Goal: Transaction & Acquisition: Purchase product/service

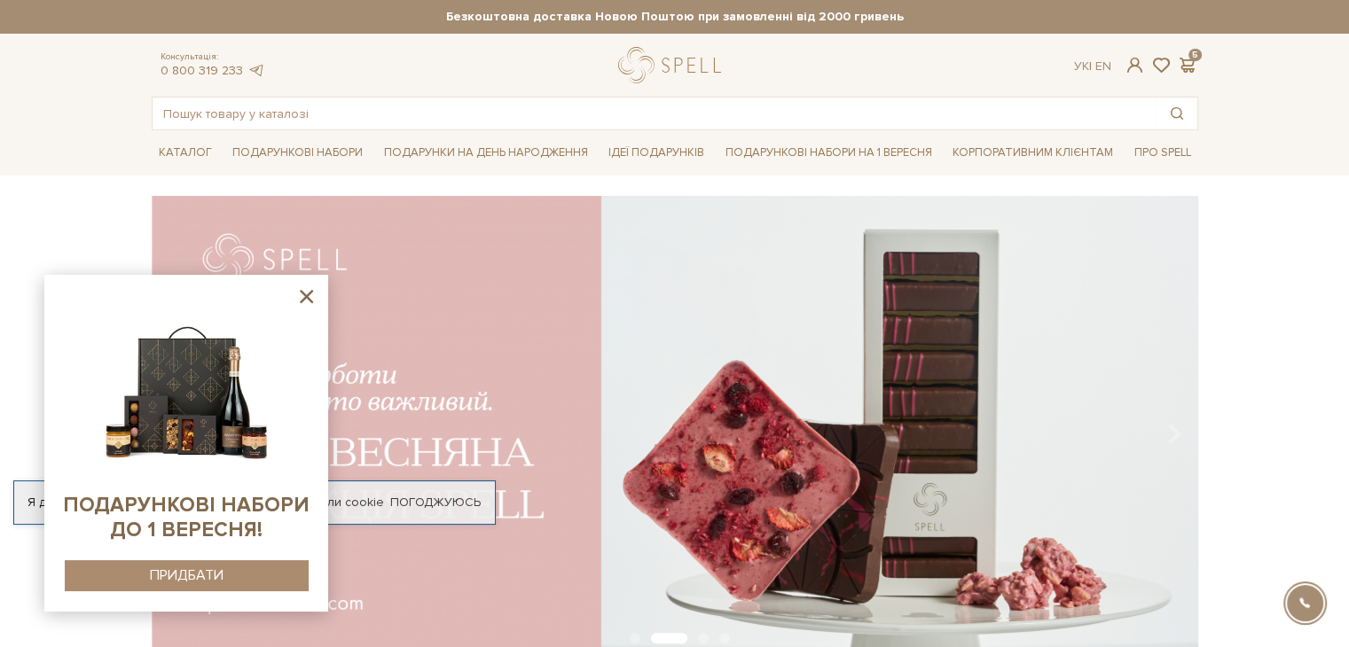
click at [1286, 324] on div "slide 3 of 4" at bounding box center [674, 421] width 1349 height 451
click at [1191, 58] on span at bounding box center [1187, 65] width 21 height 19
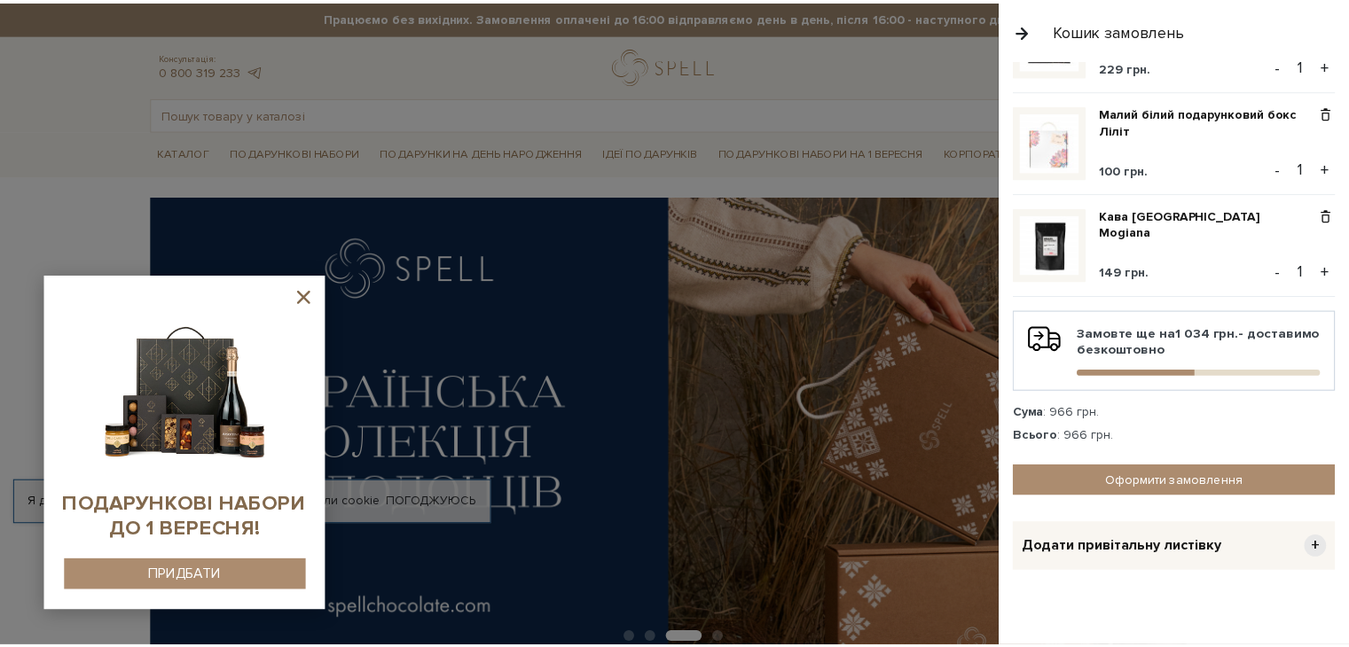
scroll to position [315, 0]
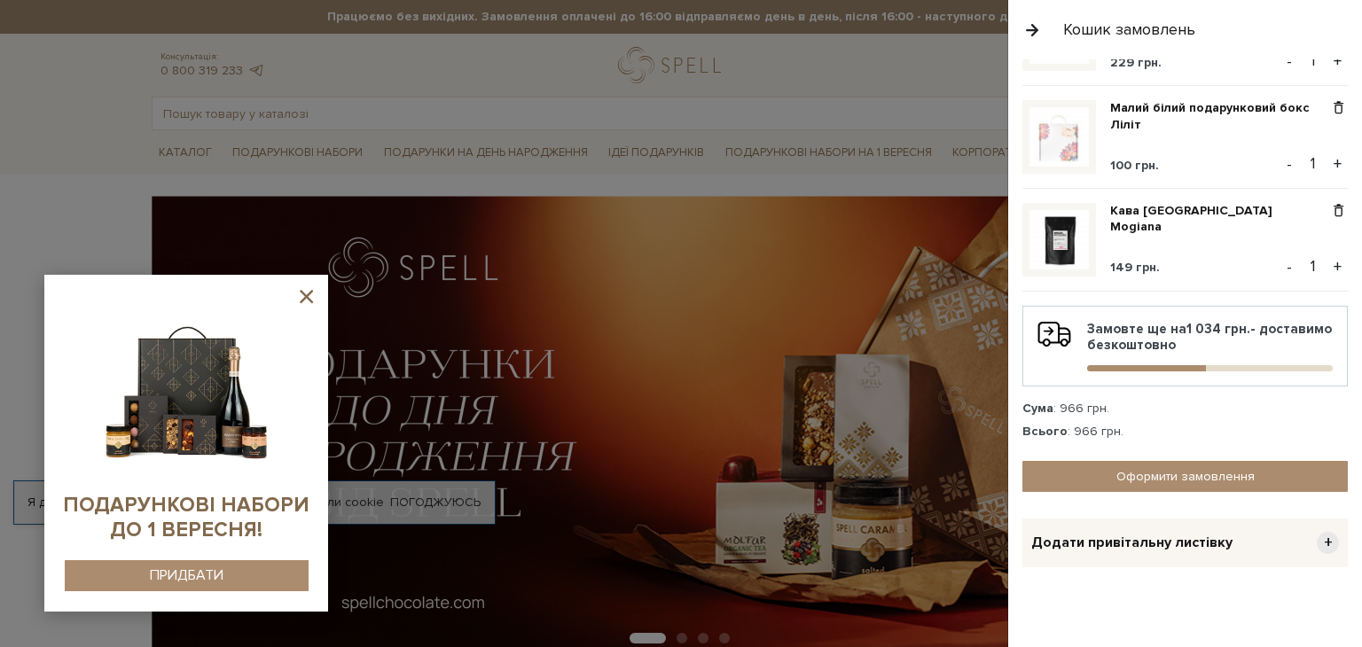
click at [384, 88] on div at bounding box center [681, 323] width 1362 height 647
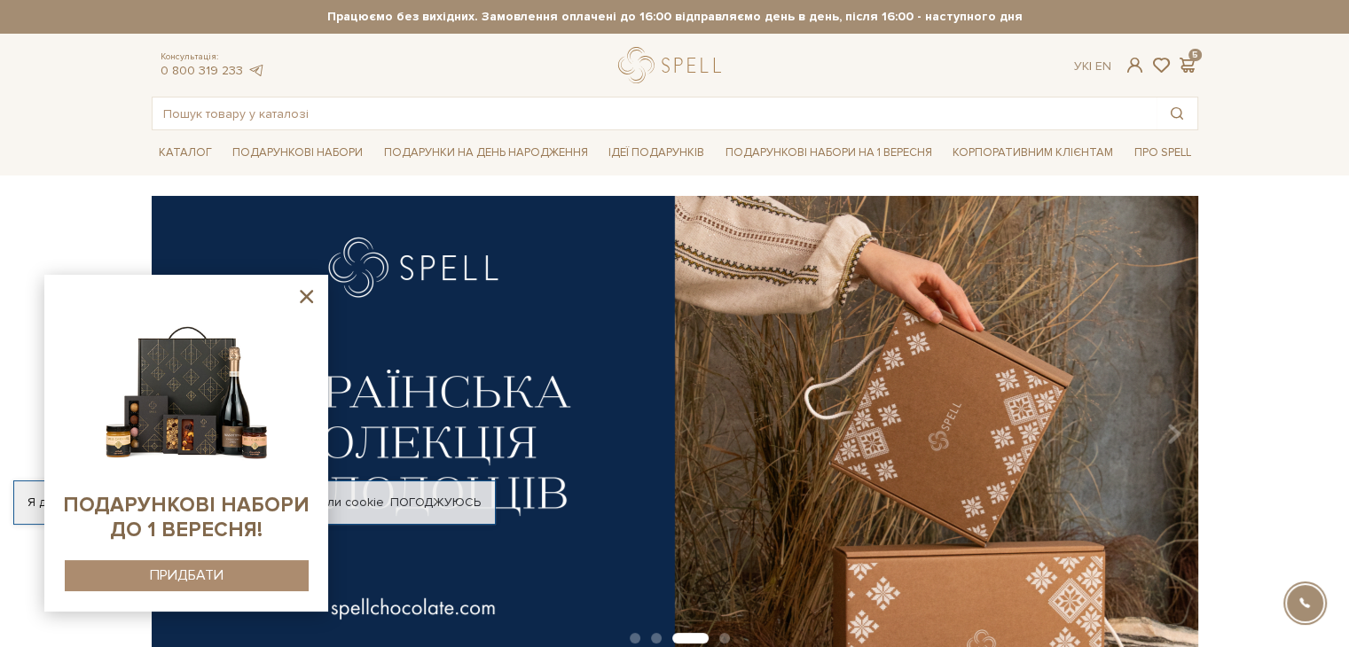
click at [309, 294] on icon at bounding box center [306, 296] width 13 height 13
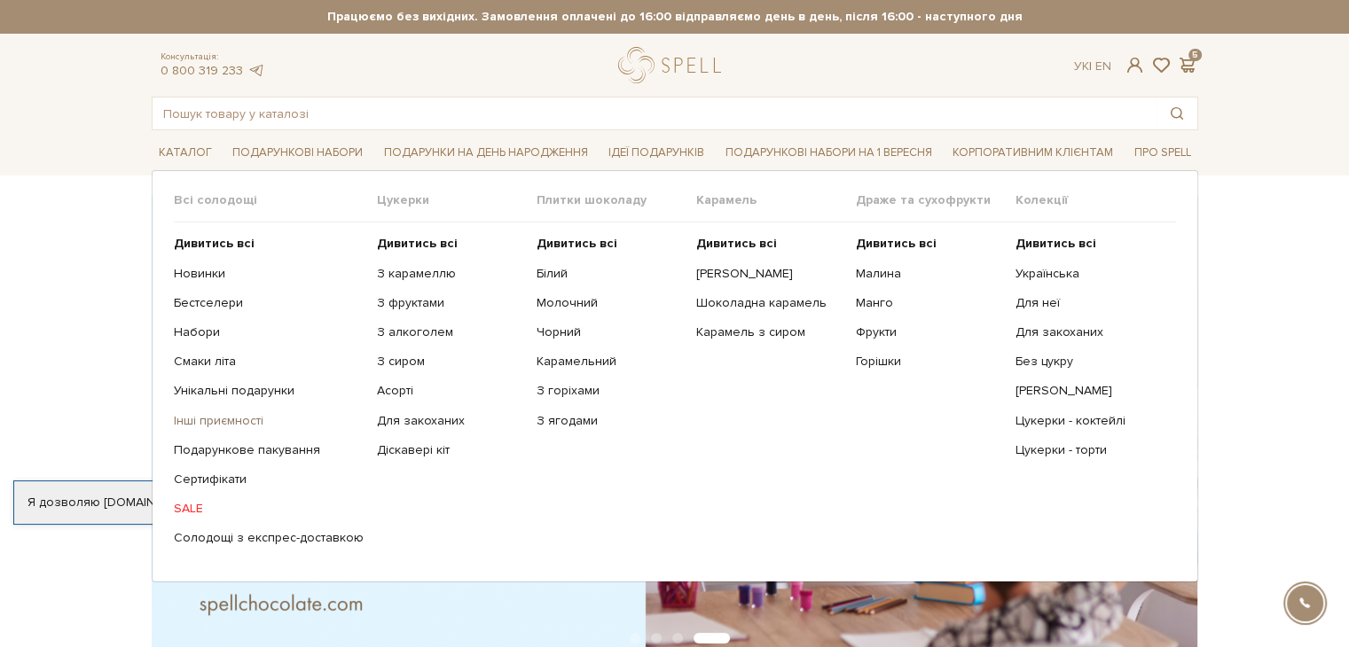
click at [209, 420] on link "Інші приємності" at bounding box center [269, 421] width 190 height 16
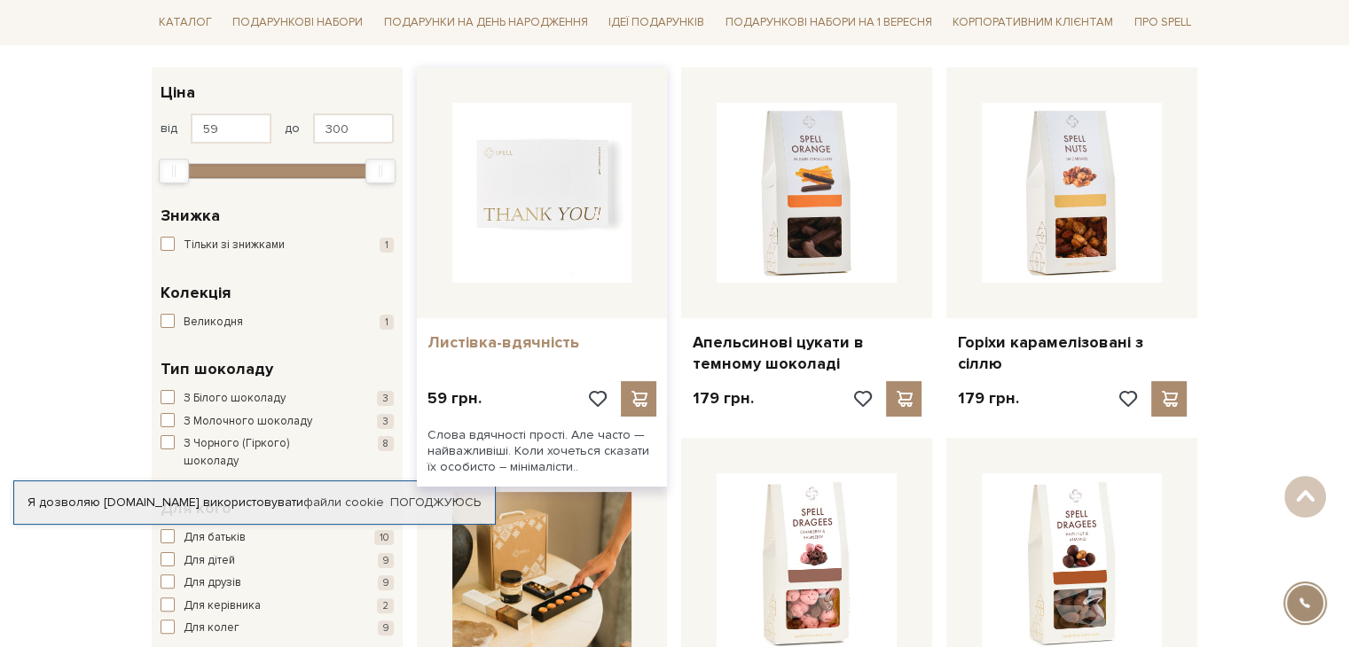
scroll to position [355, 0]
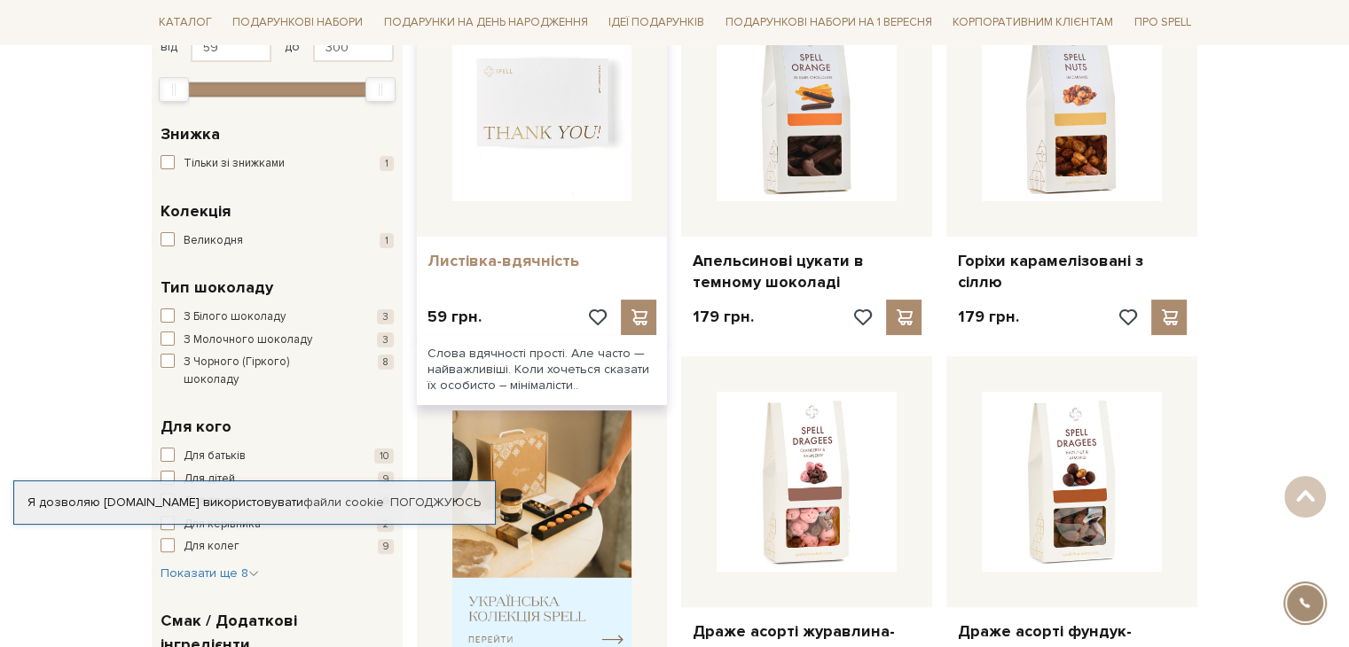
click at [492, 265] on link "Листівка-вдячність" at bounding box center [543, 261] width 230 height 20
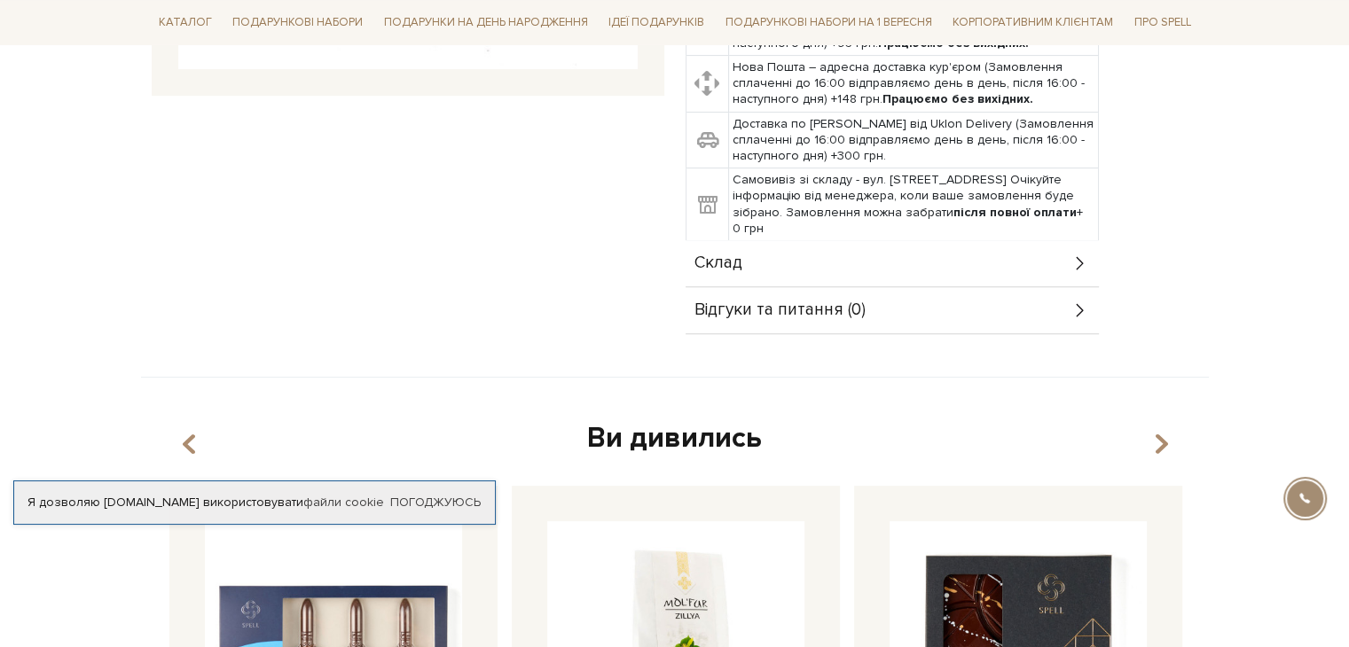
scroll to position [710, 0]
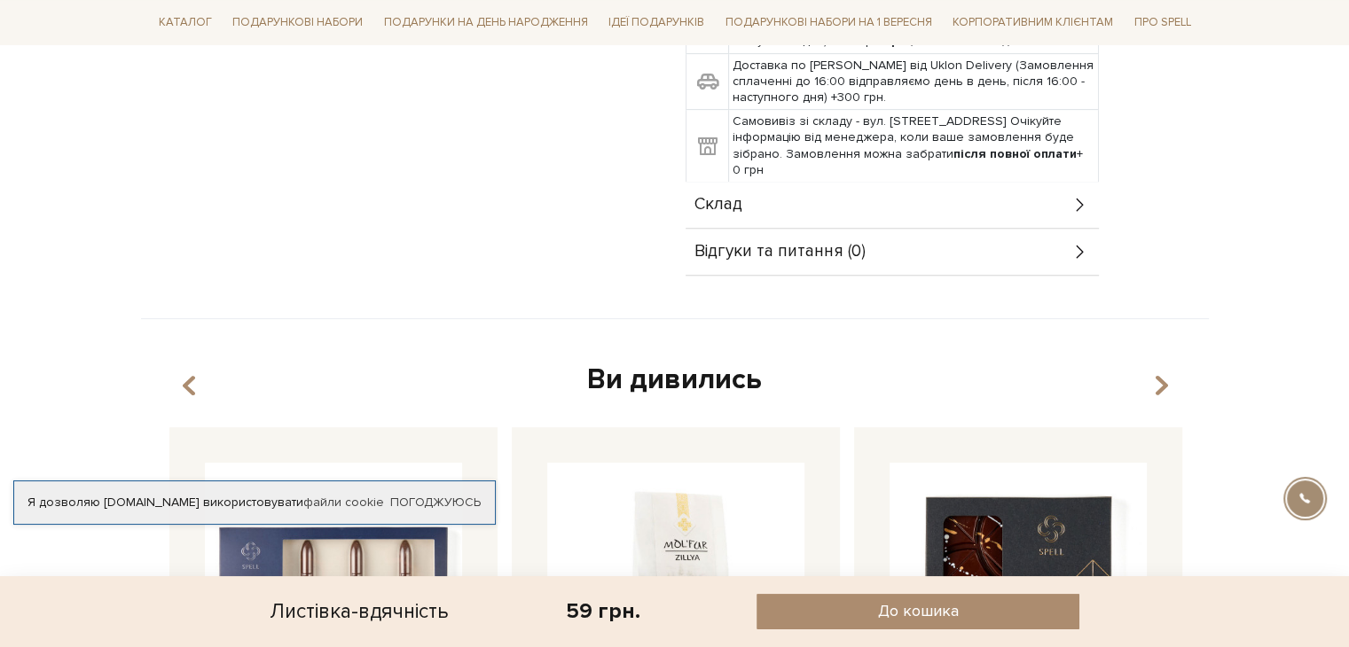
click at [733, 210] on span "Склад" at bounding box center [718, 205] width 48 height 16
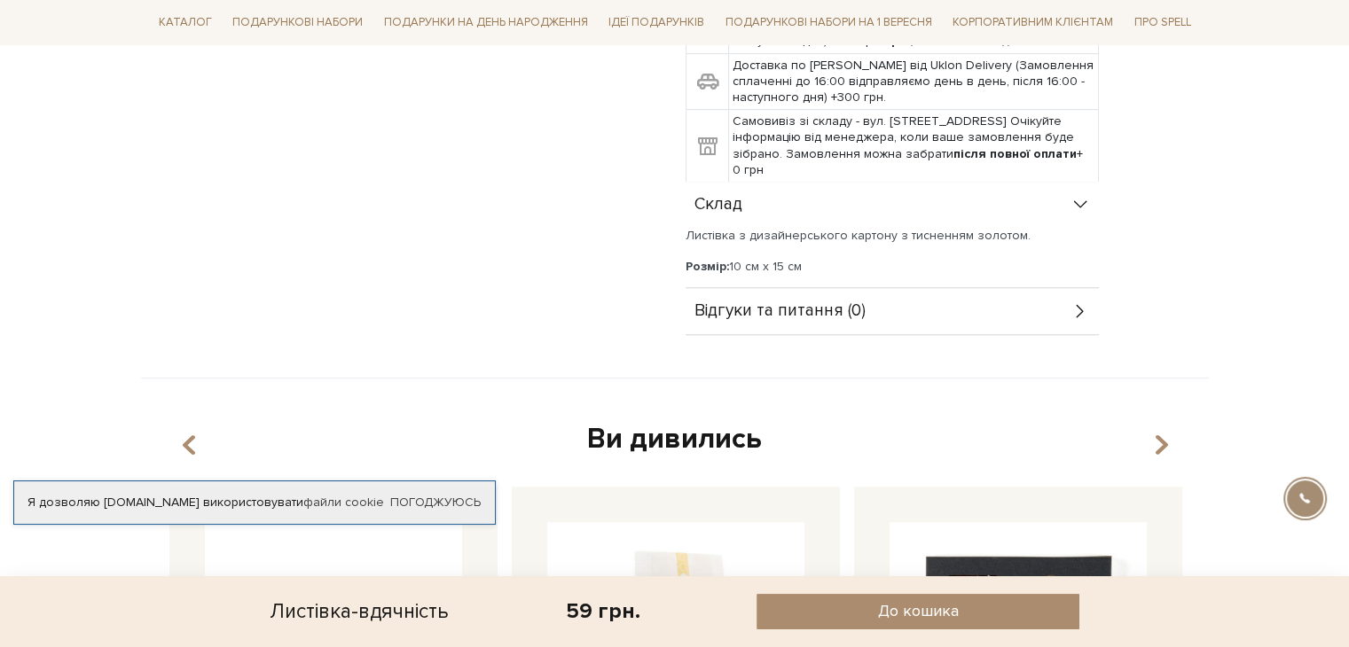
click at [729, 202] on span "Склад" at bounding box center [718, 205] width 48 height 16
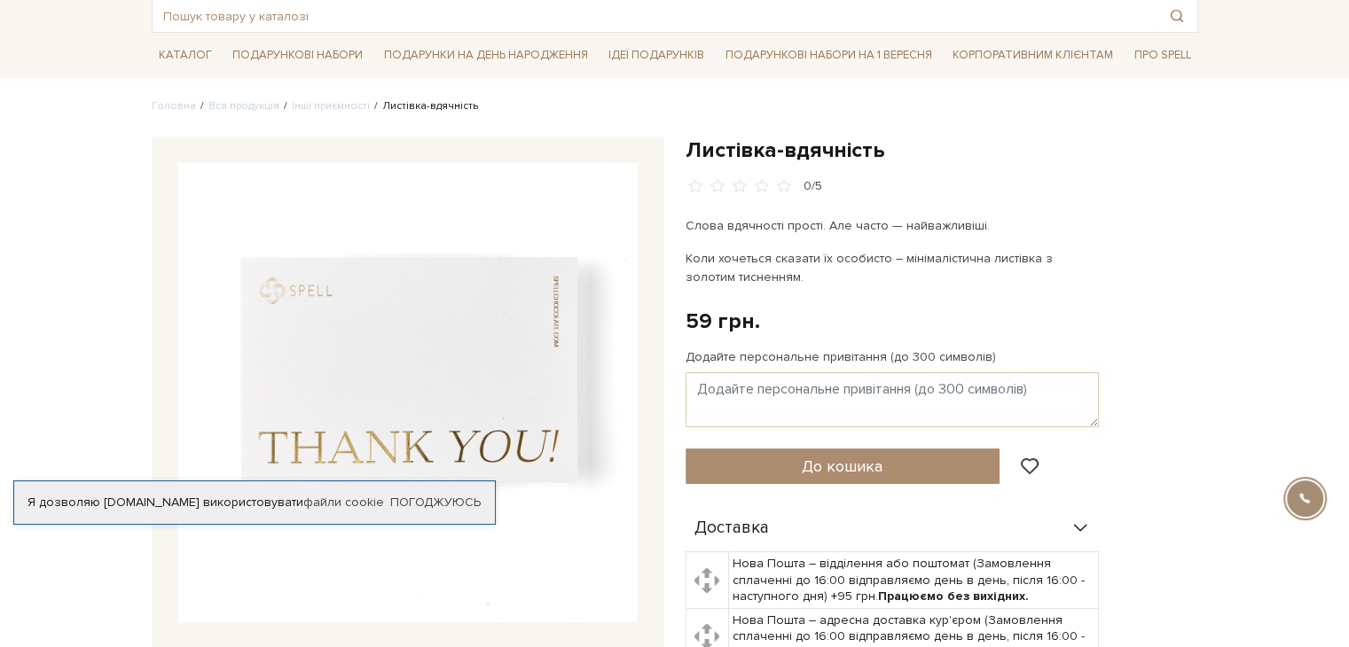
scroll to position [0, 0]
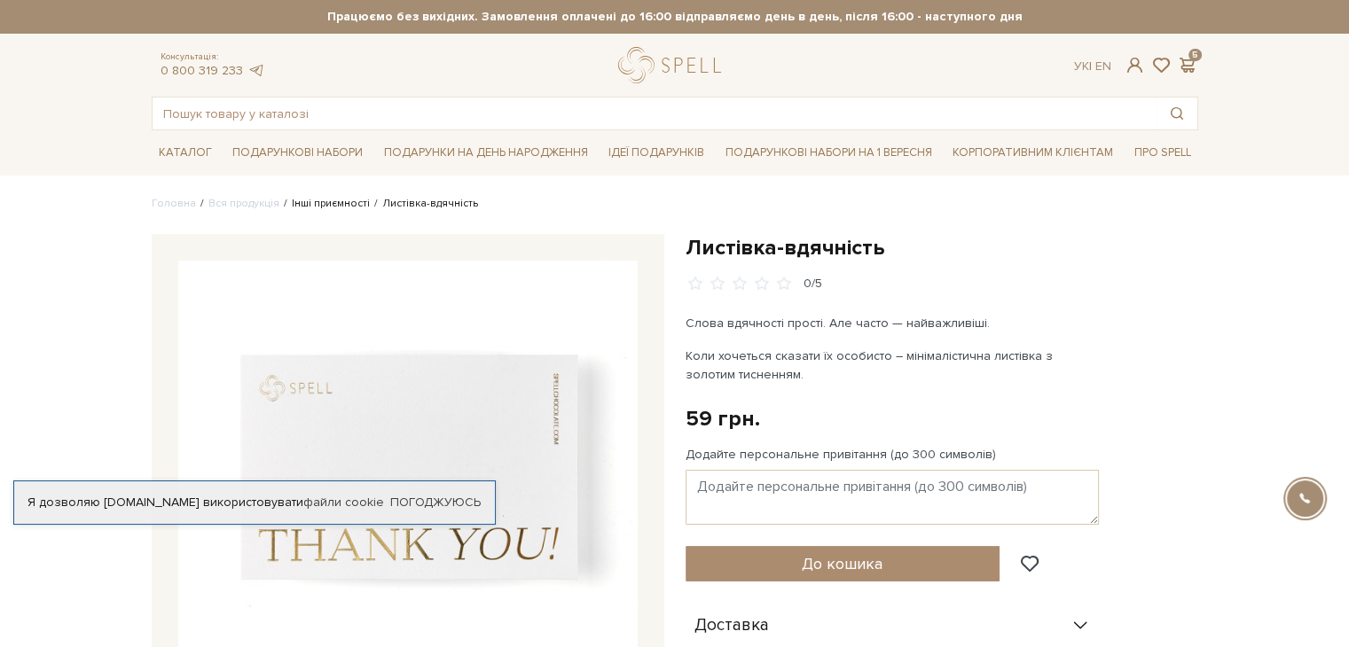
click at [316, 204] on link "Інші приємності" at bounding box center [331, 203] width 78 height 13
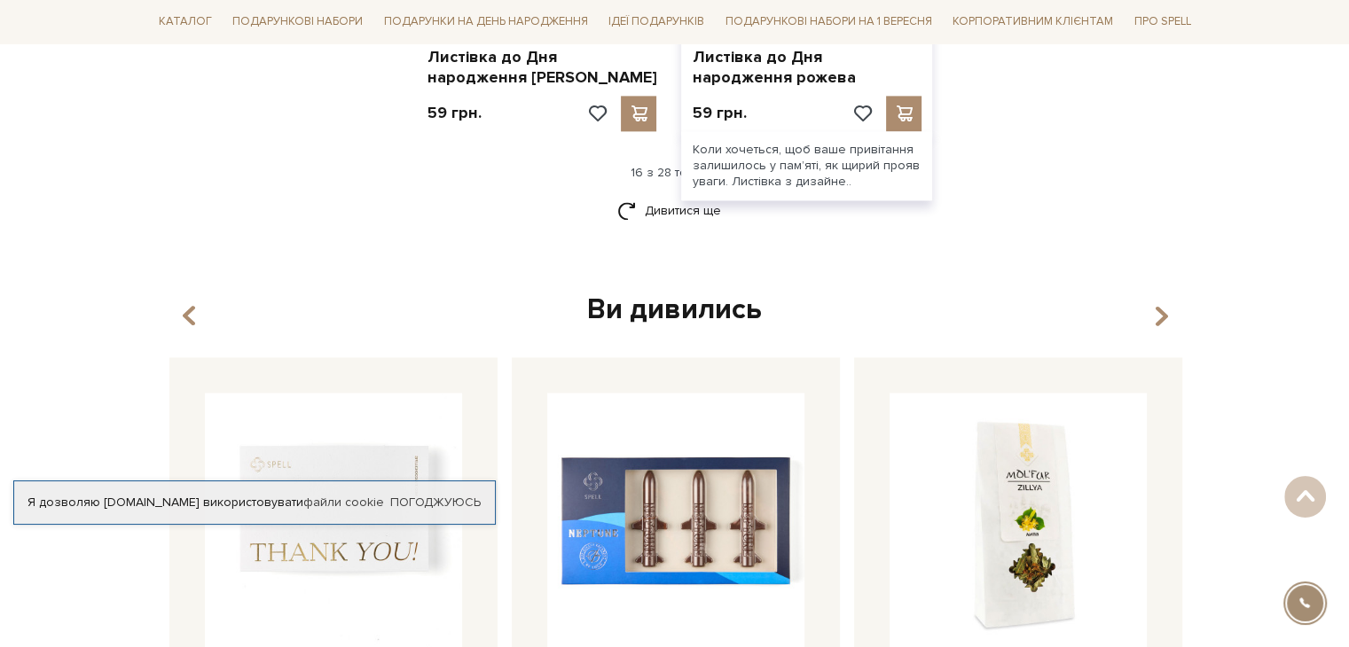
scroll to position [2484, 0]
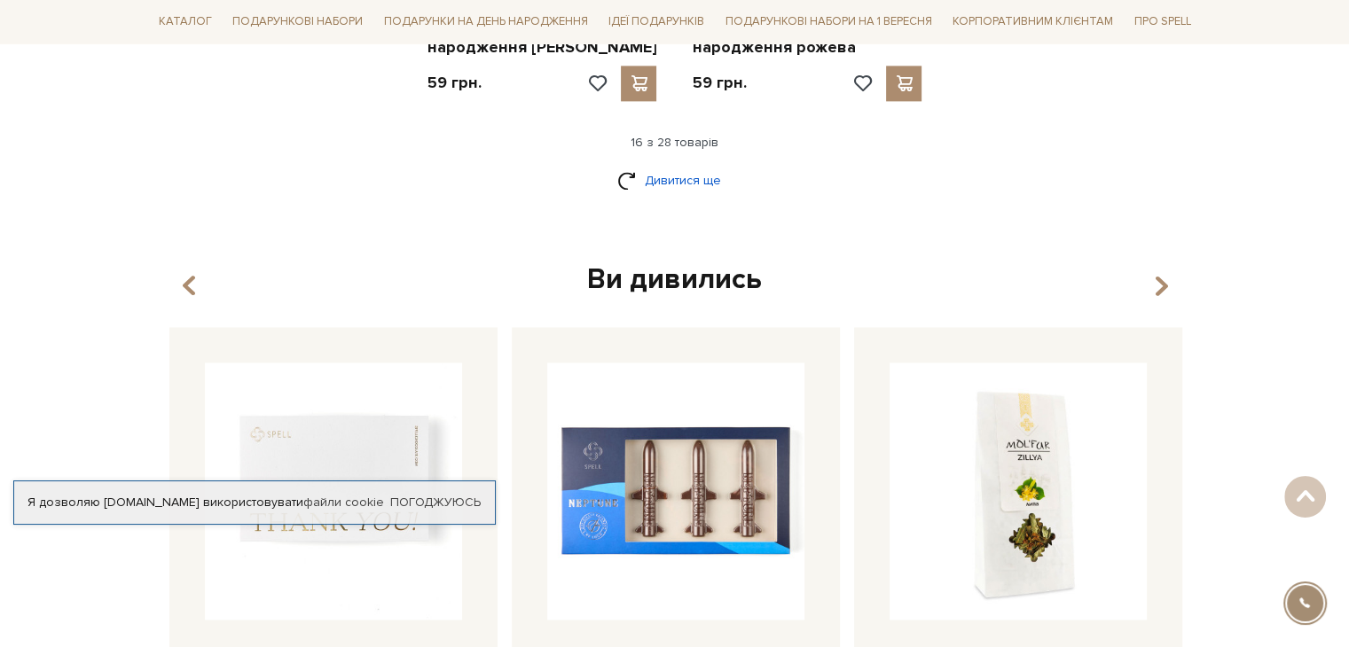
click at [655, 175] on link "Дивитися ще" at bounding box center [674, 180] width 115 height 31
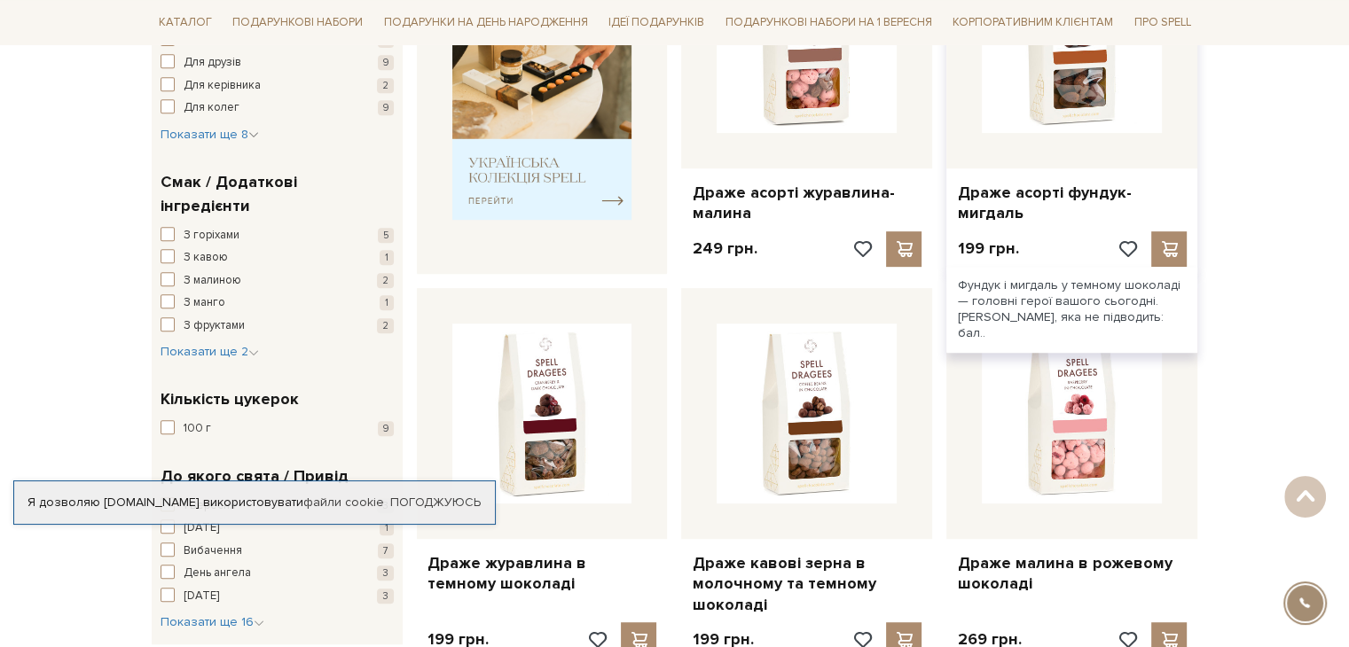
scroll to position [710, 0]
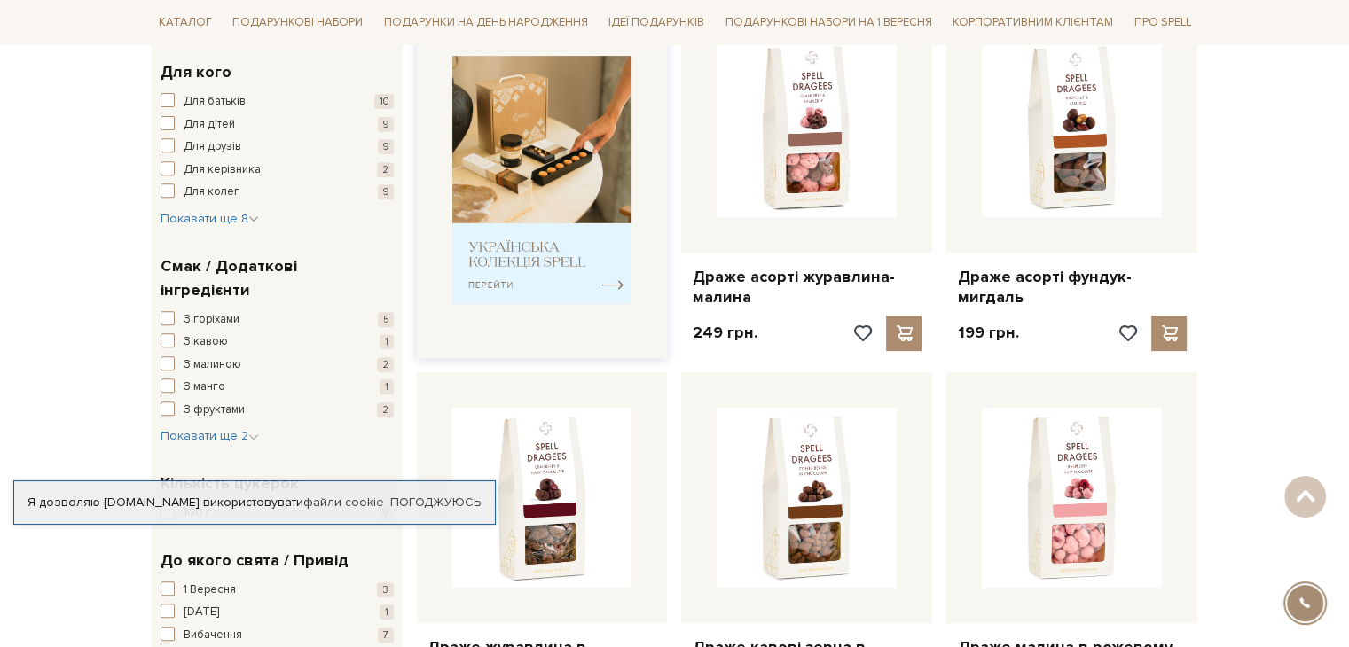
click at [544, 161] on img at bounding box center [542, 180] width 180 height 249
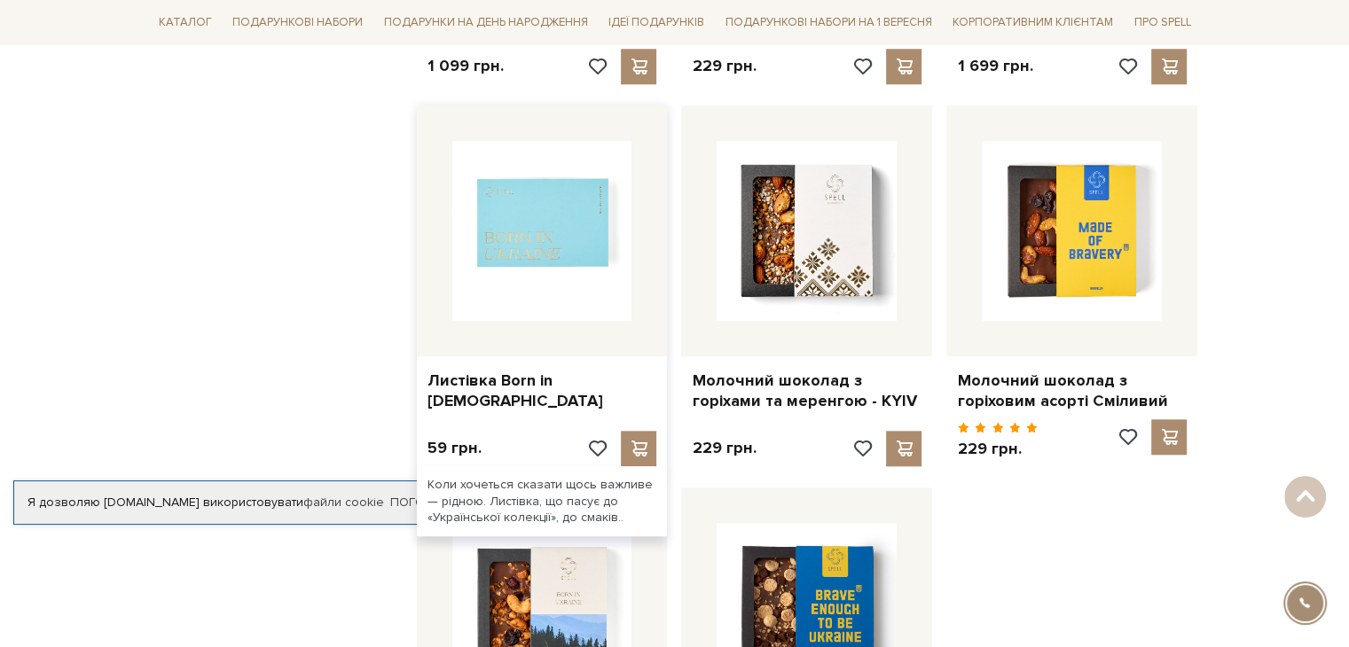
scroll to position [1774, 0]
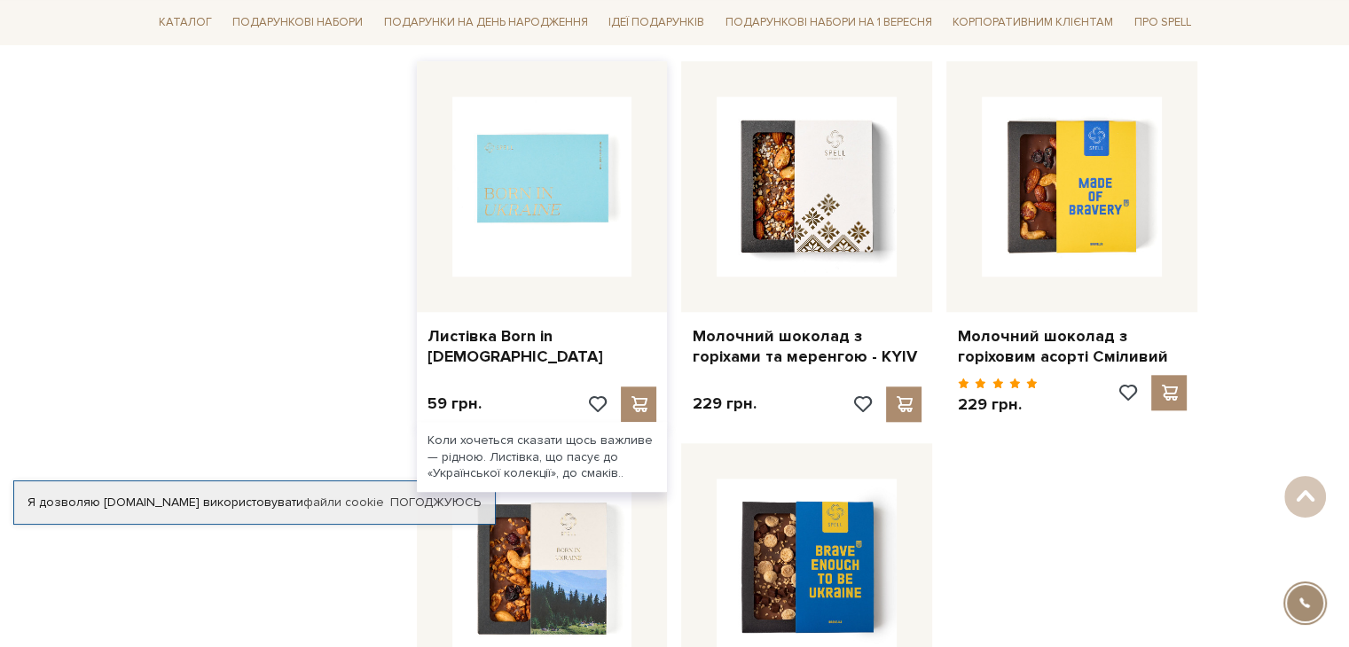
click at [569, 153] on img at bounding box center [542, 187] width 180 height 180
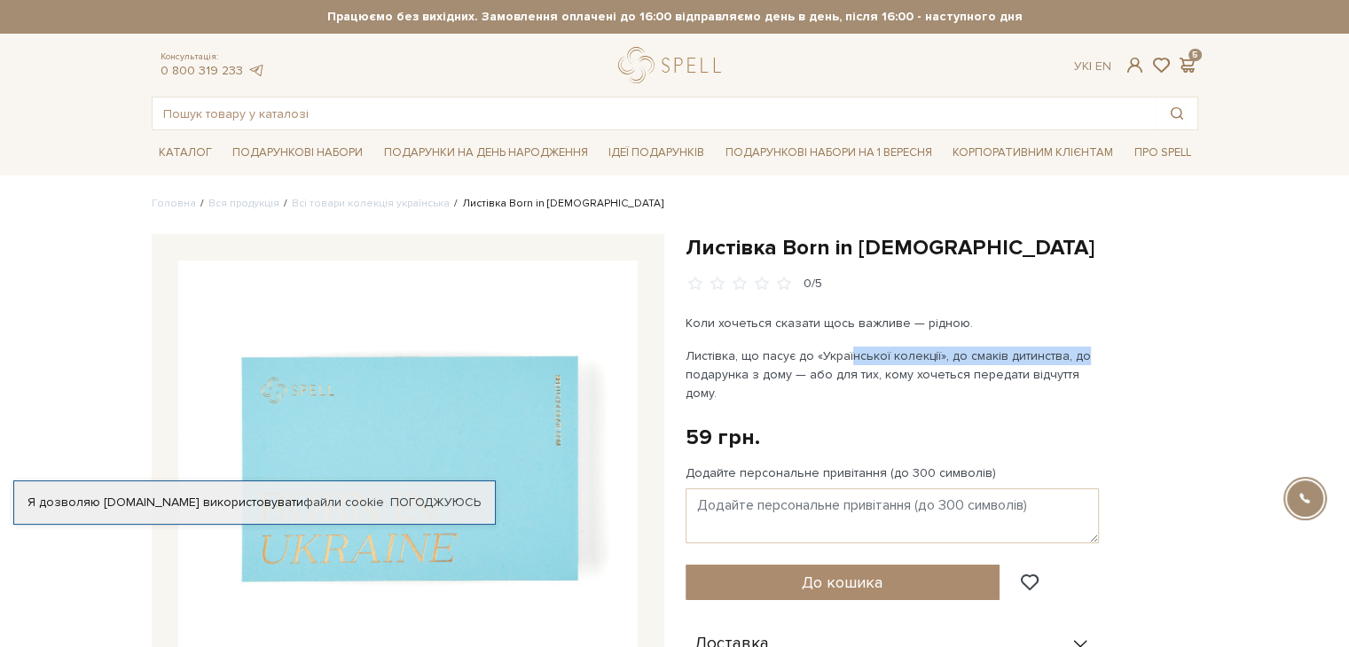
drag, startPoint x: 850, startPoint y: 355, endPoint x: 1086, endPoint y: 346, distance: 236.1
click at [1086, 347] on p "Листівка, що пасує до «Української колекції», до смаків дитинства, до подарунка…" at bounding box center [894, 375] width 416 height 56
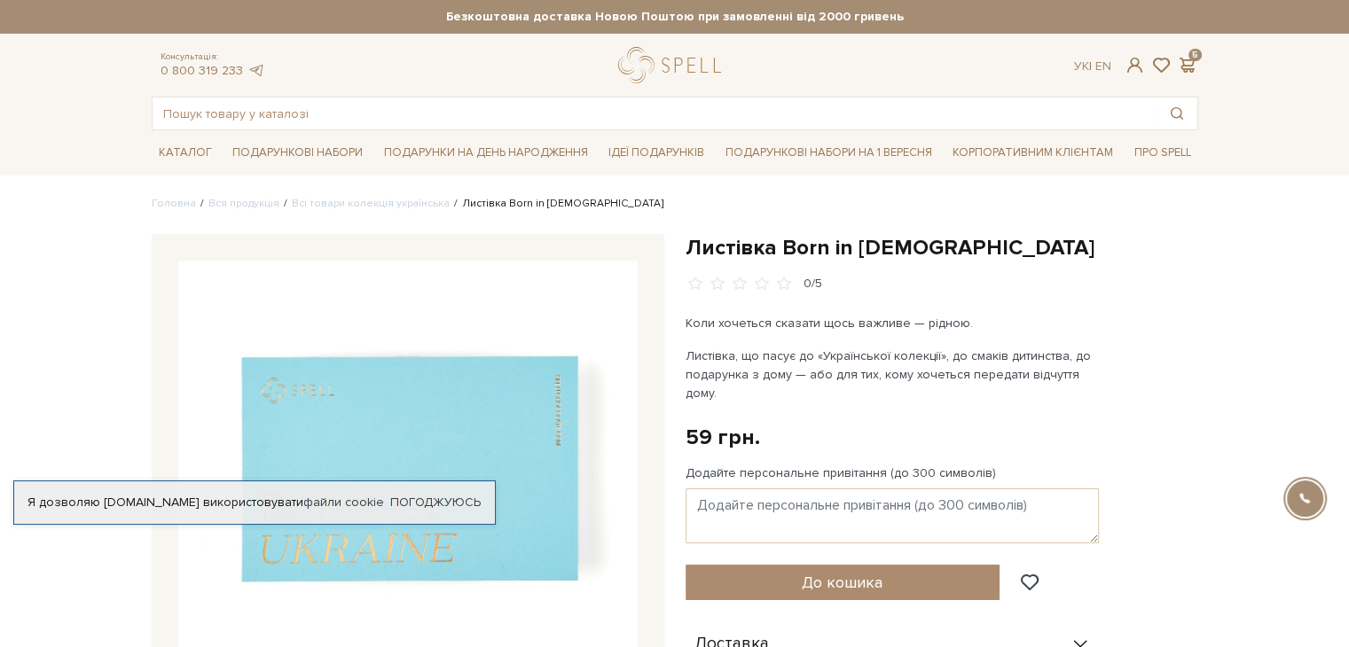
click at [756, 369] on p "Листівка, що пасує до «Української колекції», до смаків дитинства, до подарунка…" at bounding box center [894, 375] width 416 height 56
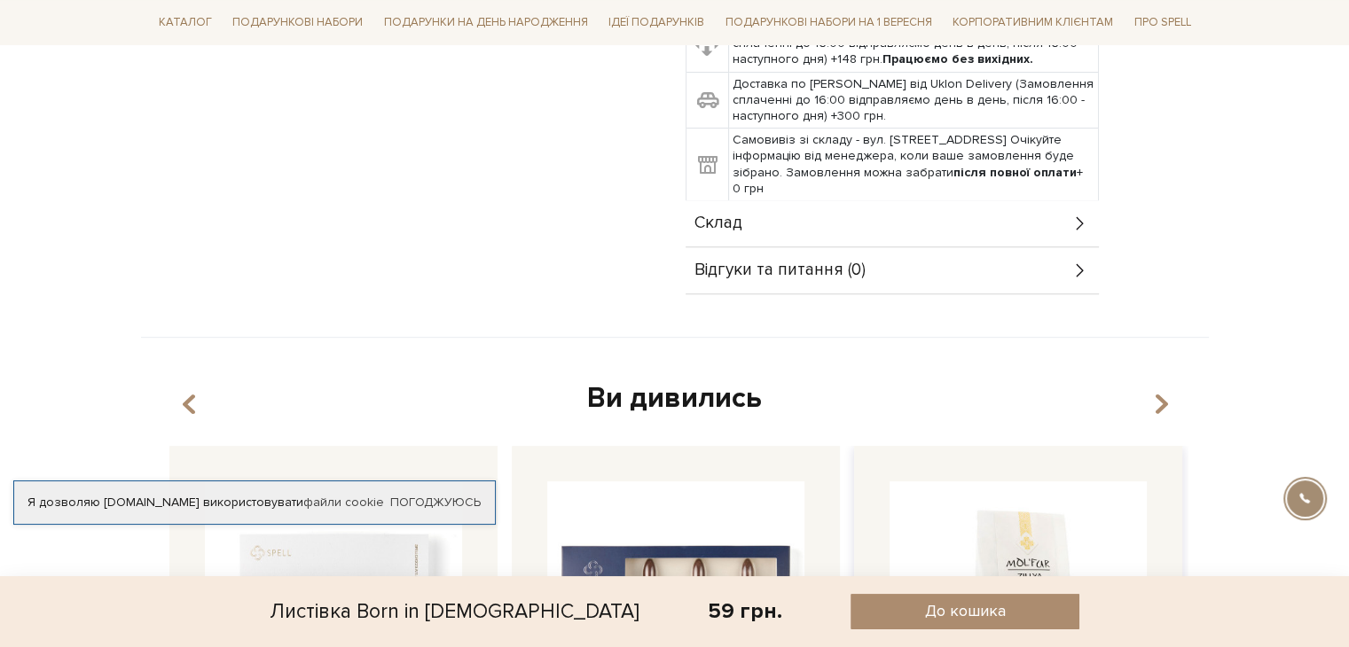
scroll to position [532, 0]
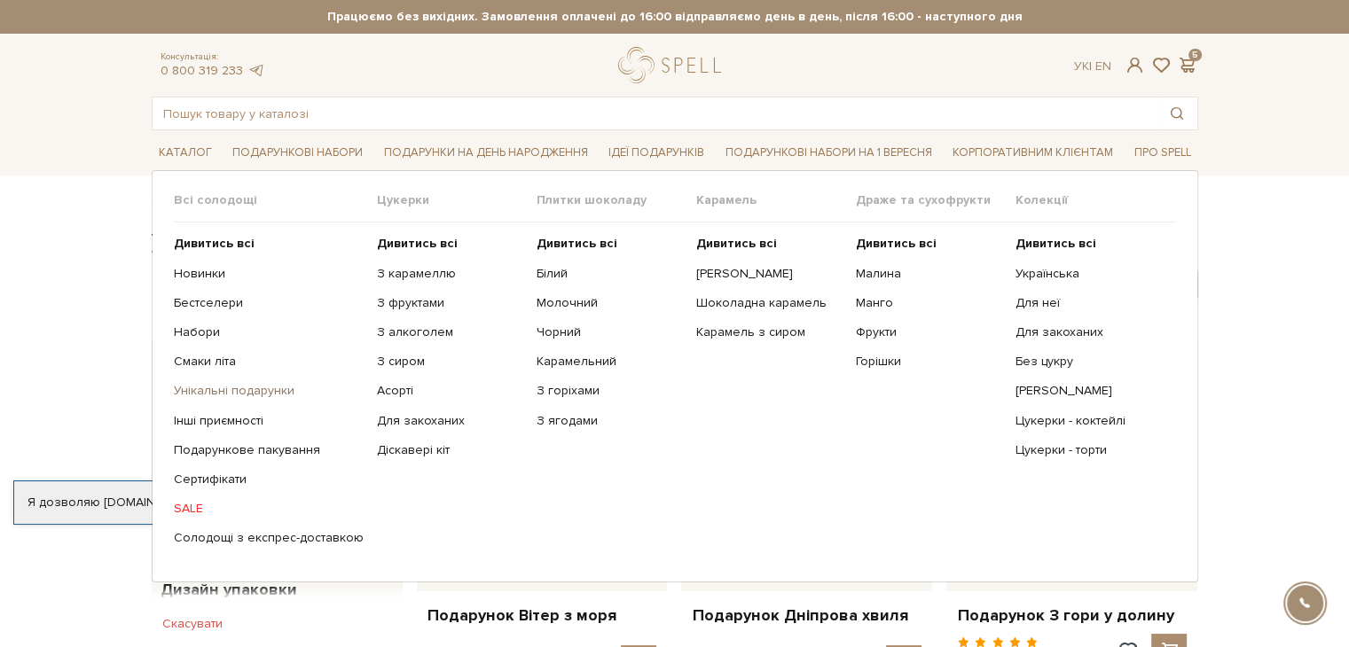
click at [216, 388] on link "Унікальні подарунки" at bounding box center [269, 391] width 190 height 16
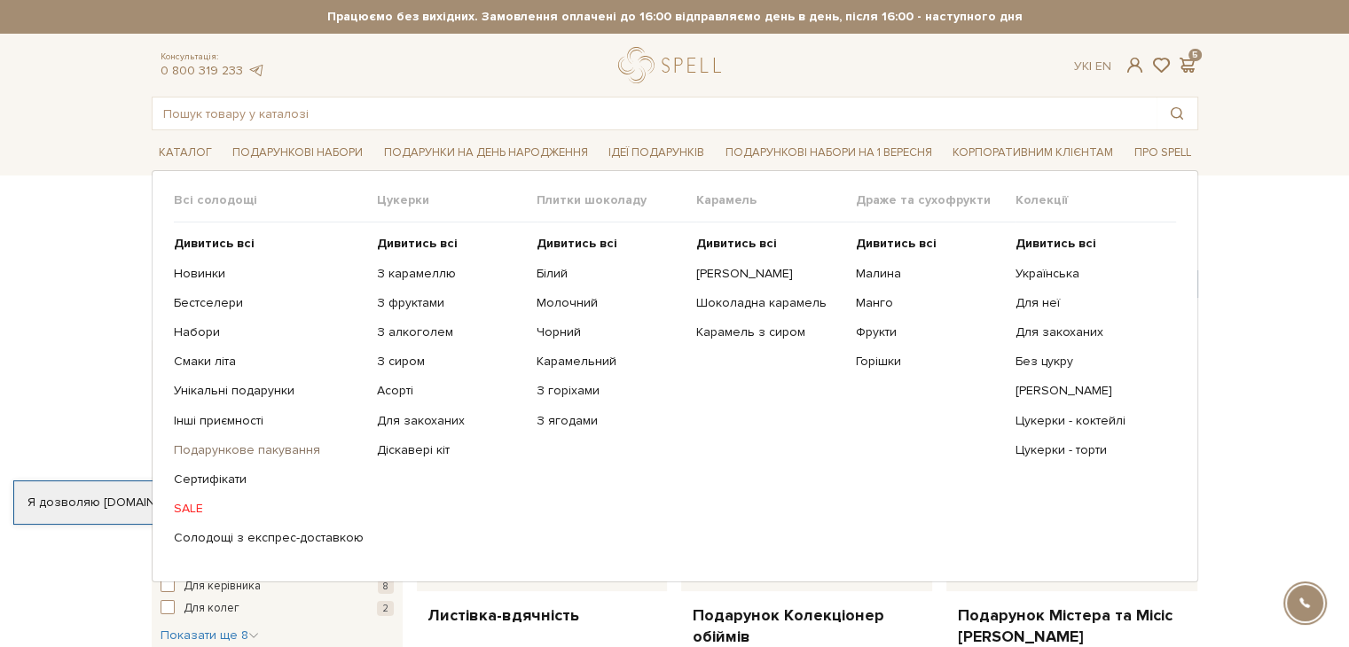
click at [208, 450] on link "Подарункове пакування" at bounding box center [269, 451] width 190 height 16
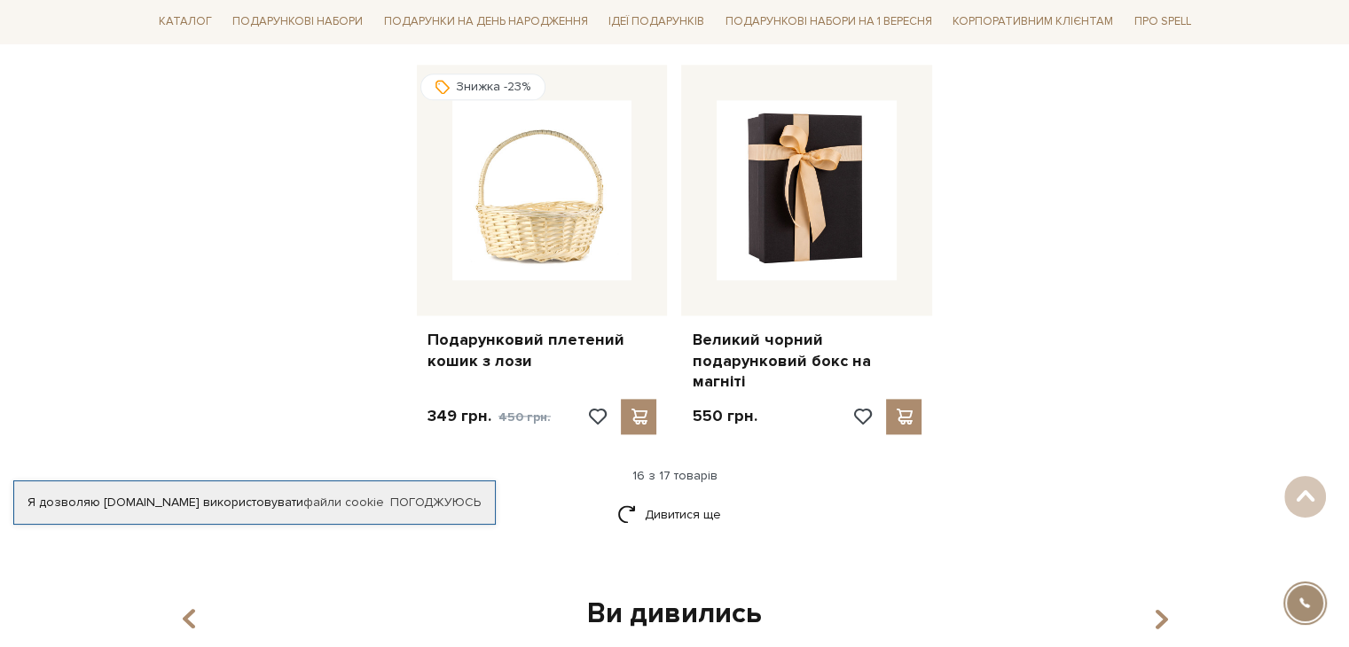
scroll to position [2306, 0]
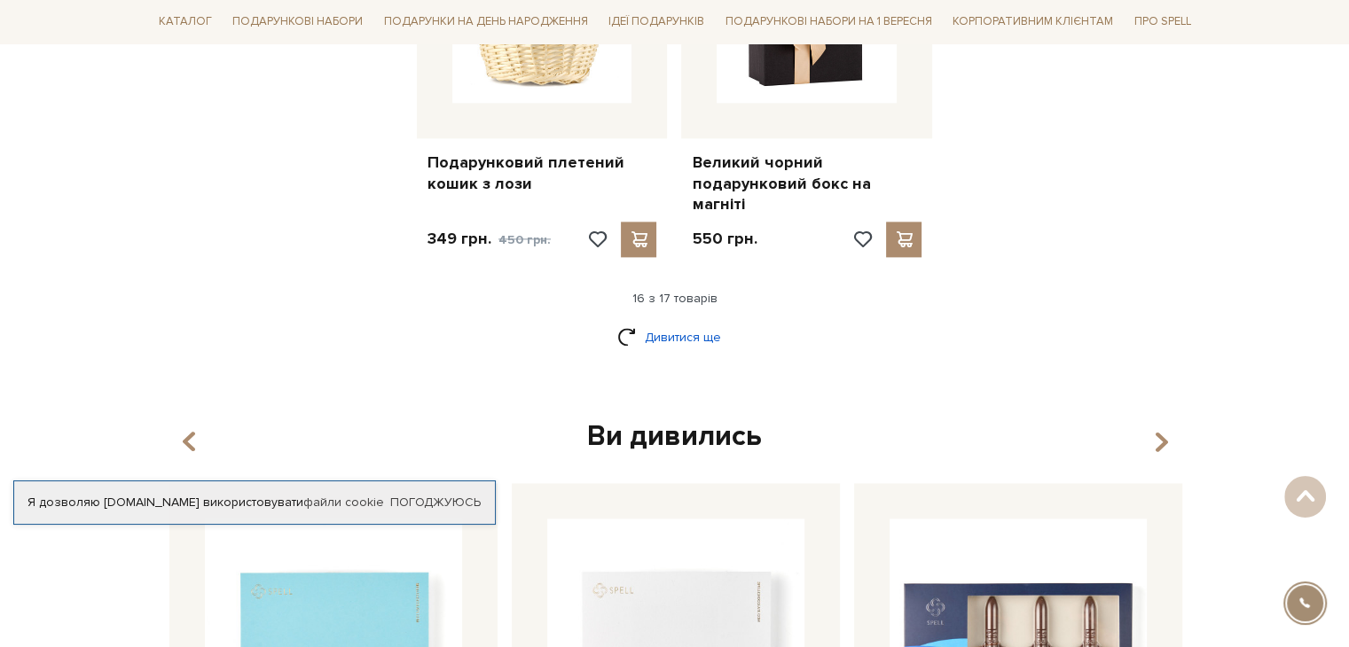
click at [710, 322] on link "Дивитися ще" at bounding box center [674, 337] width 115 height 31
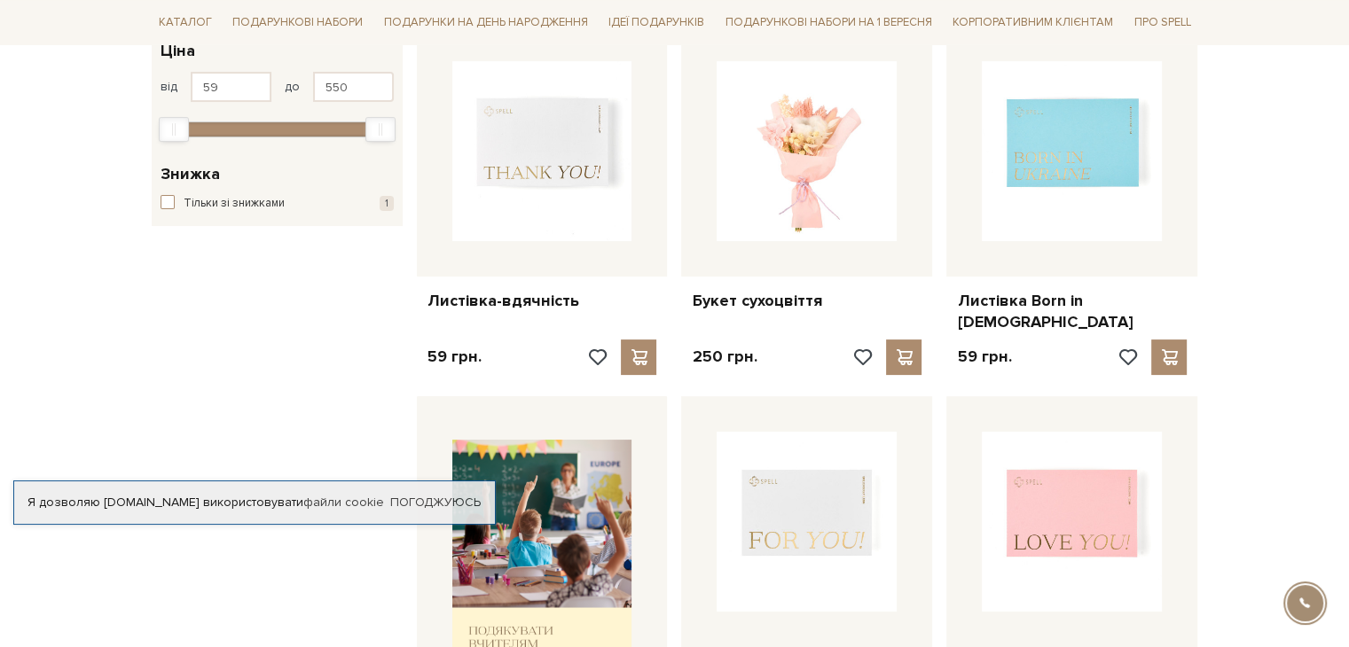
scroll to position [355, 0]
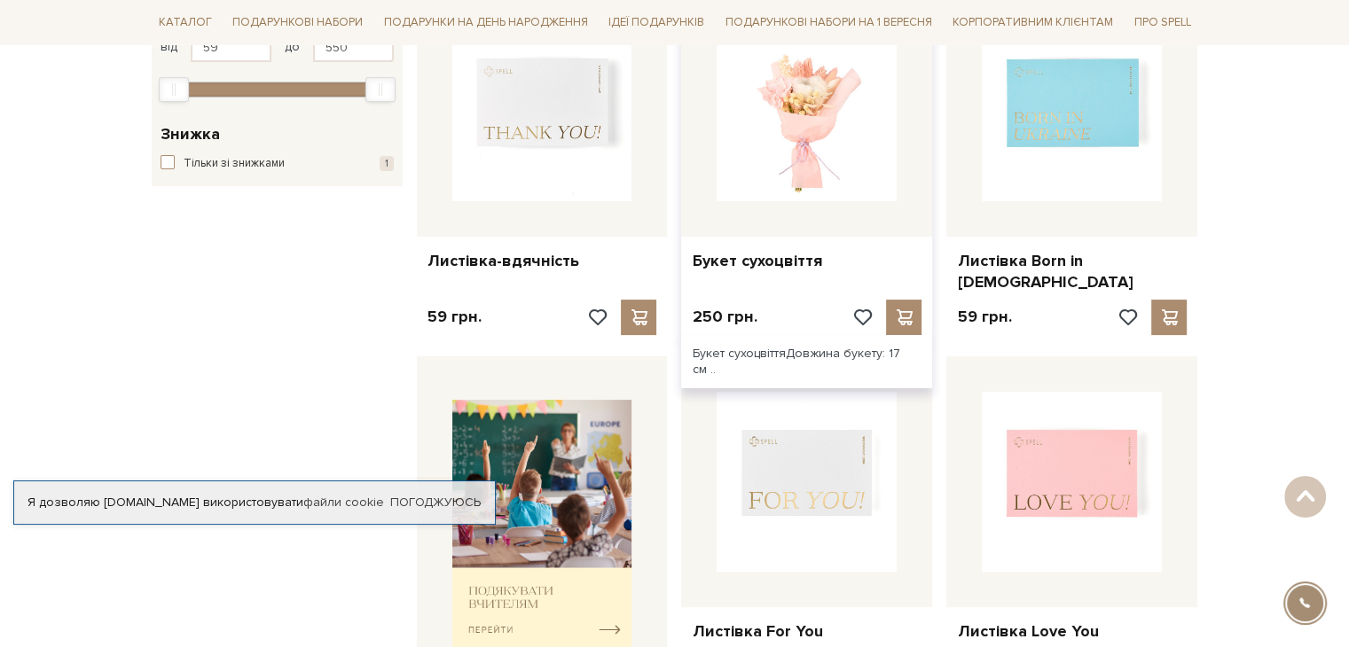
click at [790, 162] on img at bounding box center [807, 111] width 180 height 180
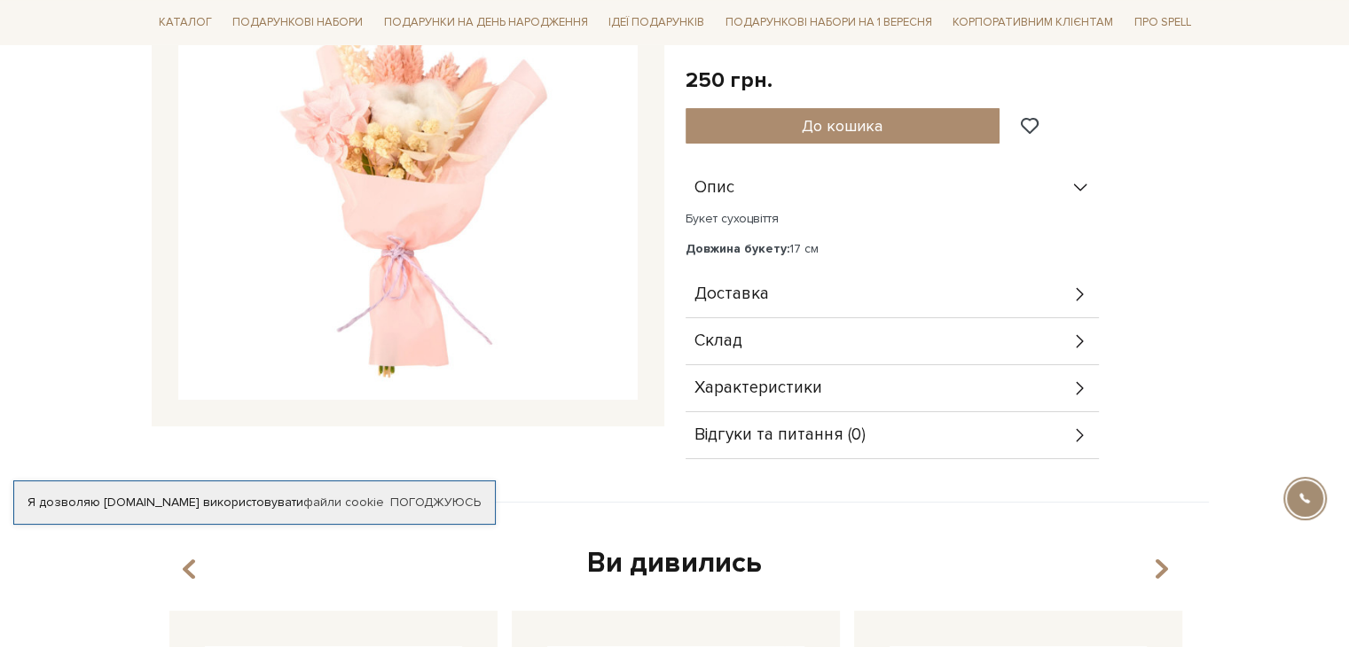
scroll to position [355, 0]
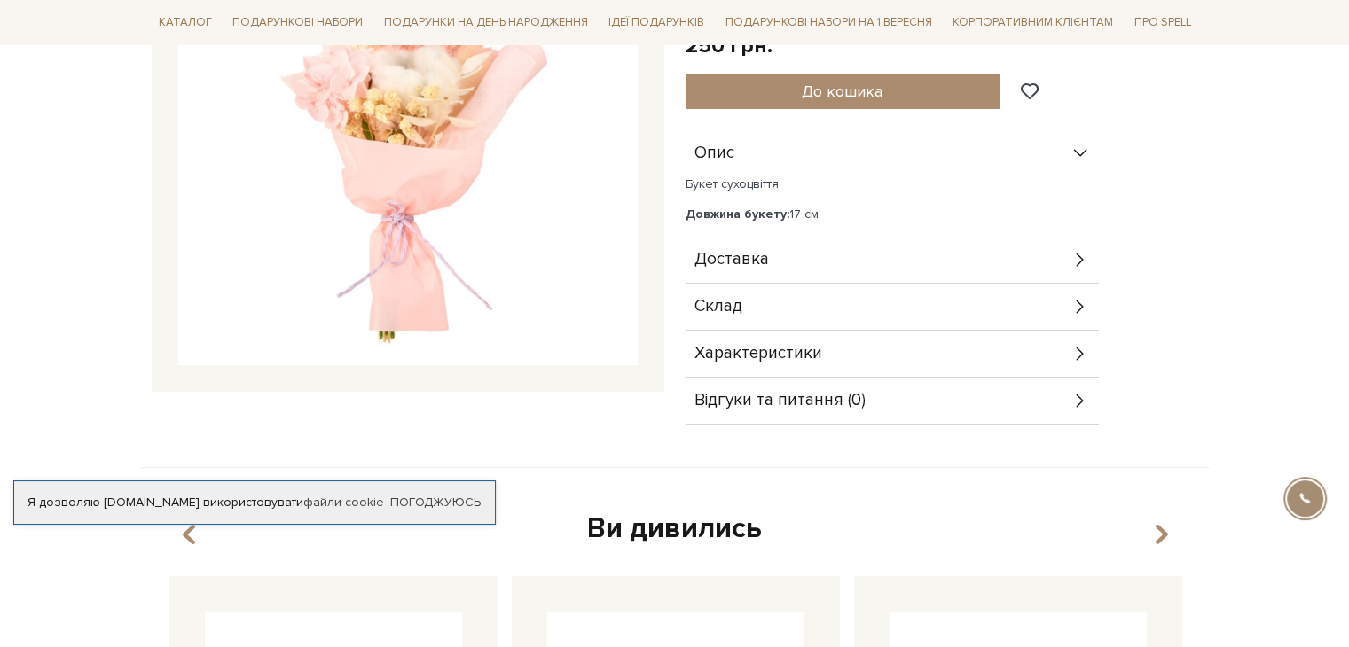
click at [753, 357] on span "Характеристики" at bounding box center [758, 354] width 128 height 16
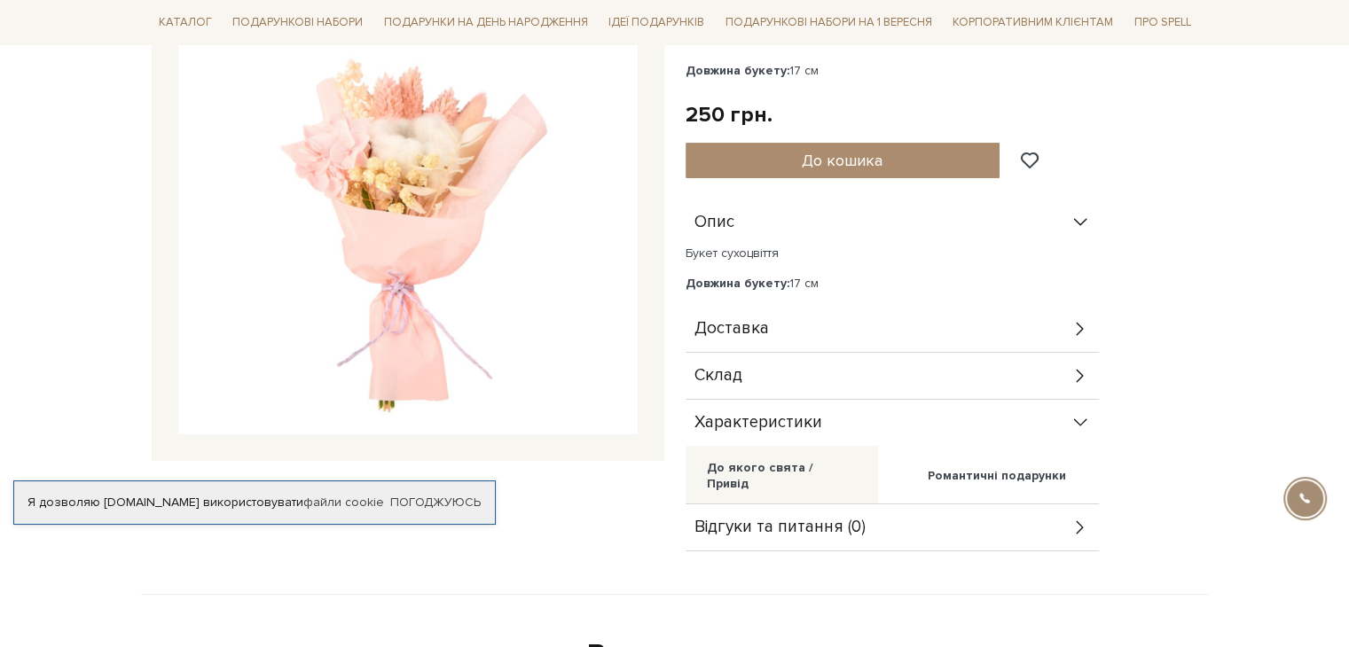
scroll to position [177, 0]
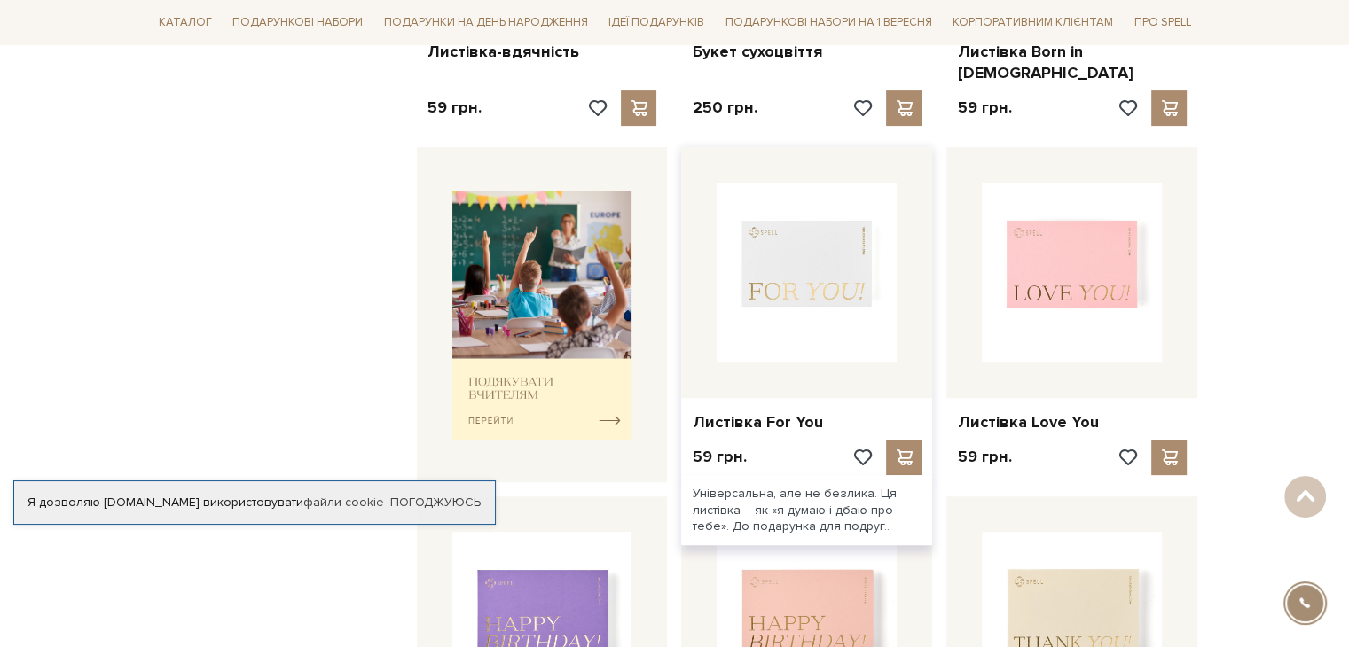
scroll to position [710, 0]
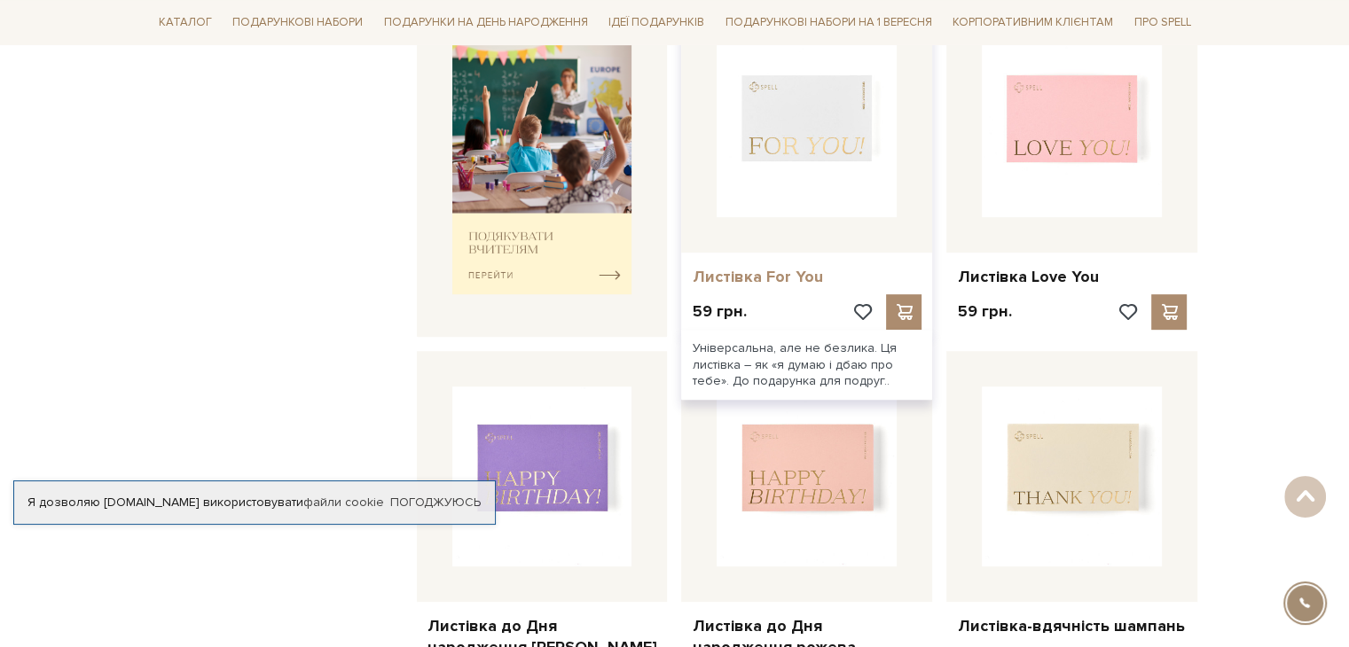
click at [793, 267] on link "Листівка For You" at bounding box center [807, 277] width 230 height 20
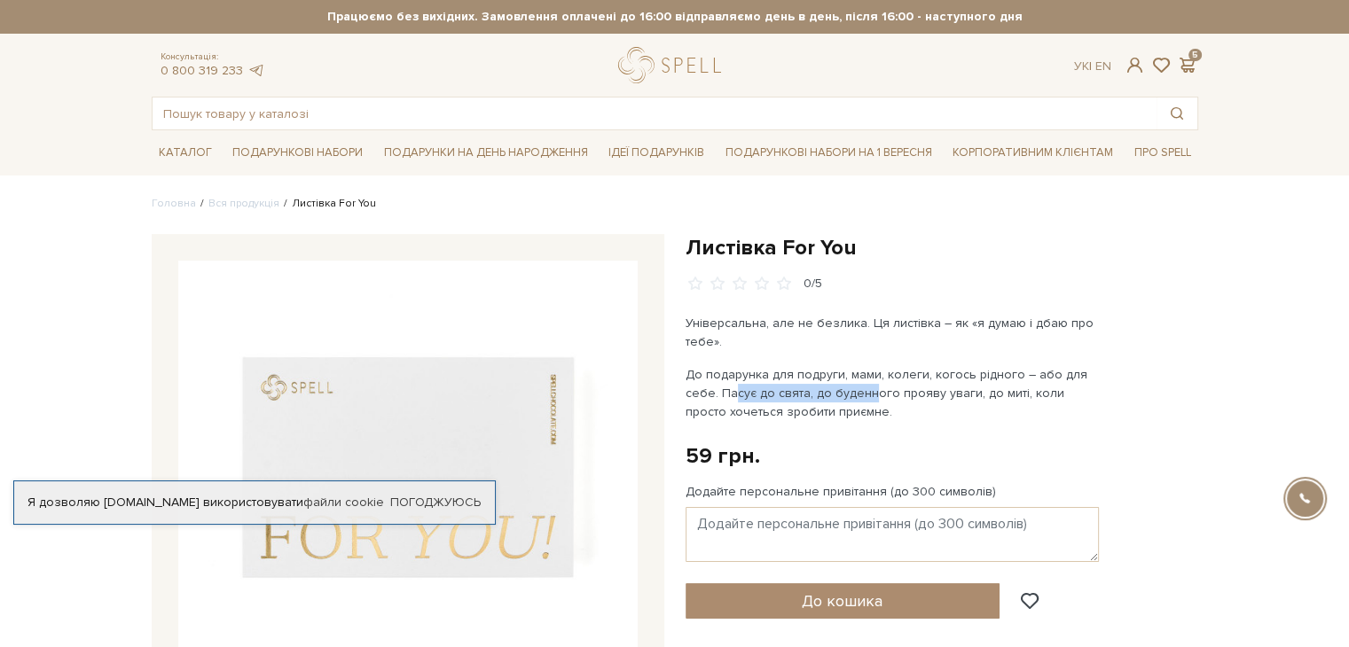
drag, startPoint x: 719, startPoint y: 398, endPoint x: 855, endPoint y: 396, distance: 135.7
click at [855, 396] on p "До подарунка для подруги, мами, колеги, когось рідного – або для себе. Пасує до…" at bounding box center [894, 393] width 416 height 56
click at [839, 403] on p "До подарунка для подруги, мами, колеги, когось рідного – або для себе. Пасує до…" at bounding box center [894, 393] width 416 height 56
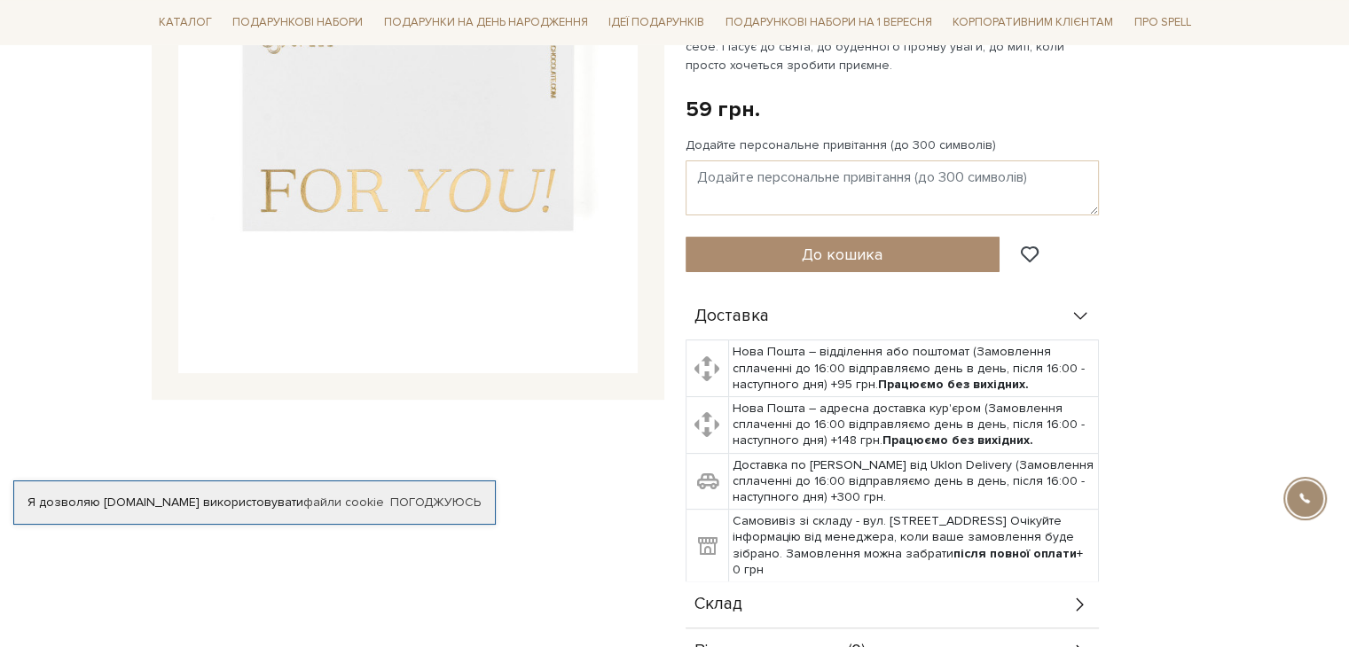
scroll to position [355, 0]
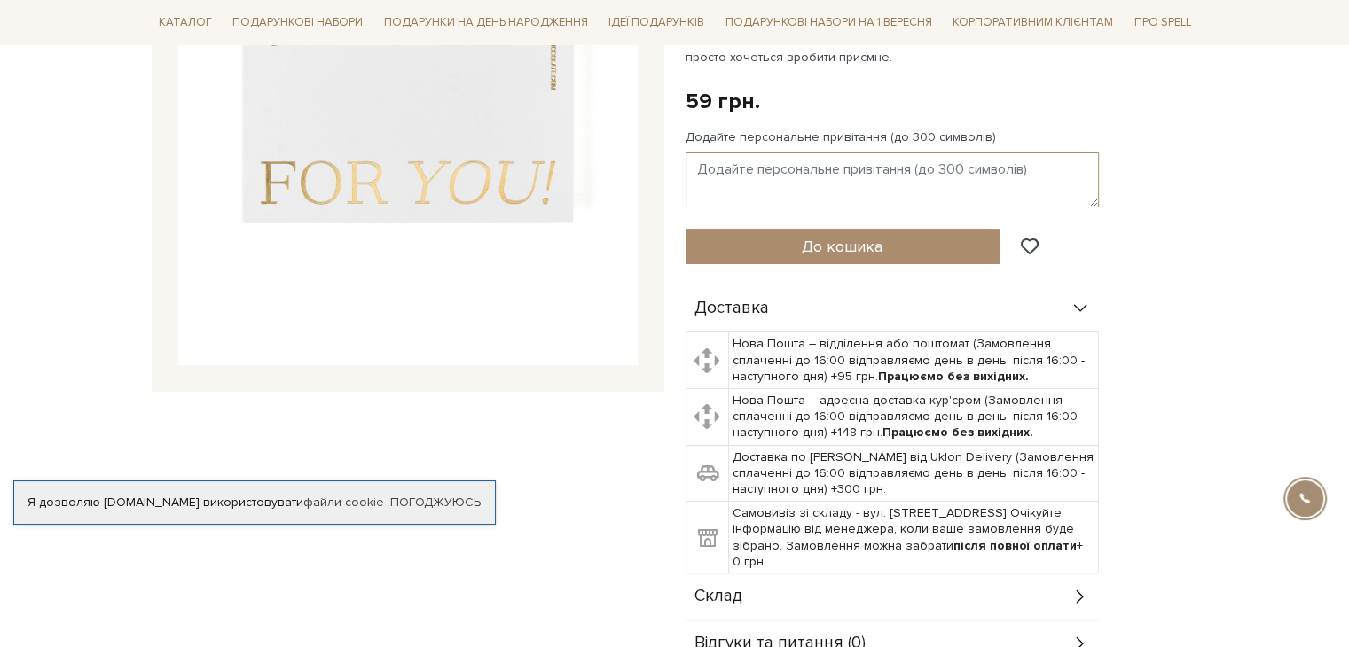
click at [724, 168] on textarea "Додайте персональне привітання (до 300 символів)" at bounding box center [892, 180] width 413 height 55
paste textarea "Нехай цей рік буде сповнений нових відкриттів, натхнення та досягнень. Бажаємо …"
click at [702, 171] on textarea "Нехай цей рік буде сповнений нових відкриттів, натхнення та досягнень. Бажаємо …" at bounding box center [892, 180] width 413 height 55
click at [694, 167] on textarea "Нехай цей рік буде сповнений нових відкриттів, натхнення та досягнень. Бажаємо …" at bounding box center [892, 180] width 413 height 55
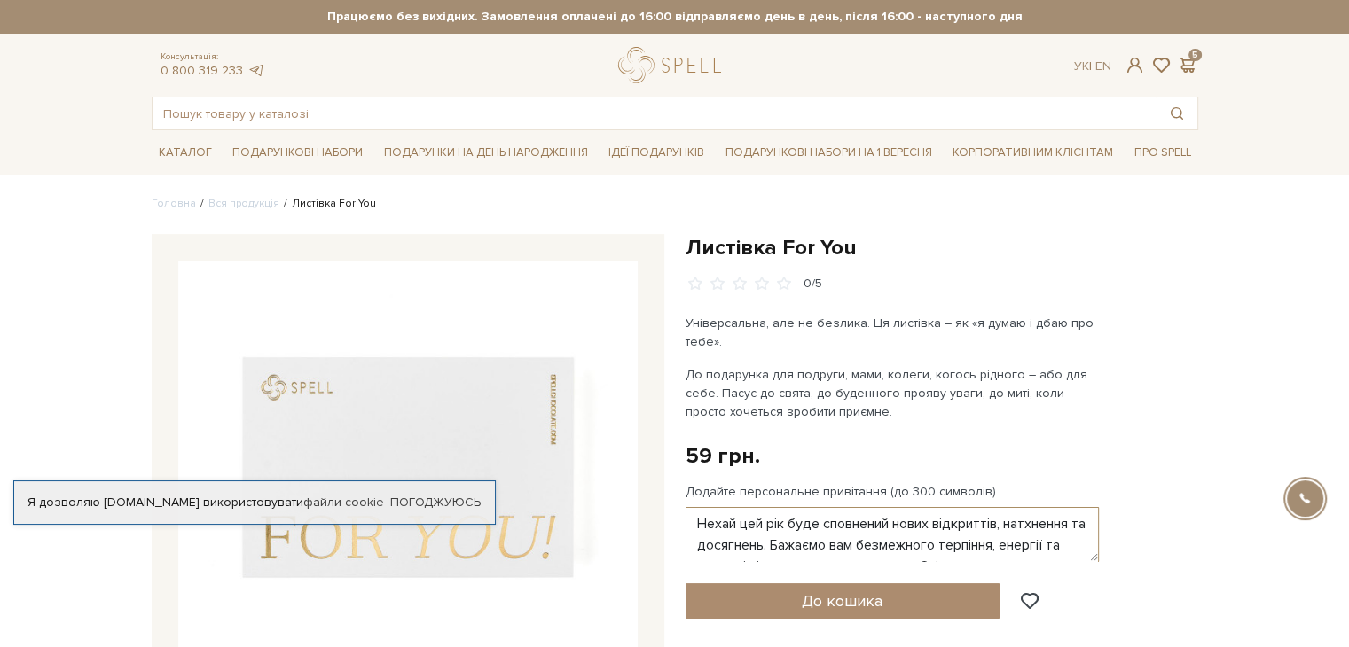
click at [694, 518] on textarea "Нехай цей рік буде сповнений нових відкриттів, натхнення та досягнень. Бажаємо …" at bounding box center [892, 534] width 413 height 55
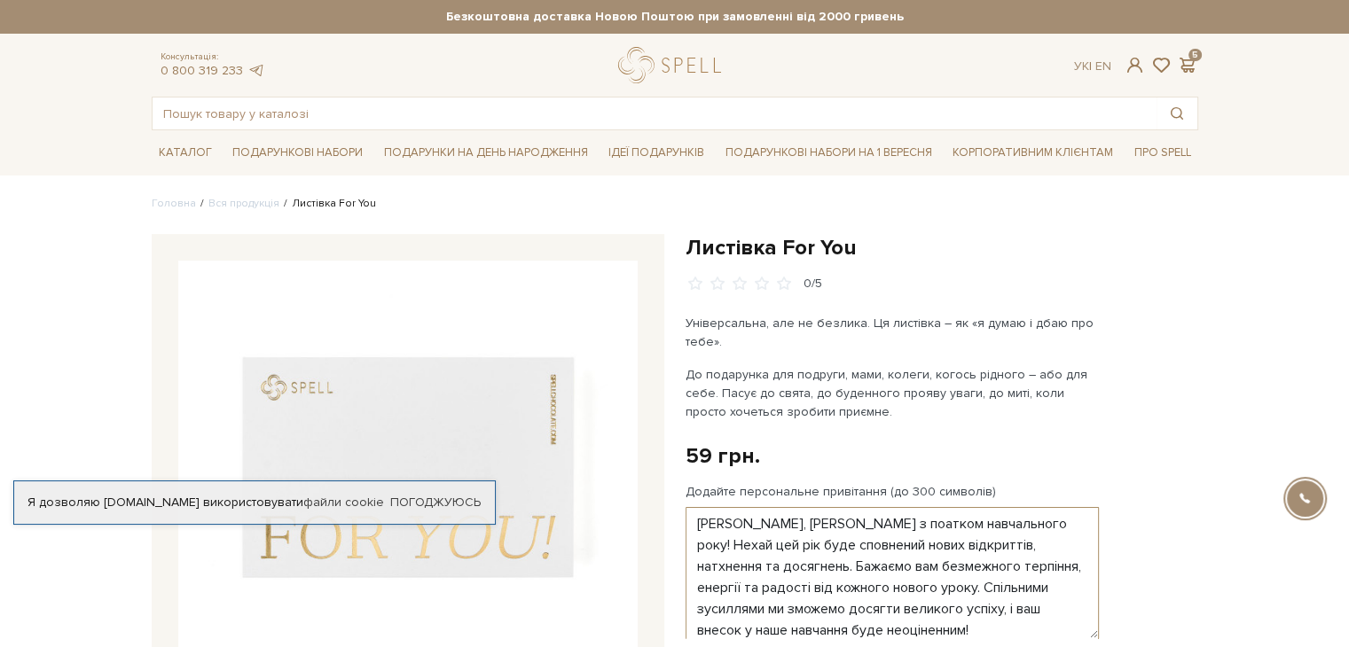
drag, startPoint x: 1091, startPoint y: 555, endPoint x: 1095, endPoint y: 641, distance: 86.1
click at [1095, 640] on textarea "Світлана Вячеславівна, вітаємо Вас з поатком навчального року! Нехай цей рік бу…" at bounding box center [892, 573] width 413 height 132
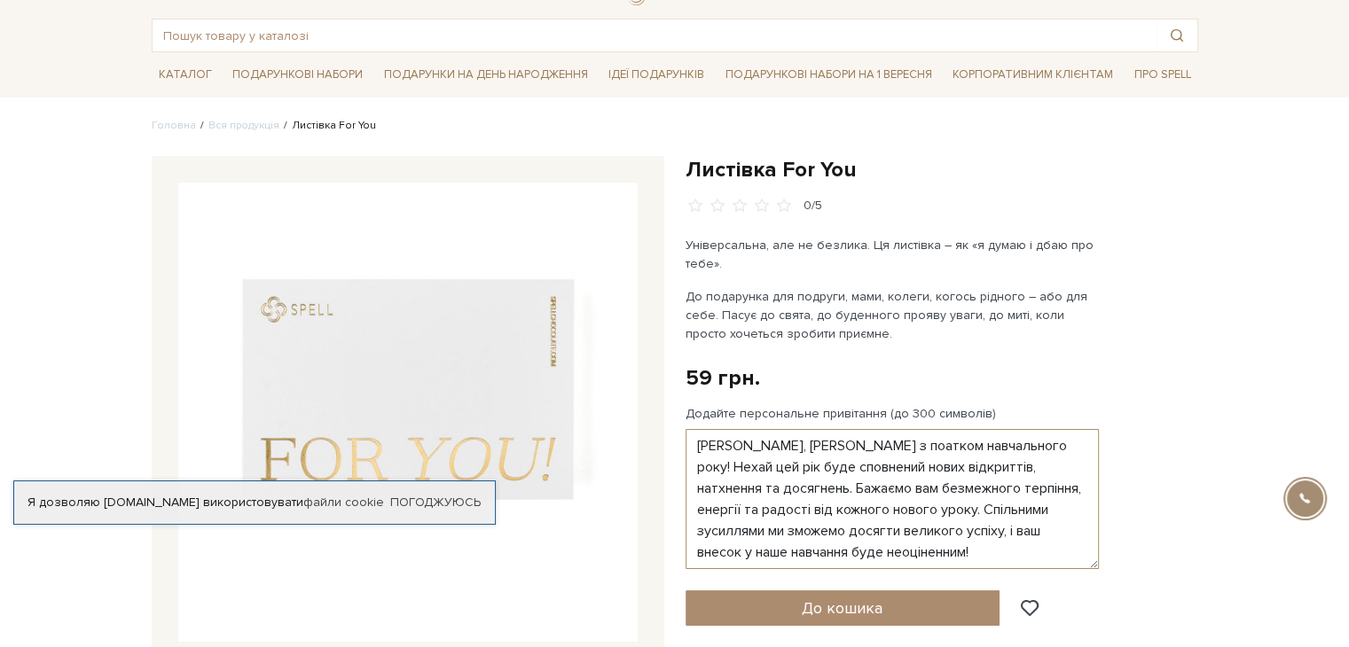
scroll to position [177, 0]
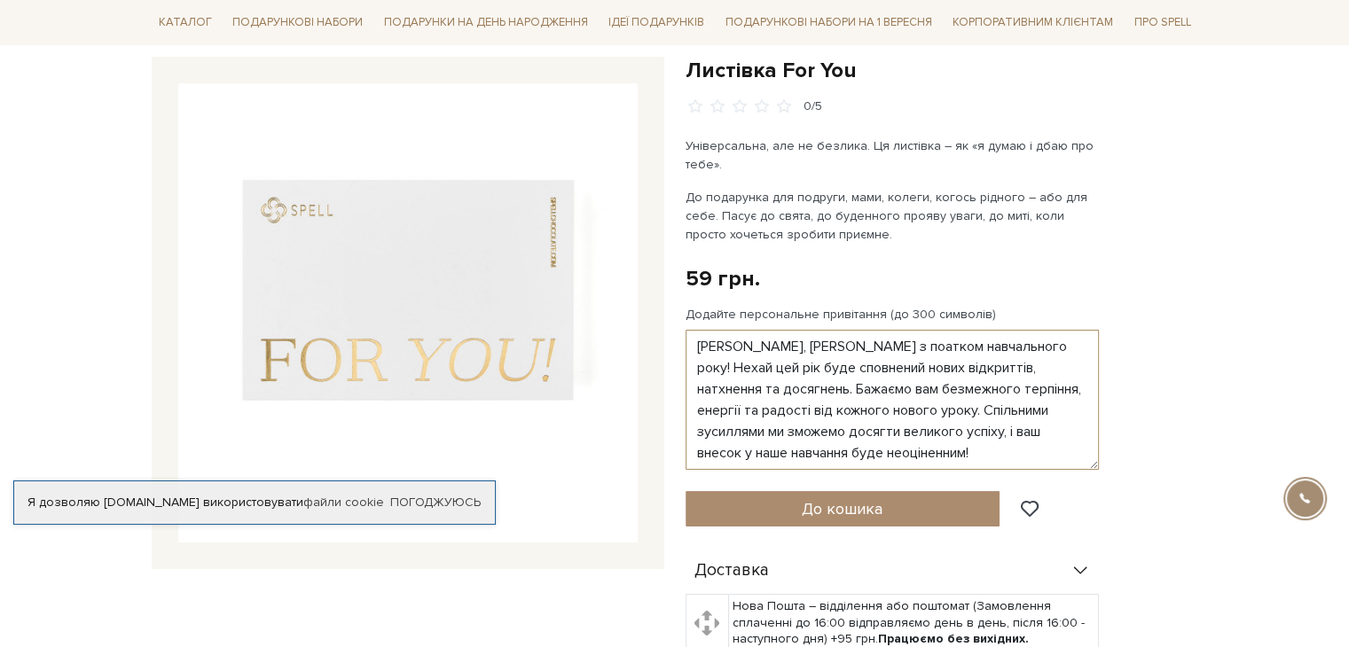
drag, startPoint x: 1091, startPoint y: 468, endPoint x: 1098, endPoint y: 514, distance: 45.8
click at [1098, 514] on div "Листівка For You 0/5 Універсальна, але не безлика. Ця листівка – як «я думаю і …" at bounding box center [942, 494] width 513 height 875
click at [962, 349] on textarea "Світлана Вячеславівна, вітаємо Вас з поатком навчального року! Нехай цей рік бу…" at bounding box center [892, 400] width 413 height 140
click at [958, 349] on textarea "Світлана Вячеславівна, вітаємо Вас з поатком навчального року! Нехай цей рік бу…" at bounding box center [892, 400] width 413 height 140
click at [770, 368] on textarea "Світлана Вячеславівна, вітаємо Вас з початком навчального року! Нехай цей рік б…" at bounding box center [892, 400] width 413 height 140
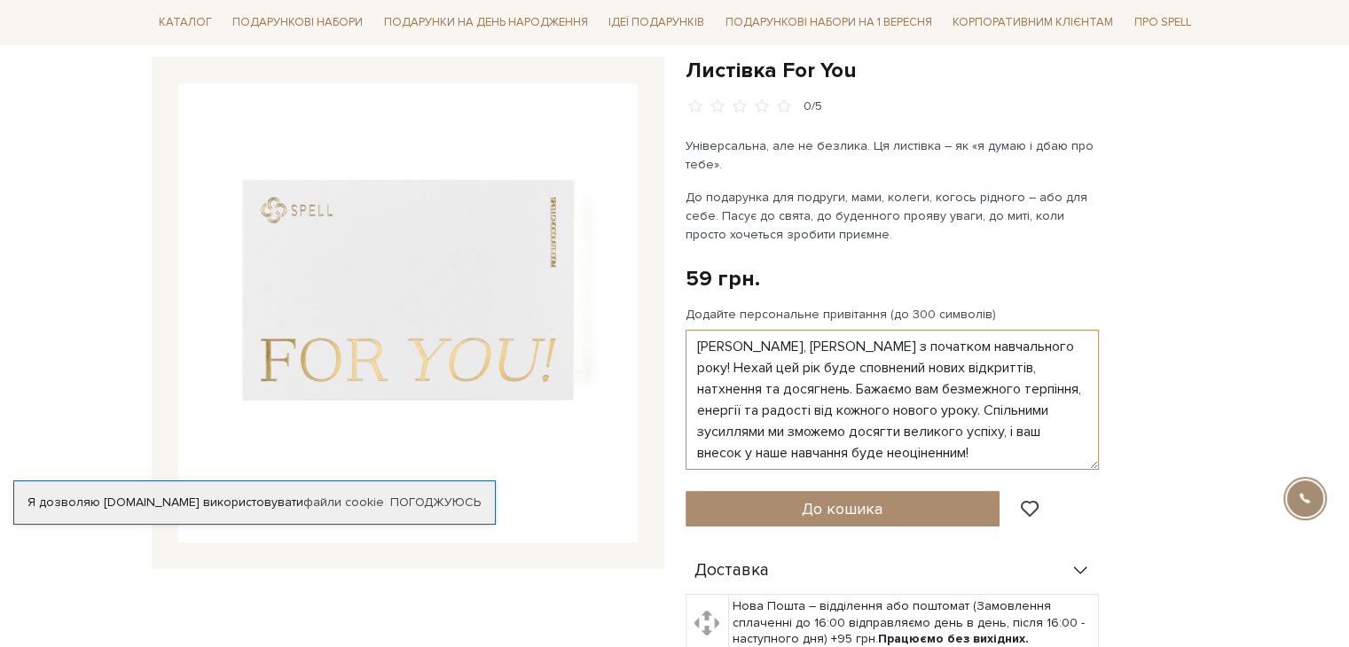
drag, startPoint x: 709, startPoint y: 389, endPoint x: 922, endPoint y: 382, distance: 213.9
click at [922, 382] on textarea "Світлана Вячеславівна, вітаємо Вас з початком навчального року! Нехай цей рік б…" at bounding box center [892, 400] width 413 height 140
click at [730, 410] on textarea "Світлана Вячеславівна, вітаємо Вас з початком навчального року! Нехай цей рік б…" at bounding box center [892, 400] width 413 height 140
drag, startPoint x: 820, startPoint y: 364, endPoint x: 926, endPoint y: 381, distance: 106.9
click at [926, 381] on textarea "Світлана Вячеславівна, вітаємо Вас з початком навчального року! Нехай цей рік б…" at bounding box center [892, 400] width 413 height 140
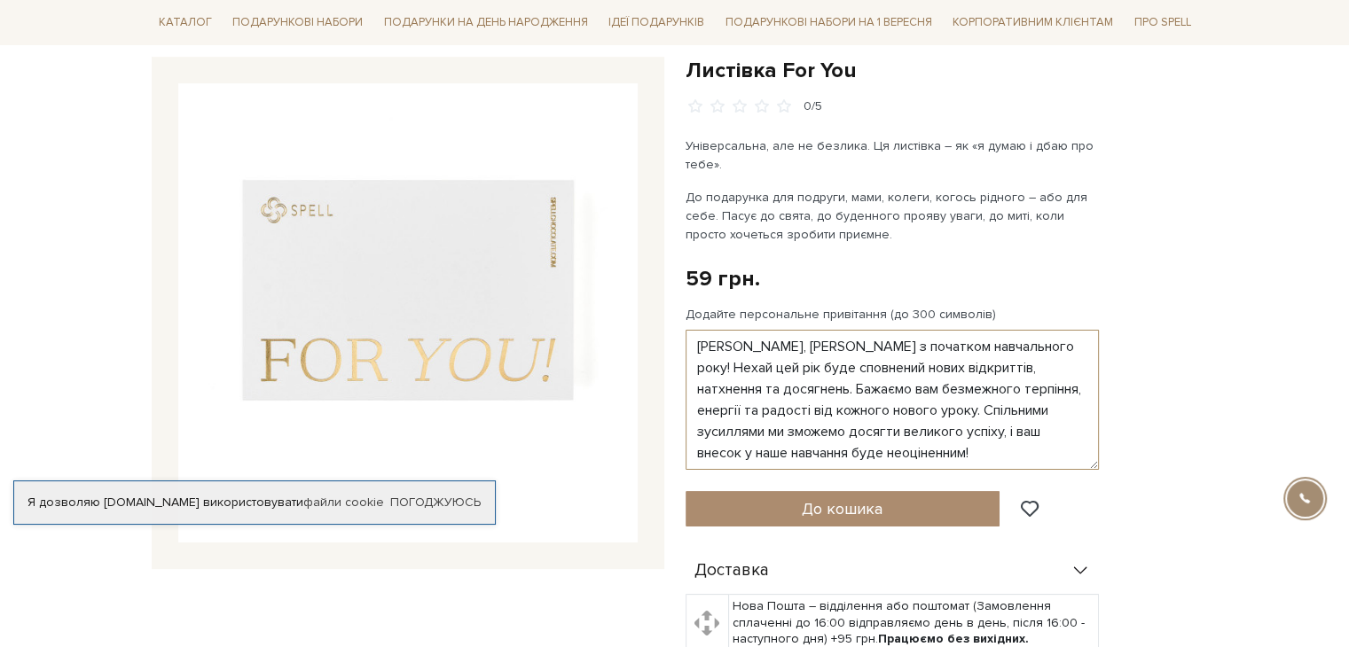
click at [874, 389] on textarea "Світлана Вячеславівна, вітаємо Вас з початком навчального року! Нехай цей рік б…" at bounding box center [892, 400] width 413 height 140
drag, startPoint x: 724, startPoint y: 410, endPoint x: 792, endPoint y: 430, distance: 71.3
click at [792, 430] on textarea "Світлана Вячеславівна, вітаємо Вас з початком навчального року! Нехай цей рік б…" at bounding box center [892, 400] width 413 height 140
click at [828, 427] on textarea "Світлана Вячеславівна, вітаємо Вас з початком навчального року! Нехай цей рік б…" at bounding box center [892, 400] width 413 height 140
click at [914, 431] on textarea "Світлана Вячеславівна, вітаємо Вас з початком навчального року! Нехай цей рік б…" at bounding box center [892, 400] width 413 height 140
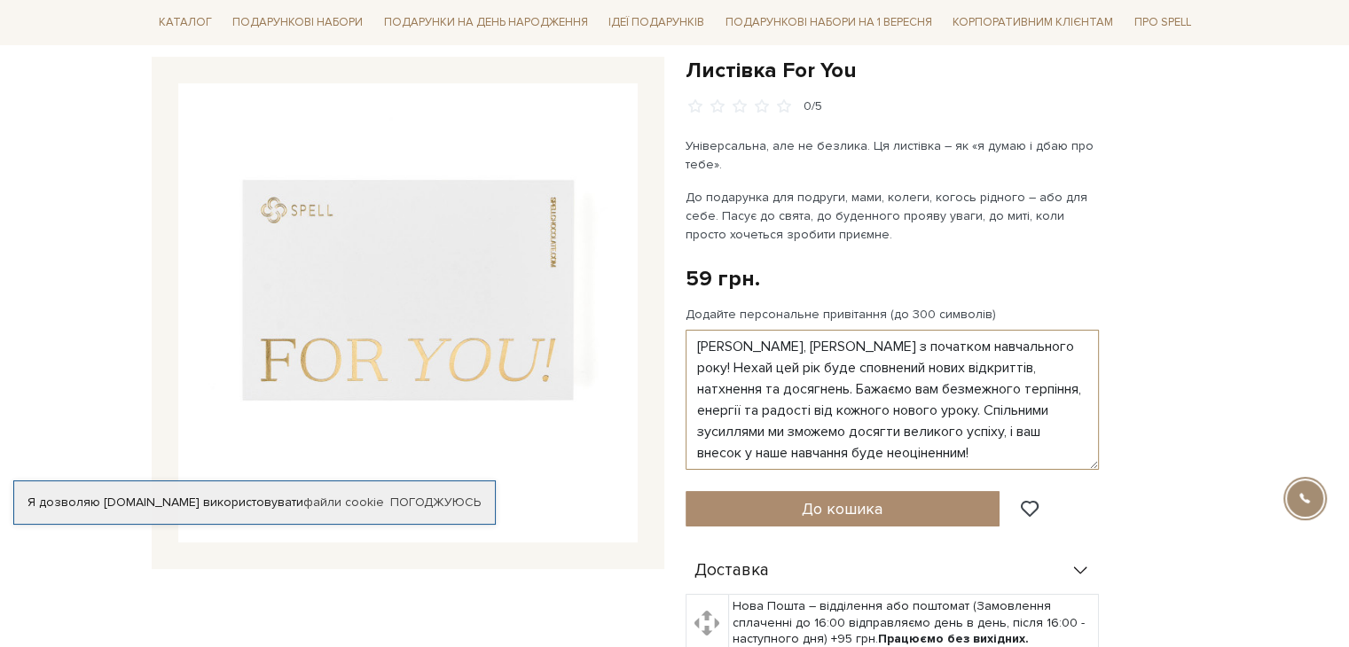
scroll to position [20, 0]
click at [801, 416] on textarea "Світлана Вячеславівна, вітаємо Вас з початком навчального року! Нехай цей рік б…" at bounding box center [892, 400] width 413 height 140
drag, startPoint x: 789, startPoint y: 409, endPoint x: 809, endPoint y: 450, distance: 45.6
click at [809, 450] on textarea "Світлана Вячеславівна, вітаємо Вас з початком навчального року! Нехай цей рік б…" at bounding box center [892, 400] width 413 height 140
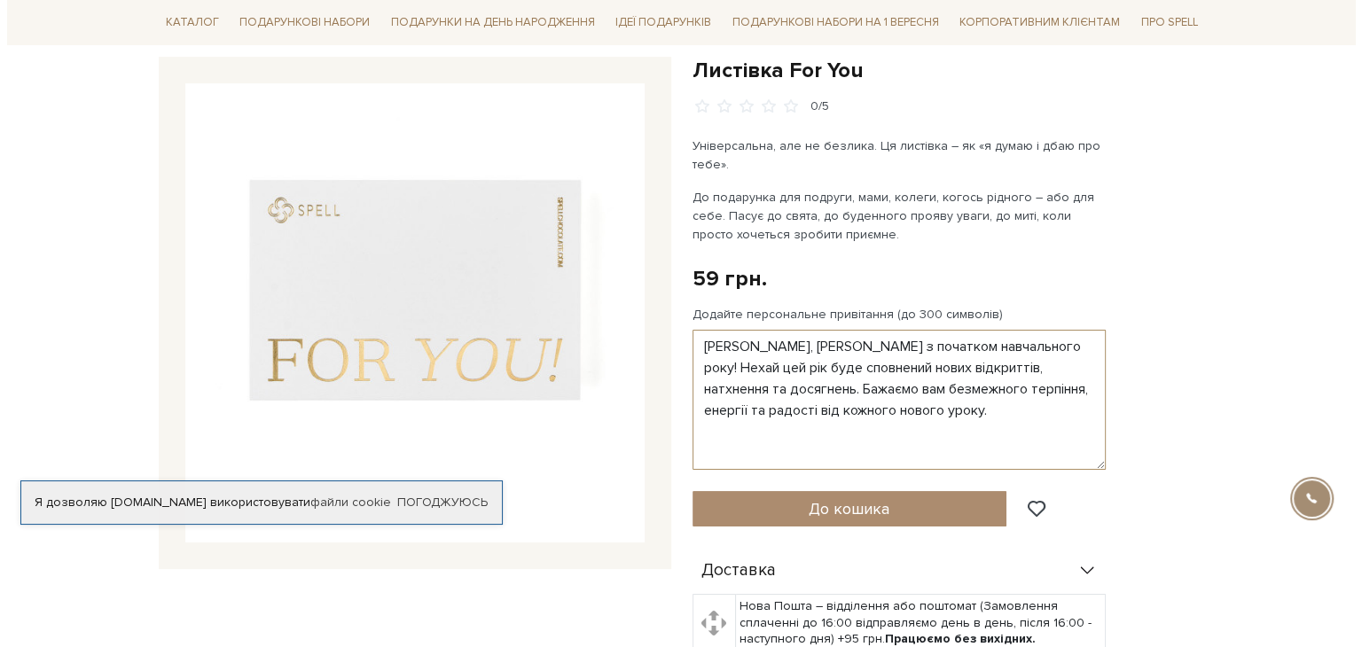
scroll to position [0, 0]
click at [979, 365] on textarea "Світлана Вячеславівна, вітаємо Вас з початком навчального року! Нехай цей рік б…" at bounding box center [892, 400] width 413 height 140
drag, startPoint x: 784, startPoint y: 430, endPoint x: 809, endPoint y: 441, distance: 27.0
click at [787, 431] on textarea "Світлана Вячеславівна, вітаємо Вас з початком навчального року! Нехай цей рік б…" at bounding box center [892, 400] width 413 height 140
click at [855, 347] on textarea "Світлана Вячеславівна, вітаємо Вас з початком навчального року! Нехай цей рік б…" at bounding box center [892, 400] width 413 height 140
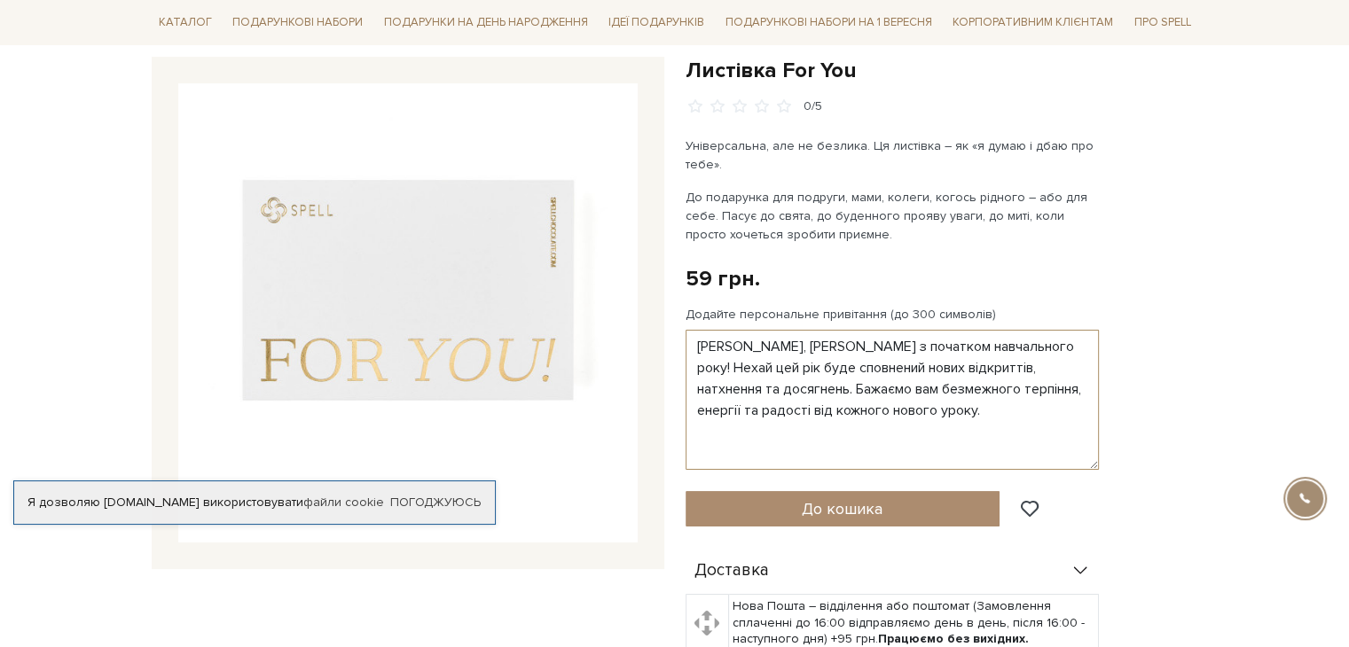
click at [856, 345] on textarea "Світлана Вячеславівна, вітаємо Вас з початком навчального року! Нехай цей рік б…" at bounding box center [892, 400] width 413 height 140
click at [855, 342] on textarea "Світлана Вячеславівна, вітаємо Вас з початком навчального року! Нехай цей рік б…" at bounding box center [892, 400] width 413 height 140
click at [858, 341] on textarea "Світлана Вячеславівна, вітаємо Вас з початком навчального року! Нехай цей рік б…" at bounding box center [892, 400] width 413 height 140
drag, startPoint x: 739, startPoint y: 372, endPoint x: 789, endPoint y: 372, distance: 49.7
click at [789, 372] on textarea "Світлана Вячеславівна, вітаємо Вас з початком навчального року! Нехай цей рік б…" at bounding box center [892, 400] width 413 height 140
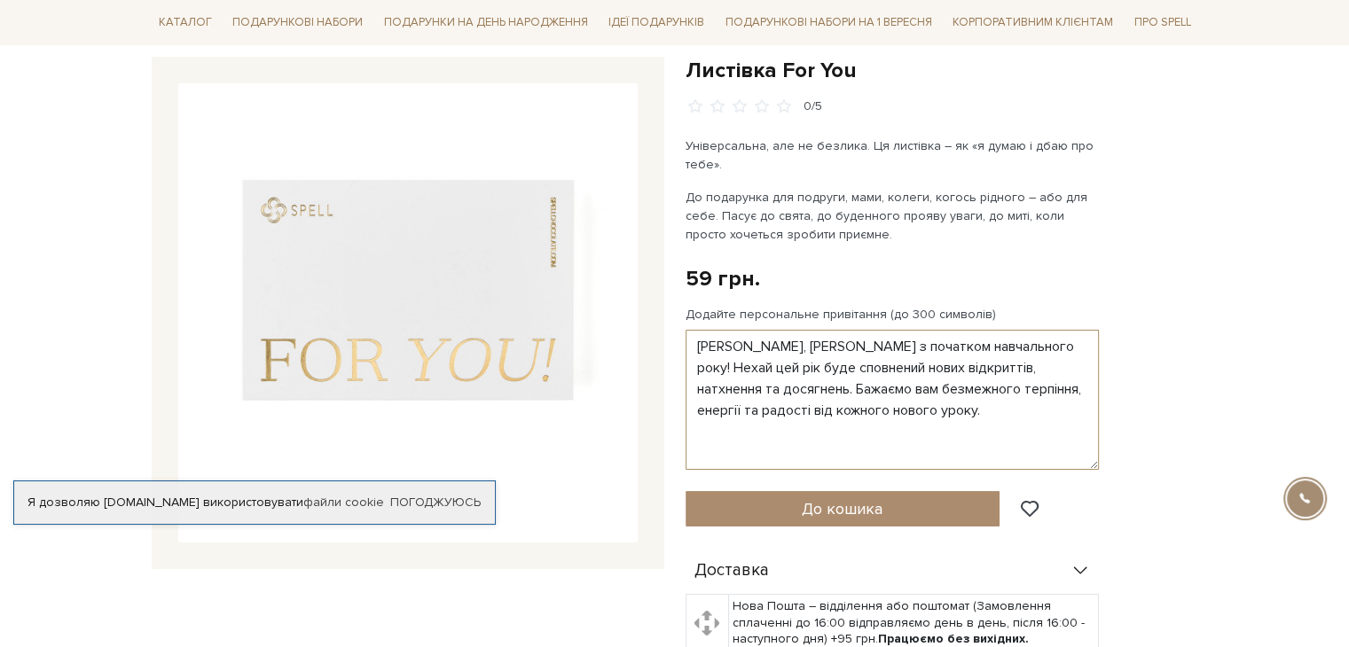
click at [822, 372] on textarea "Світлана Вячеславівна, вітаємо Вас з початком навчального року! Нехай цей рік б…" at bounding box center [892, 400] width 413 height 140
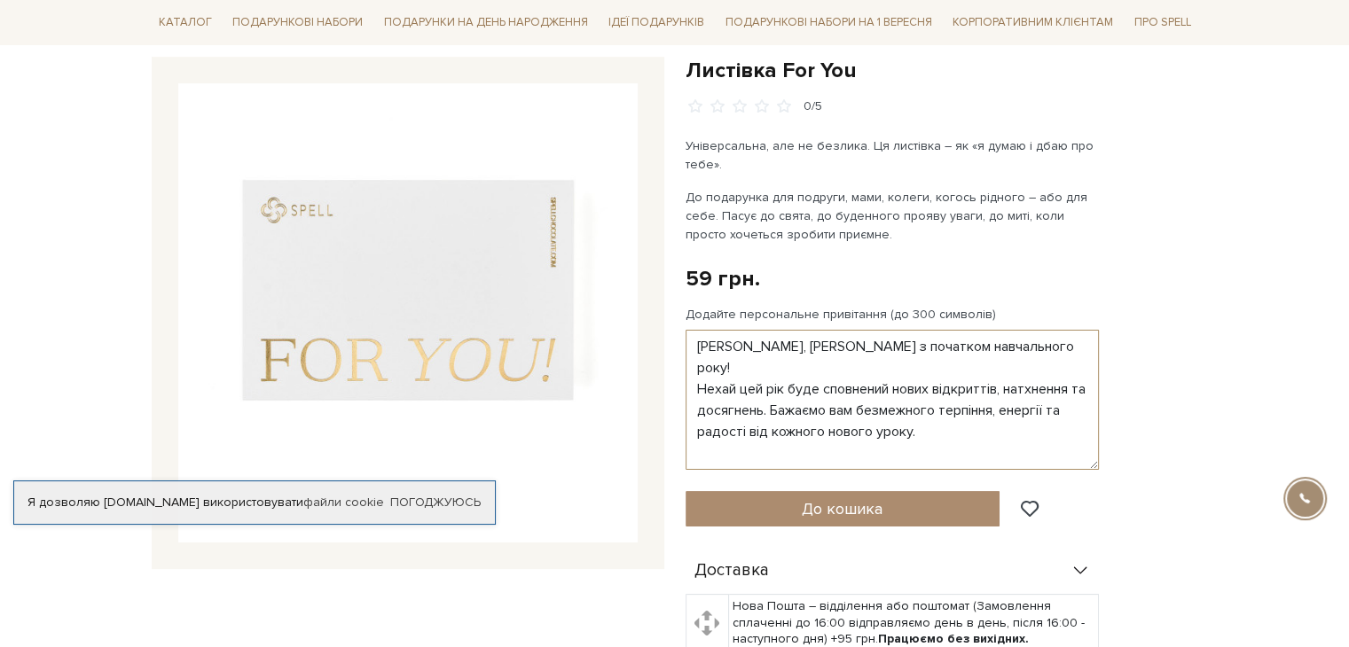
click at [812, 365] on textarea "Світлана Вячеславівна, вітаємо Вас з початком навчального року! Нехай цей рік б…" at bounding box center [892, 400] width 413 height 140
drag, startPoint x: 733, startPoint y: 388, endPoint x: 819, endPoint y: 389, distance: 86.0
click at [819, 389] on textarea "Світлана Вячеславівна, вітаємо Вас з початком навчального року! Нехай цей рік б…" at bounding box center [892, 400] width 413 height 140
click at [844, 391] on textarea "Світлана Вячеславівна, вітаємо Вас з початком навчального року! Нехай цей рік б…" at bounding box center [892, 400] width 413 height 140
click at [737, 412] on textarea "Світлана Вячеславівна, вітаємо Вас з початком навчального року! Нехай цей рік б…" at bounding box center [892, 400] width 413 height 140
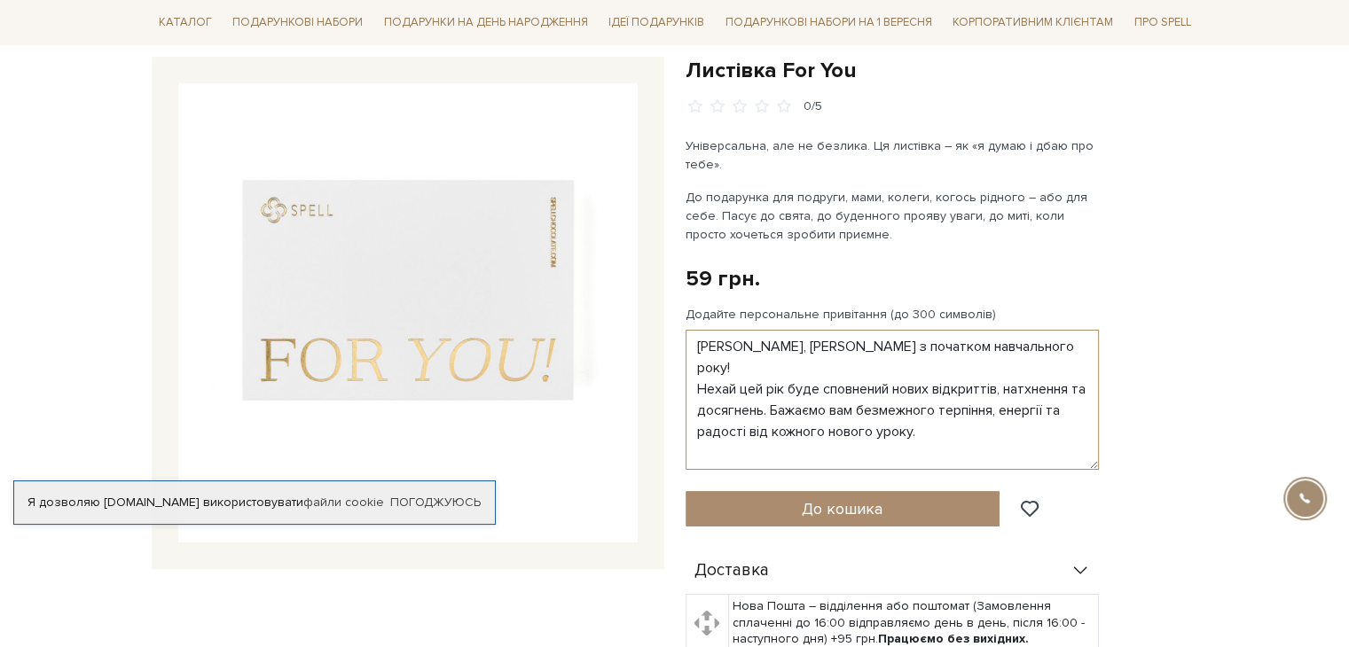
click at [781, 412] on textarea "Світлана Вячеславівна, вітаємо Вас з початком навчального року! Нехай цей рік б…" at bounding box center [892, 400] width 413 height 140
click at [937, 434] on textarea "Світлана Вячеславівна, вітаємо Вас з початком навчального року! Нехай цей рік б…" at bounding box center [892, 400] width 413 height 140
type textarea "Світлана Вячеславівна, вітаємо Вас з початком навчального року! Нехай цей рік б…"
click at [1157, 356] on div "Додайте персональне привітання (до 300 символів) Світлана Вячеславівна, вітаємо…" at bounding box center [942, 388] width 513 height 163
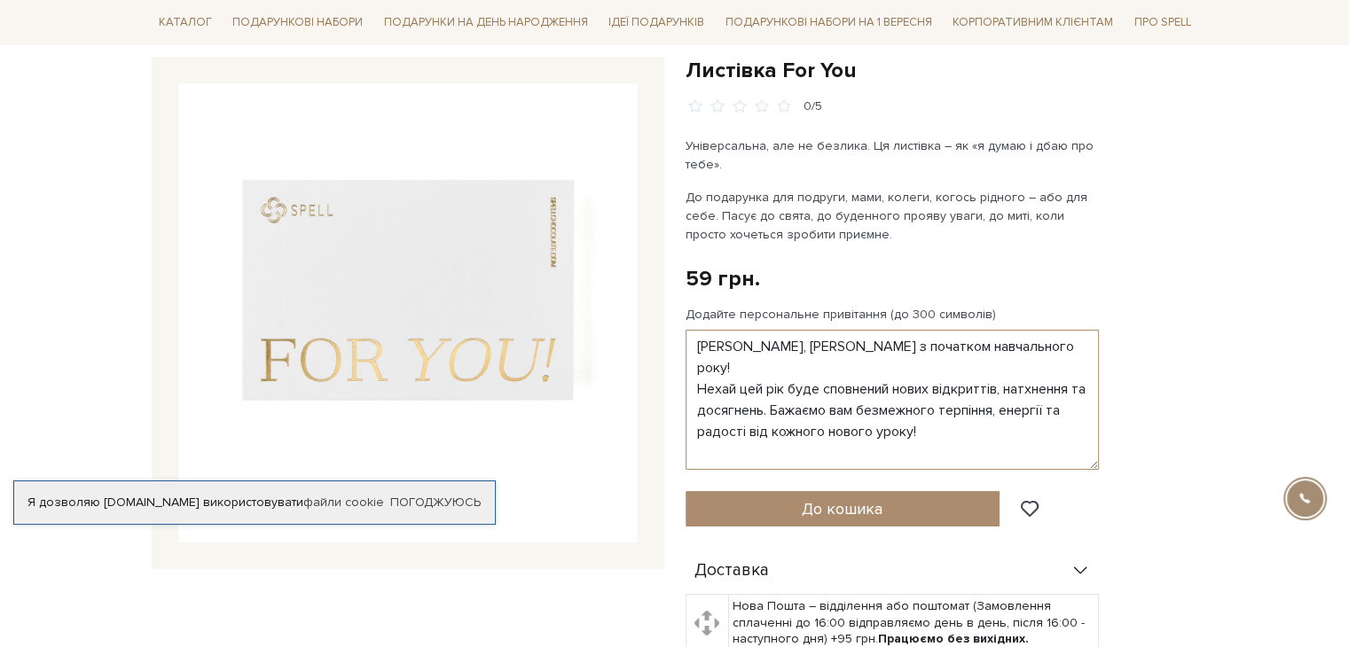
click at [967, 434] on textarea "Світлана Вячеславівна, вітаємо Вас з початком навчального року! Нехай цей рік б…" at bounding box center [892, 400] width 413 height 140
click at [871, 448] on textarea "Світлана Вячеславівна, вітаємо Вас з початком навчального року! Нехай цей рік б…" at bounding box center [892, 400] width 413 height 140
drag, startPoint x: 756, startPoint y: 370, endPoint x: 730, endPoint y: 365, distance: 26.1
click at [756, 370] on textarea "Світлана Вячеславівна, вітаємо Вас з початком навчального року! Нехай цей рік б…" at bounding box center [892, 400] width 413 height 140
drag, startPoint x: 706, startPoint y: 348, endPoint x: 1004, endPoint y: 346, distance: 298.0
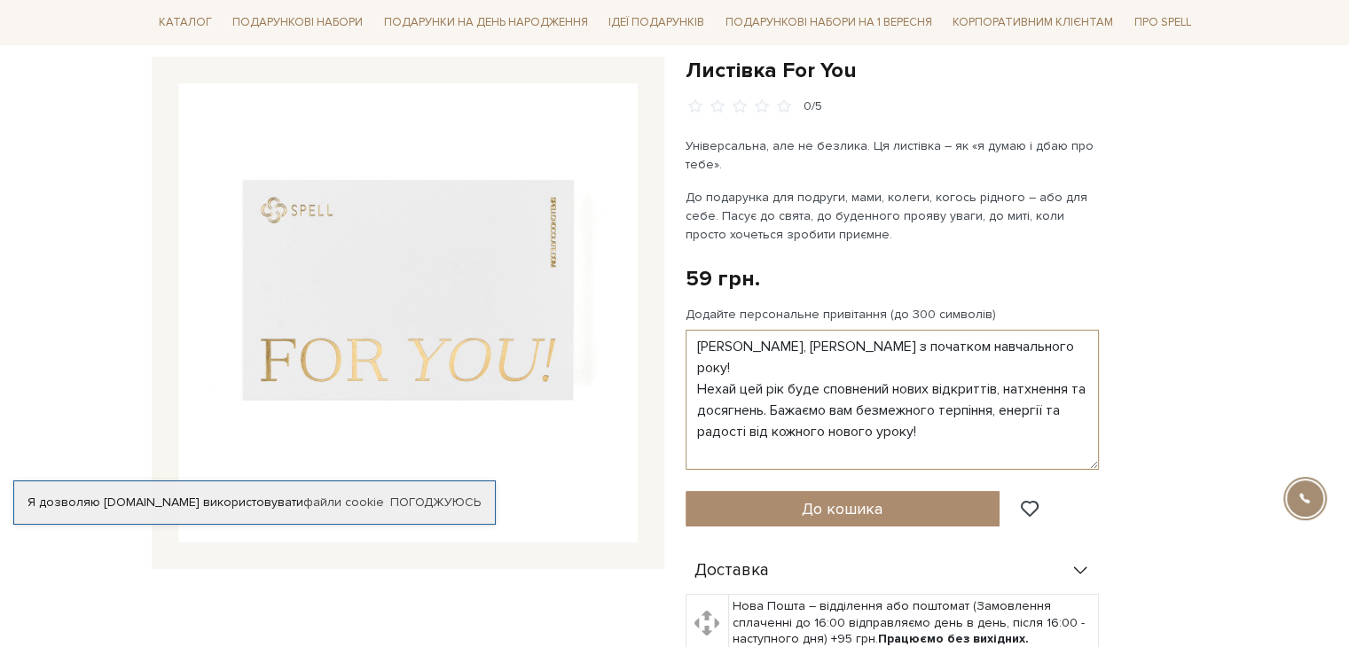
click at [1004, 346] on textarea "Світлана Вячеславівна, вітаємо Вас з початком навчального року! Нехай цей рік б…" at bounding box center [892, 400] width 413 height 140
click at [883, 364] on textarea "Світлана Вячеславівна, вітаємо Вас з початком навчального року! Нехай цей рік б…" at bounding box center [892, 400] width 413 height 140
drag, startPoint x: 694, startPoint y: 366, endPoint x: 833, endPoint y: 366, distance: 139.3
click at [833, 366] on textarea "Світлана Вячеславівна, вітаємо Вас з початком навчального року! Нехай цей рік б…" at bounding box center [892, 400] width 413 height 140
drag, startPoint x: 836, startPoint y: 402, endPoint x: 814, endPoint y: 412, distance: 24.6
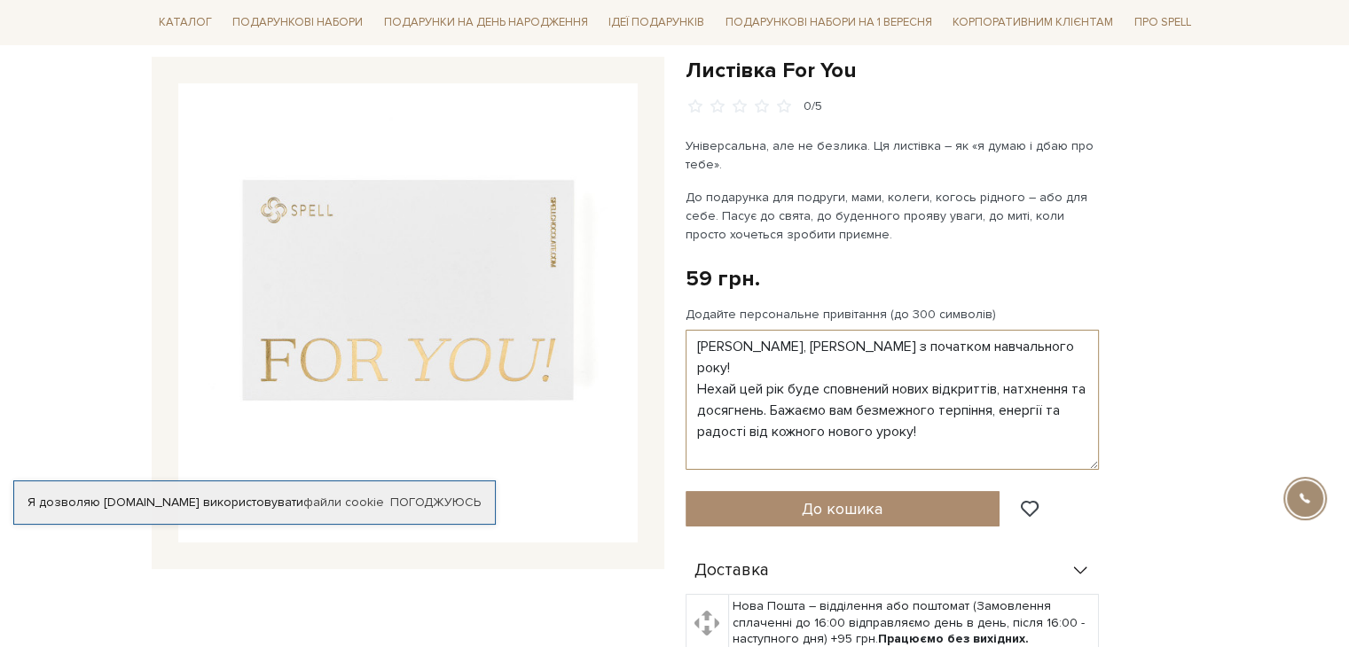
click at [836, 402] on textarea "Світлана Вячеславівна, вітаємо Вас з початком навчального року! Нехай цей рік б…" at bounding box center [892, 400] width 413 height 140
click at [809, 395] on textarea "Світлана Вячеславівна, вітаємо Вас з початком навчального року! Нехай цей рік б…" at bounding box center [892, 400] width 413 height 140
click at [744, 390] on textarea "Світлана Вячеславівна, вітаємо Вас з початком навчального року! Нехай цей рік б…" at bounding box center [892, 400] width 413 height 140
drag, startPoint x: 709, startPoint y: 388, endPoint x: 1045, endPoint y: 423, distance: 338.0
click at [1025, 409] on textarea "Світлана Вячеславівна, вітаємо Вас з початком навчального року! Нехай цей рік б…" at bounding box center [892, 400] width 413 height 140
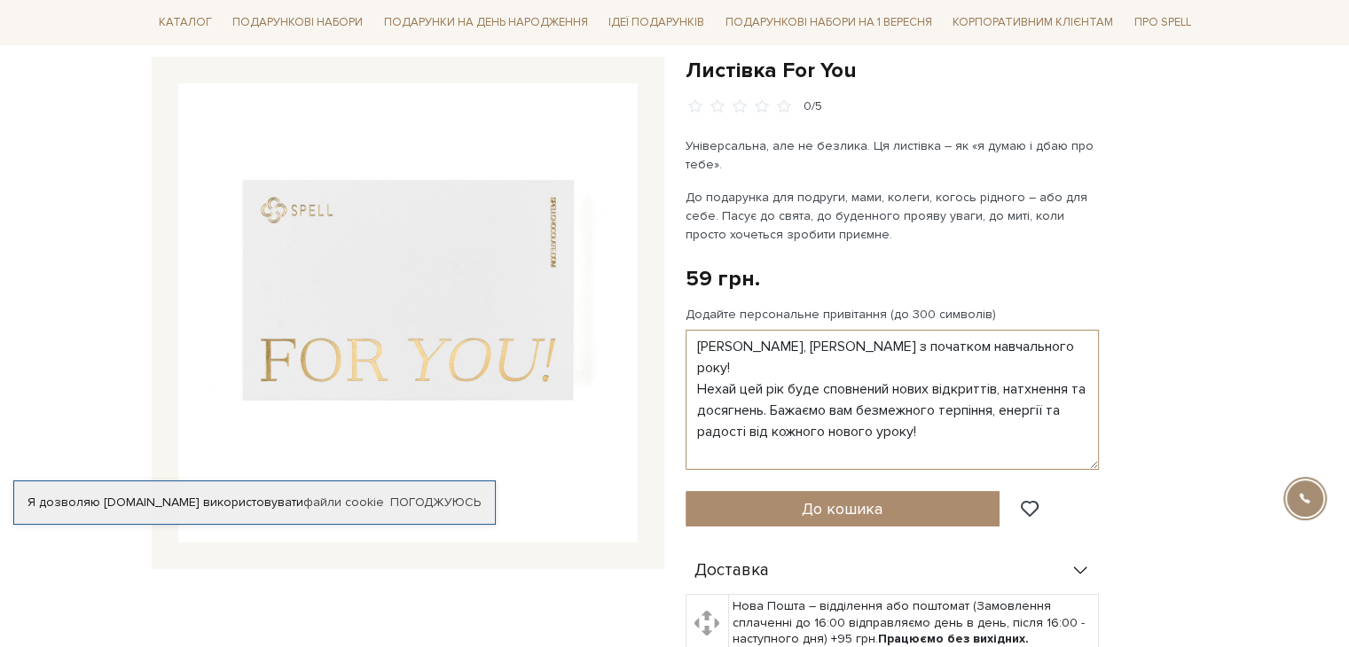
click at [1049, 417] on textarea "Світлана Вячеславівна, вітаємо Вас з початком навчального року! Нехай цей рік б…" at bounding box center [892, 400] width 413 height 140
click at [876, 508] on span "До кошика" at bounding box center [842, 509] width 81 height 20
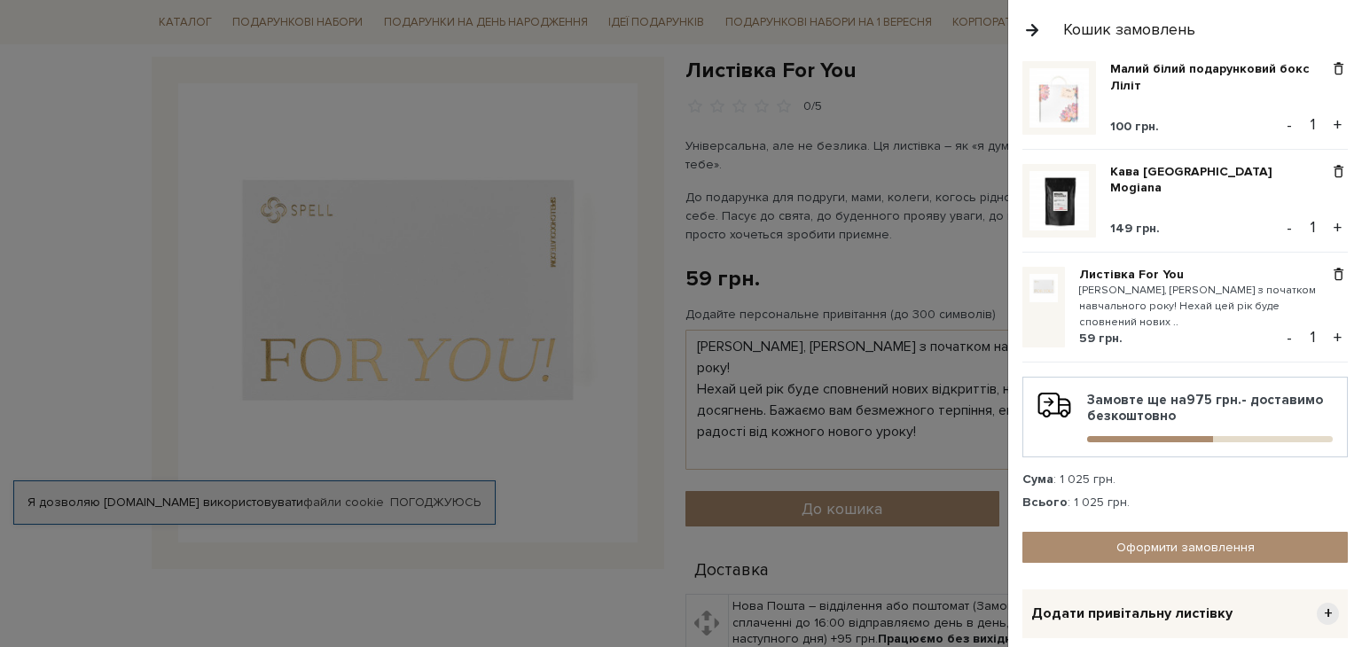
scroll to position [355, 0]
drag, startPoint x: 1092, startPoint y: 286, endPoint x: 1233, endPoint y: 285, distance: 141.0
click at [1233, 285] on small "Світлана Вячеславівна, вітаємо Вас з початком навчального року! Нехай цей рік б…" at bounding box center [1204, 306] width 250 height 49
click at [1134, 295] on small "Світлана Вячеславівна, вітаємо Вас з початком навчального року! Нехай цей рік б…" at bounding box center [1204, 306] width 250 height 49
drag, startPoint x: 1090, startPoint y: 301, endPoint x: 1282, endPoint y: 302, distance: 191.6
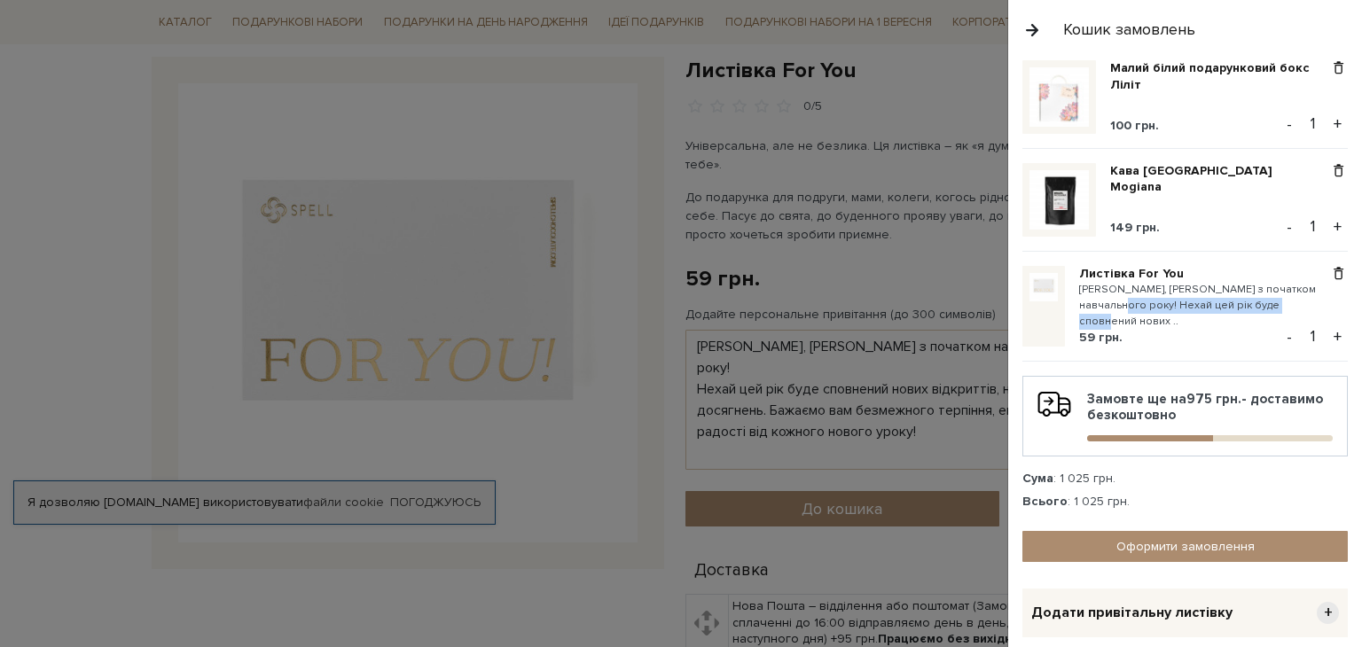
click at [1282, 302] on small "Світлана Вячеславівна, вітаємо Вас з початком навчального року! Нехай цей рік б…" at bounding box center [1204, 306] width 250 height 49
click at [1135, 269] on link "Листівка For You" at bounding box center [1194, 274] width 231 height 16
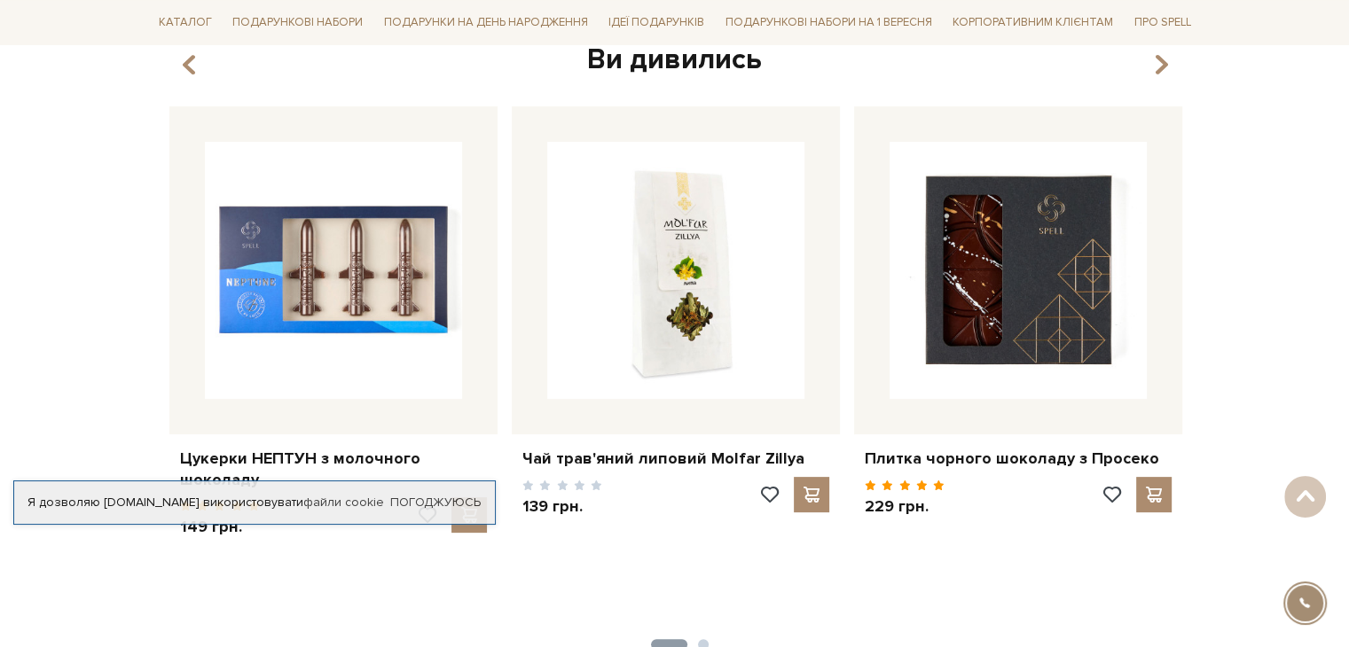
scroll to position [7362, 0]
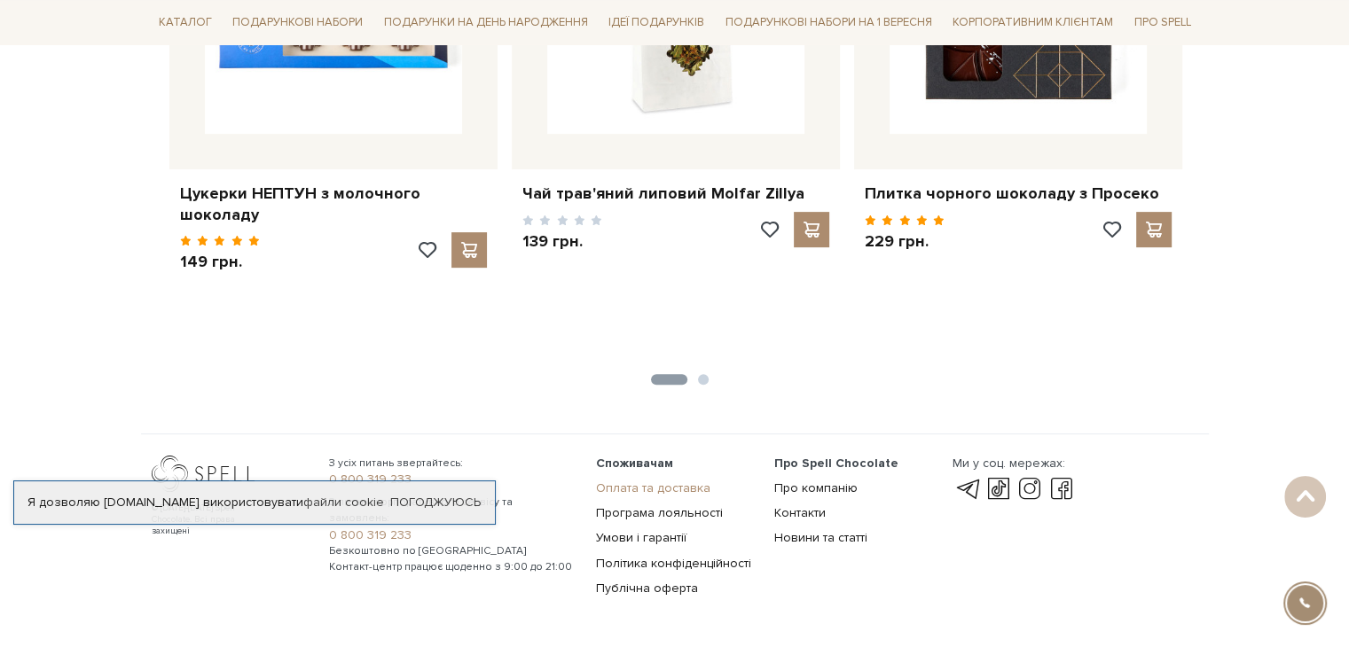
click at [660, 481] on link "Оплата та доставка" at bounding box center [653, 488] width 114 height 15
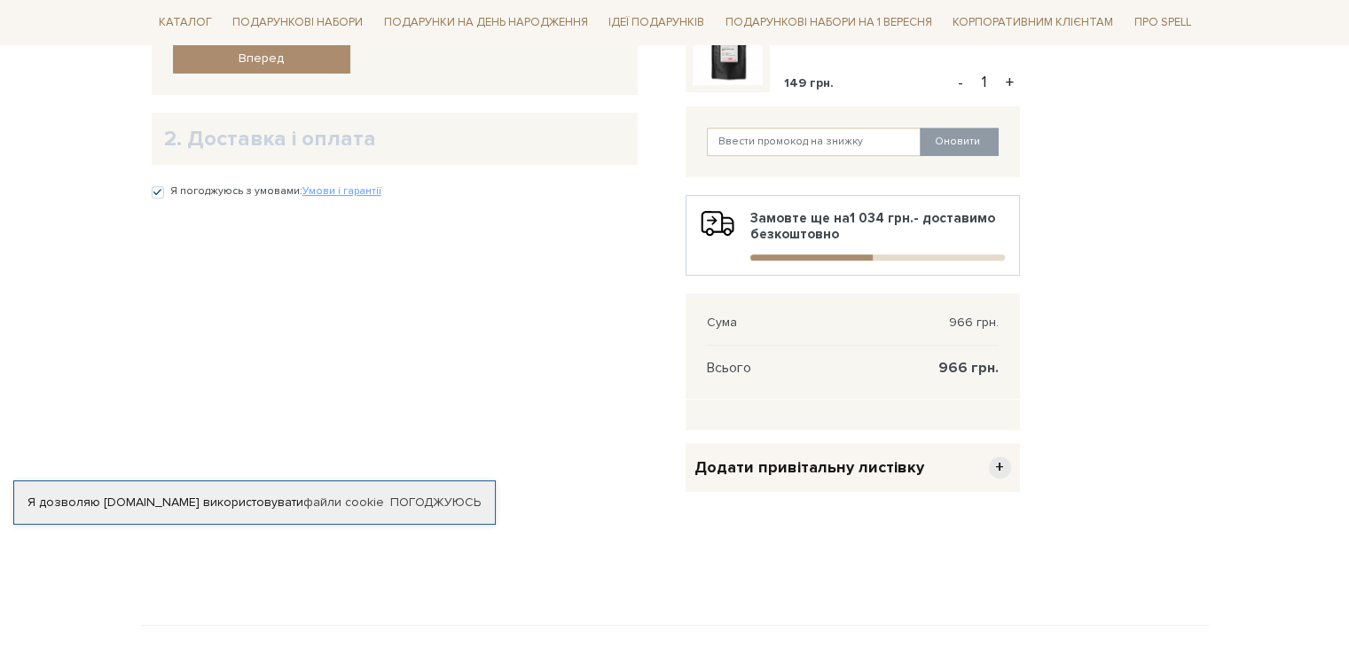
scroll to position [887, 0]
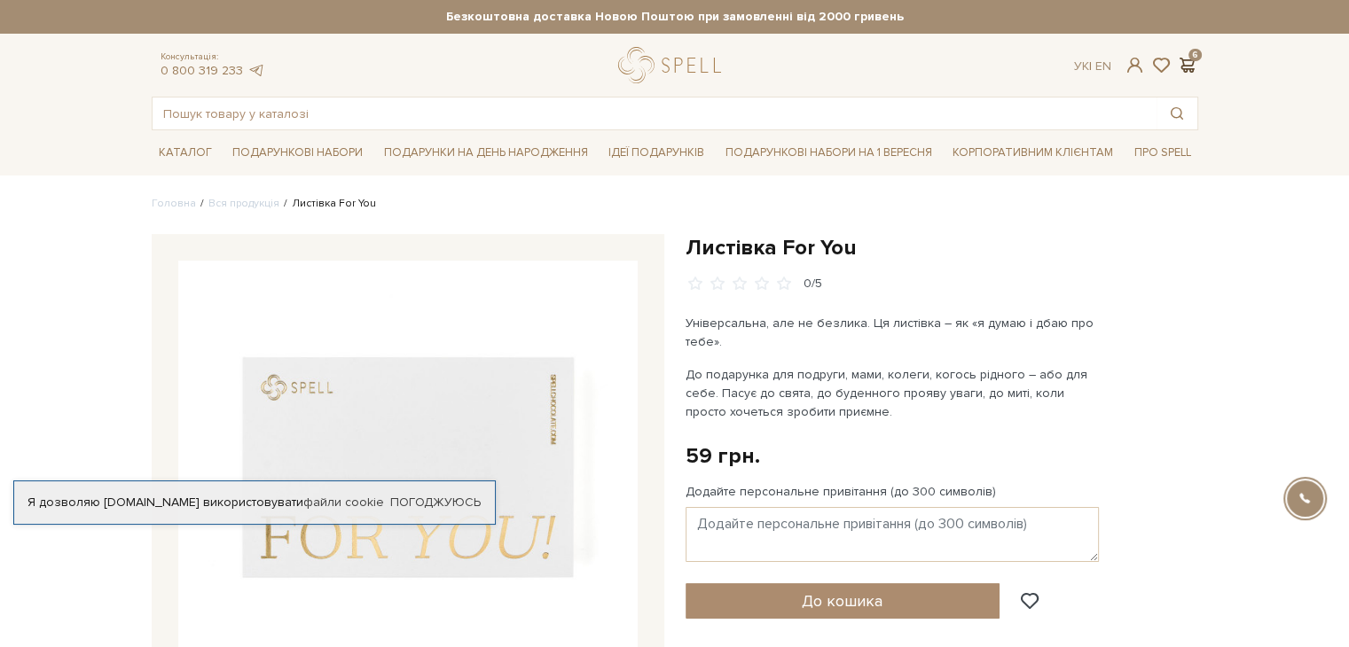
click at [1185, 67] on span at bounding box center [1187, 65] width 21 height 19
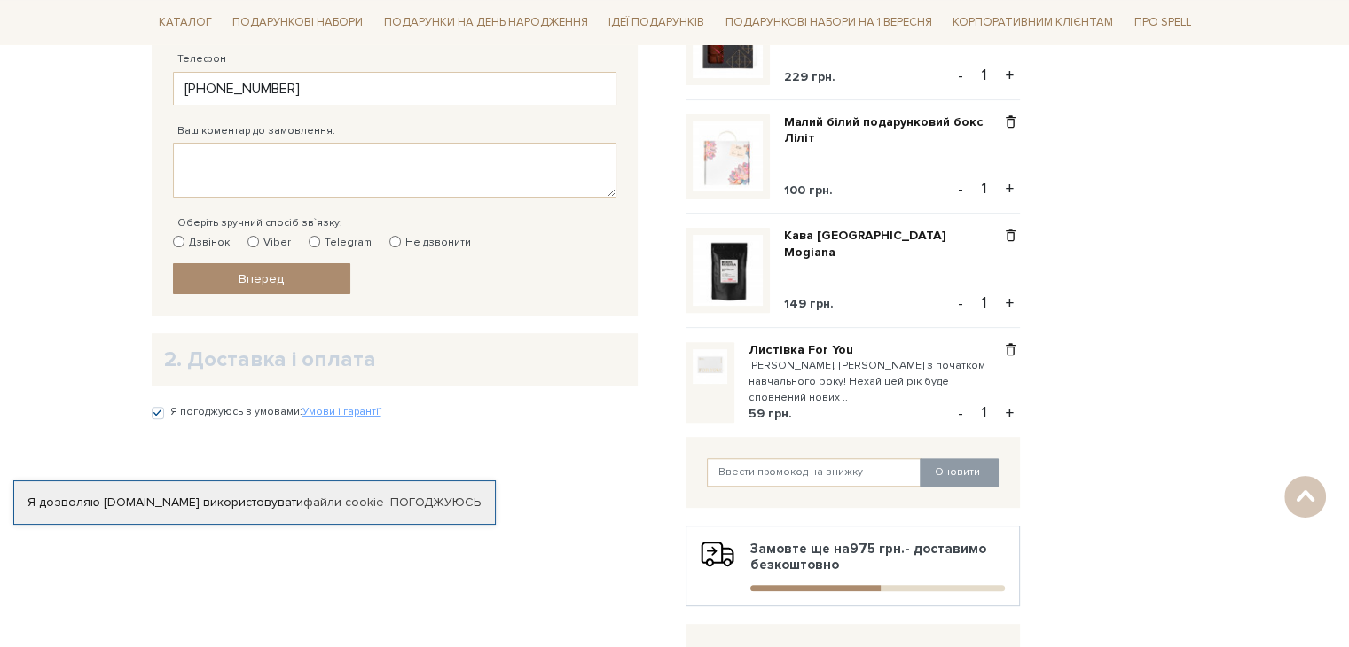
scroll to position [532, 0]
paste input "SweetGift"
type input "SweetGift"
click at [667, 458] on div "Відправити Для себе У подарунок 1. Контактні дані Ім'я По-батькові [PERSON_NAME…" at bounding box center [408, 354] width 534 height 1081
click at [958, 477] on button "Оновити" at bounding box center [959, 473] width 79 height 28
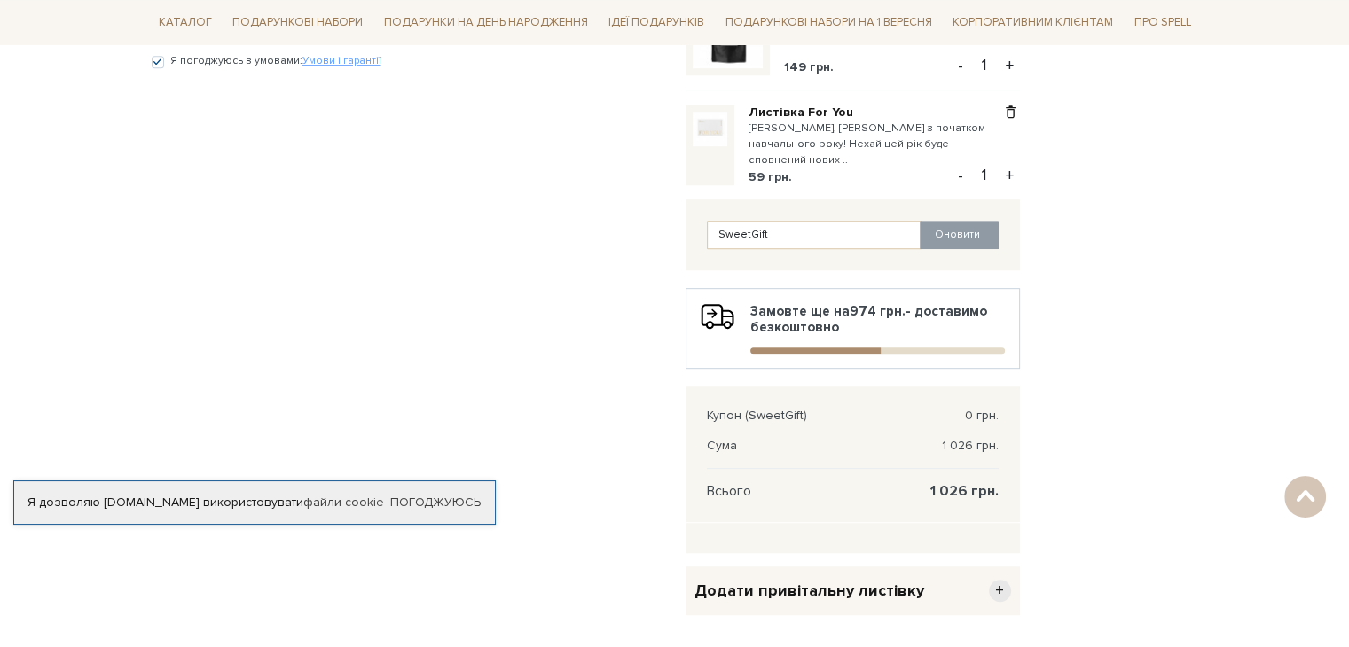
scroll to position [887, 0]
click at [1066, 428] on div "Відправити Для себе У подарунок 1. Контактні дані Ім'я По-батькові [PERSON_NAME…" at bounding box center [675, 72] width 1068 height 1226
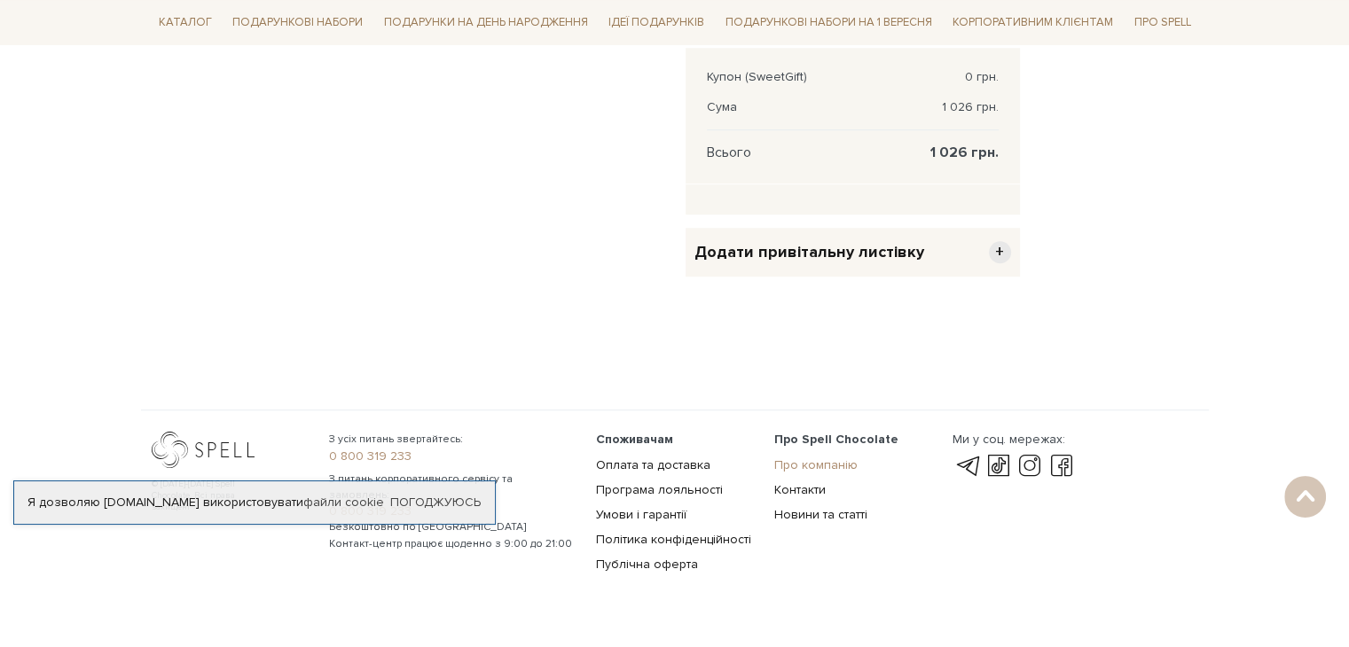
scroll to position [1242, 0]
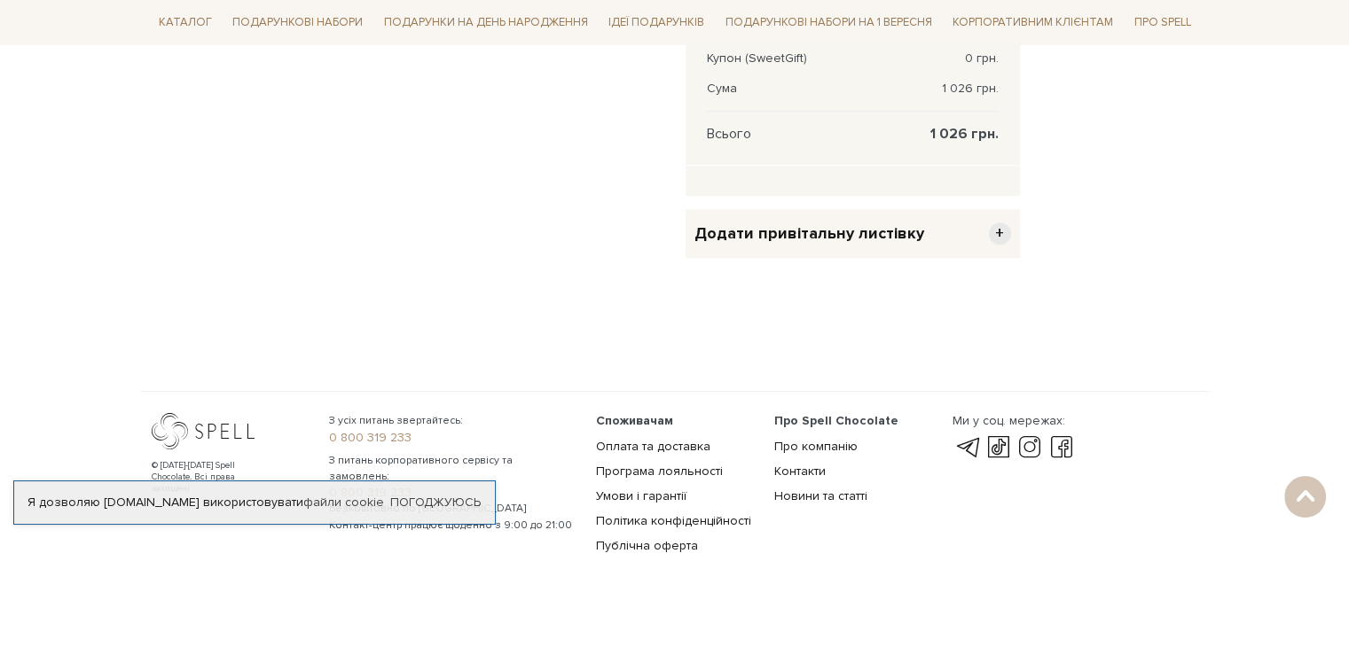
click at [998, 236] on span "+" at bounding box center [1000, 234] width 22 height 22
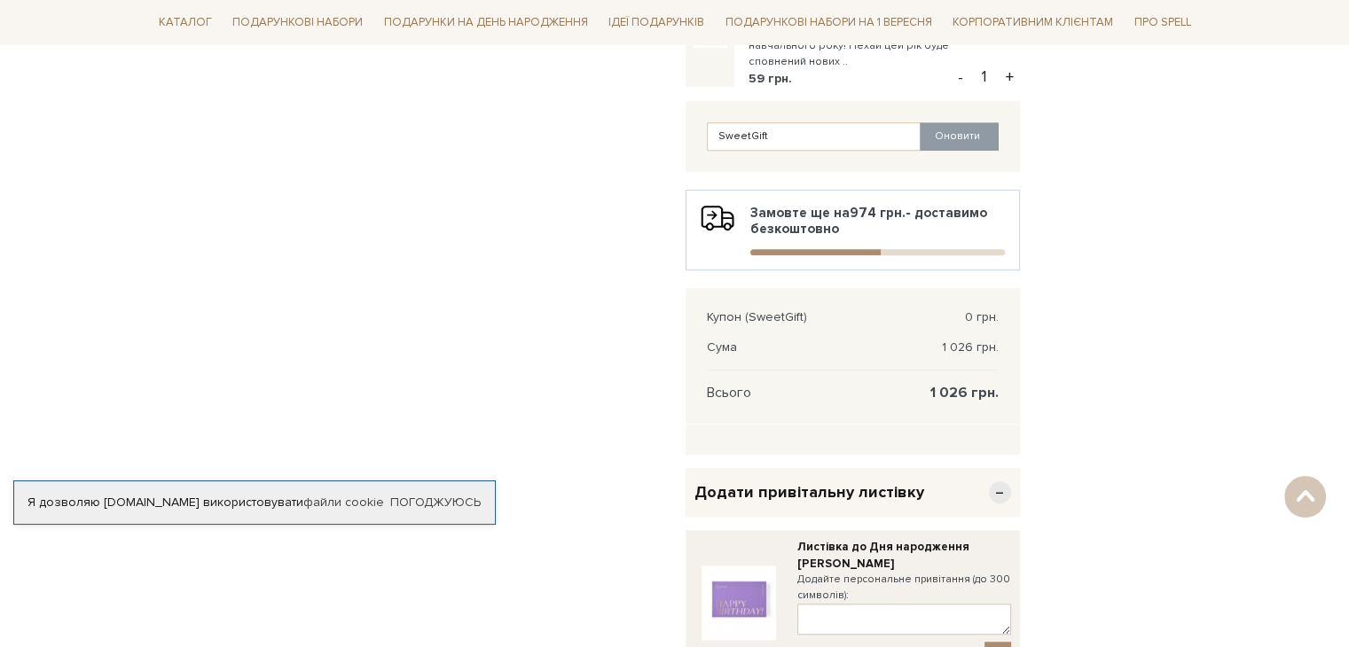
scroll to position [887, 0]
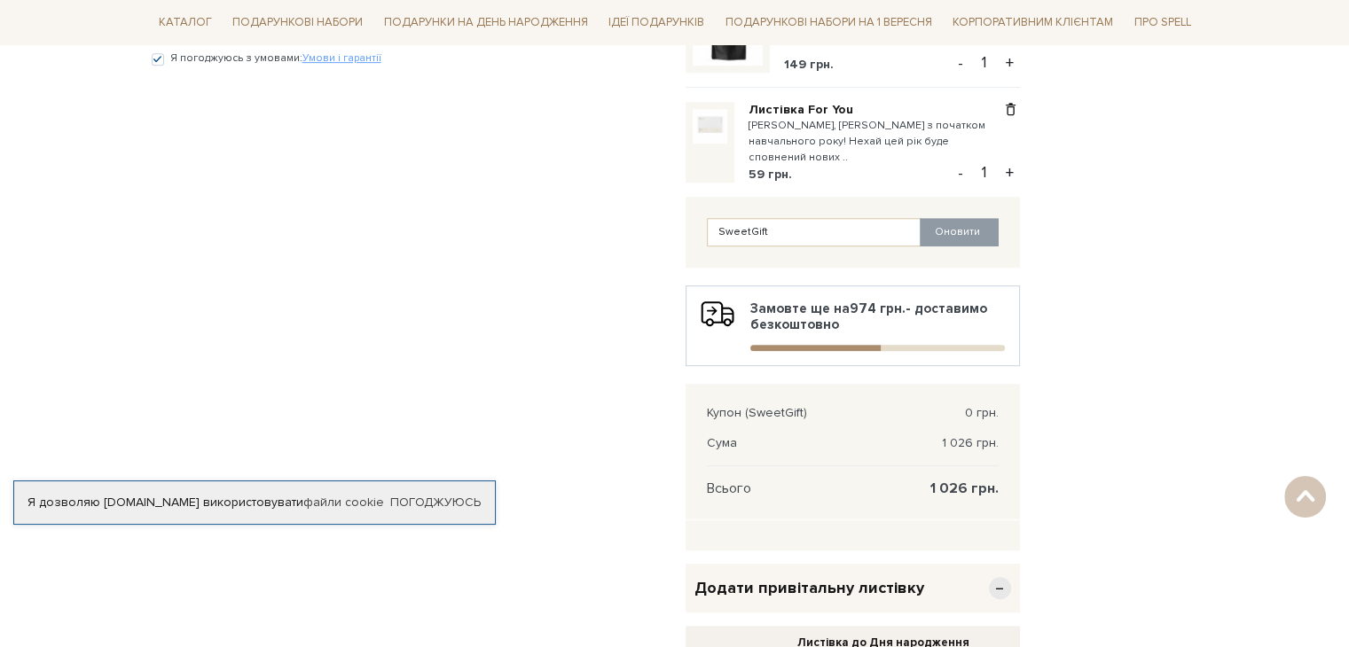
click at [1007, 592] on span "−" at bounding box center [1000, 588] width 22 height 22
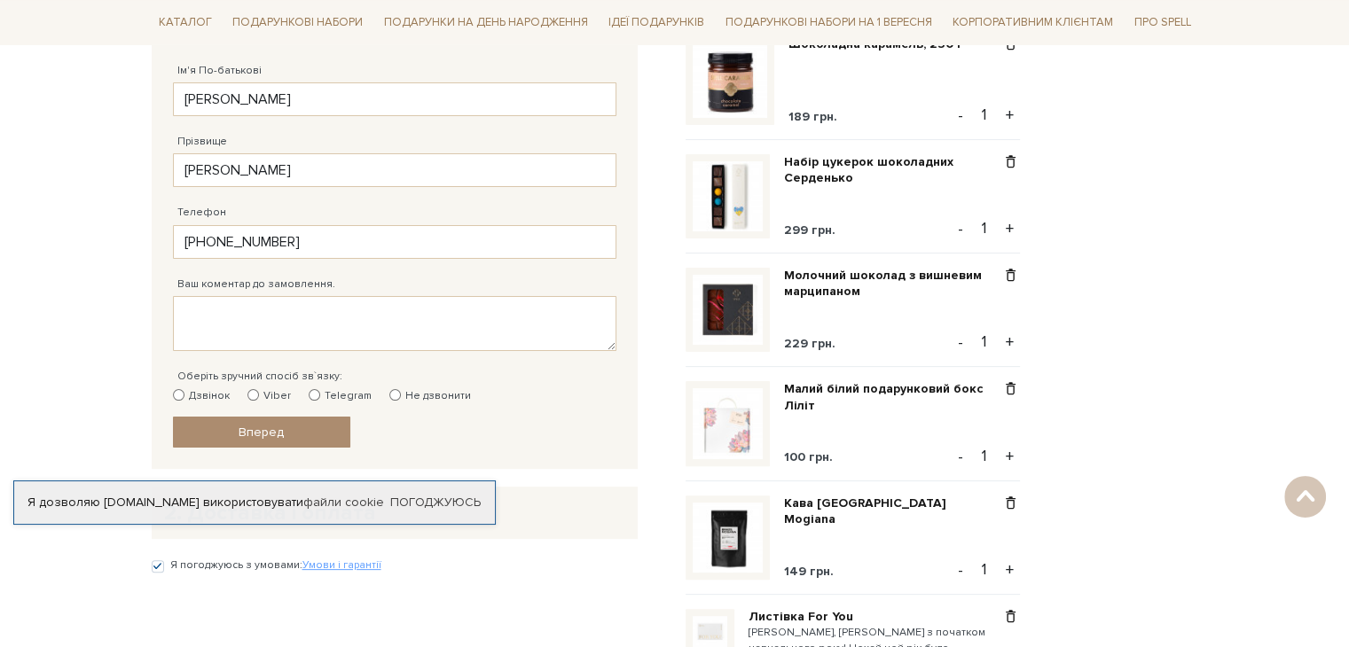
scroll to position [379, 0]
click at [276, 306] on textarea "Ваш коментар до замовлення." at bounding box center [394, 324] width 443 height 55
type textarea "З"
click at [57, 351] on body "Подарункові набори SALE Корпоративним клієнтам Доставка і оплата Консультація: …" at bounding box center [674, 533] width 1349 height 1824
click at [252, 396] on input "Viber" at bounding box center [253, 396] width 12 height 12
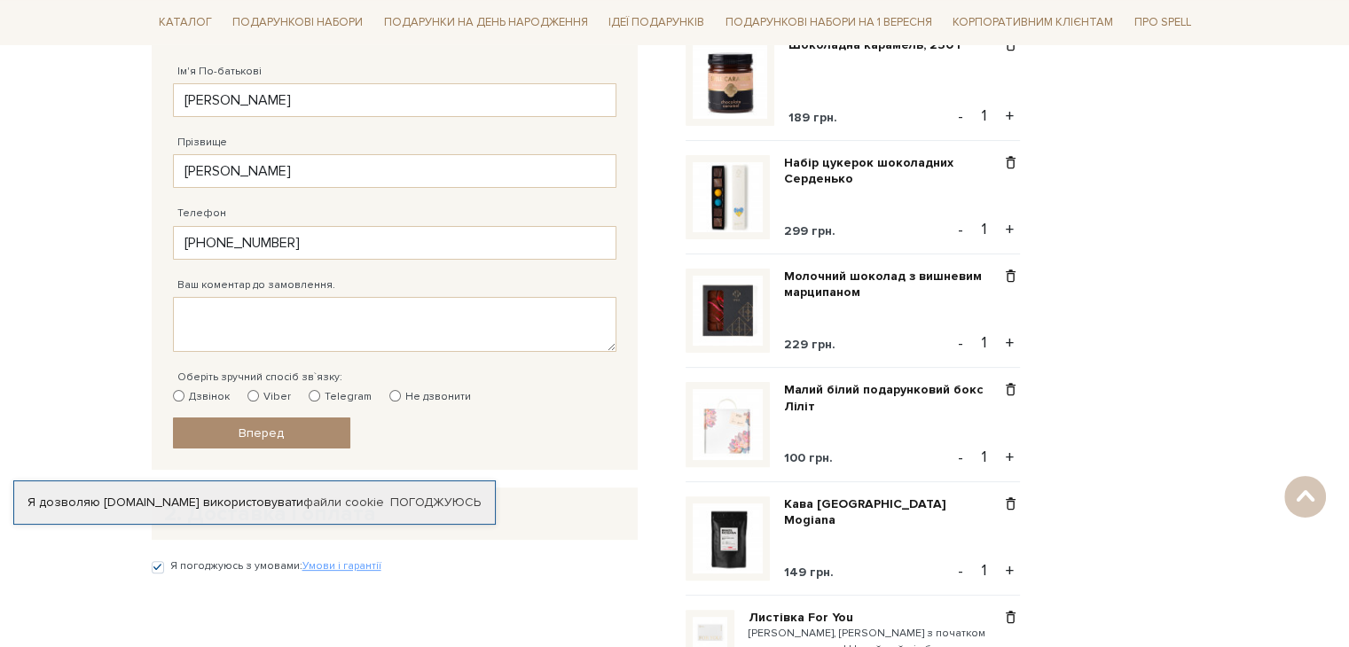
radio input "true"
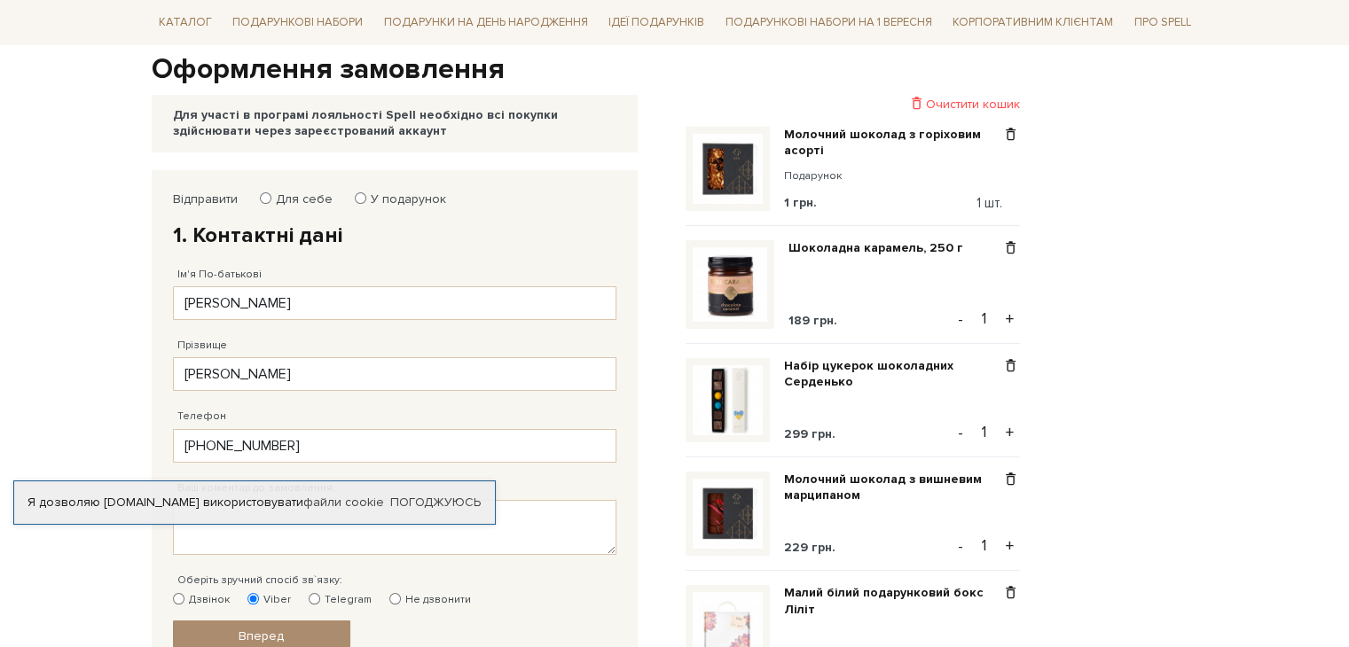
scroll to position [177, 0]
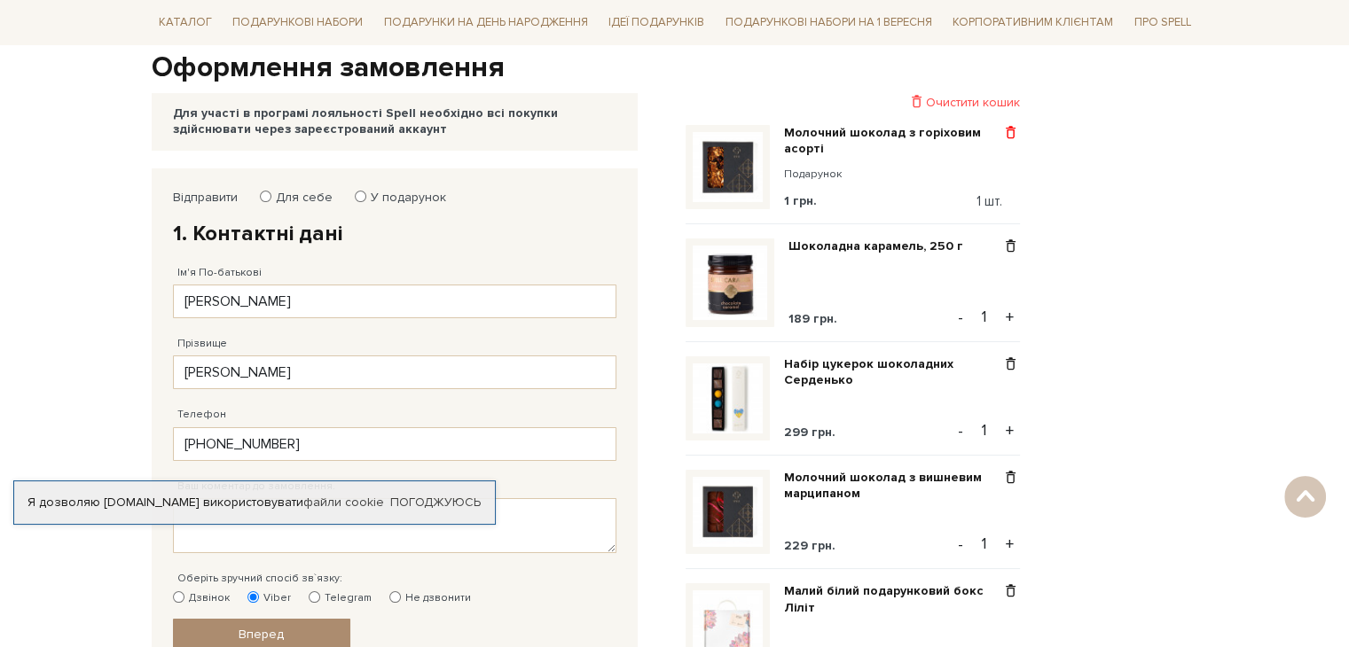
click at [1015, 132] on span at bounding box center [1010, 133] width 19 height 16
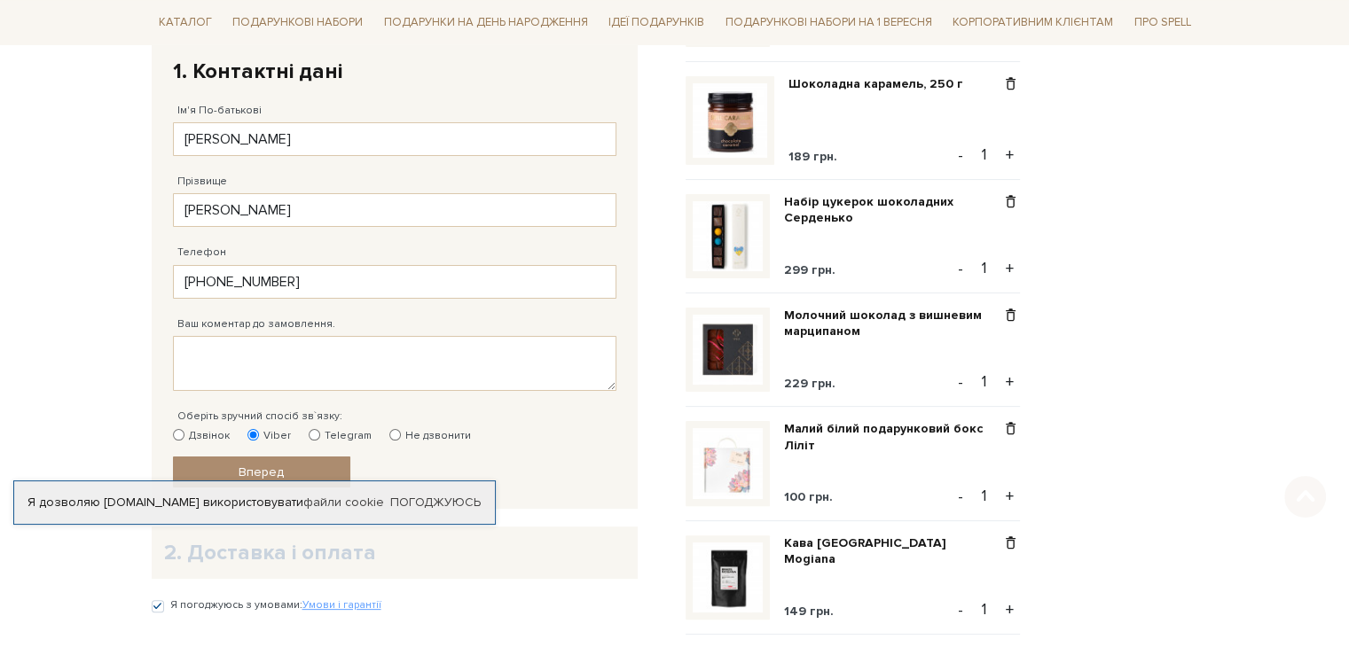
scroll to position [355, 0]
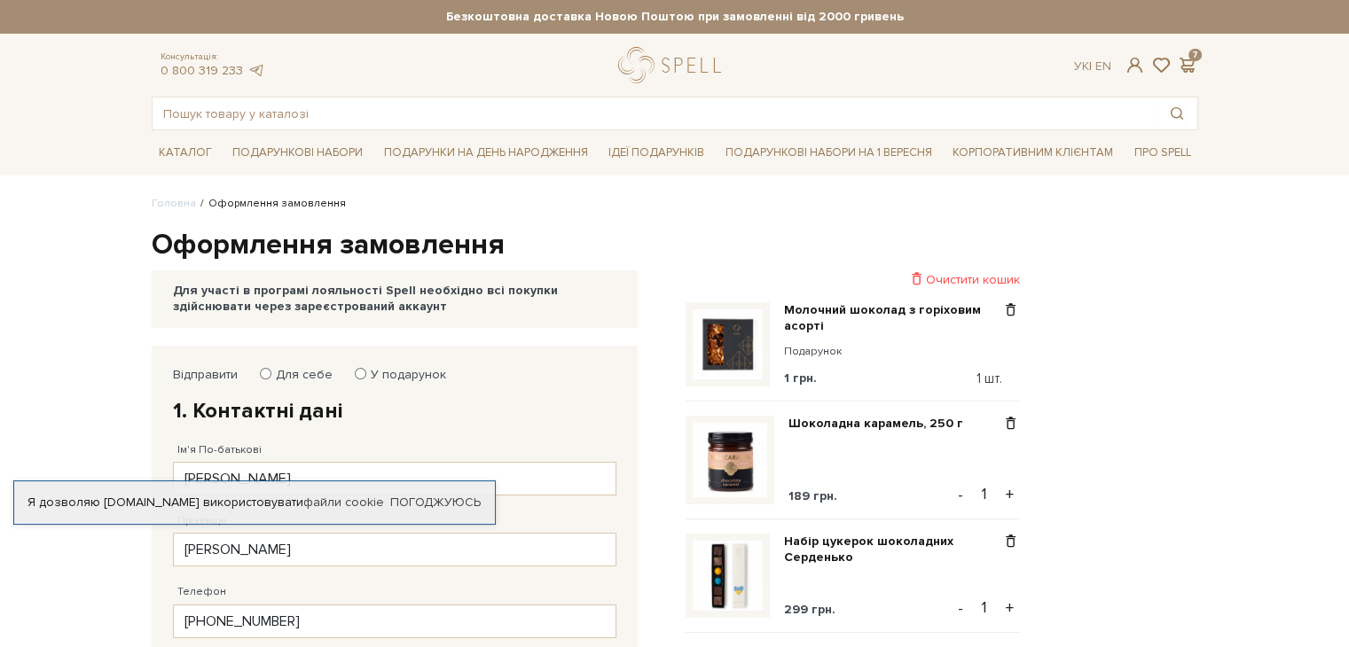
click at [754, 355] on img at bounding box center [728, 345] width 70 height 70
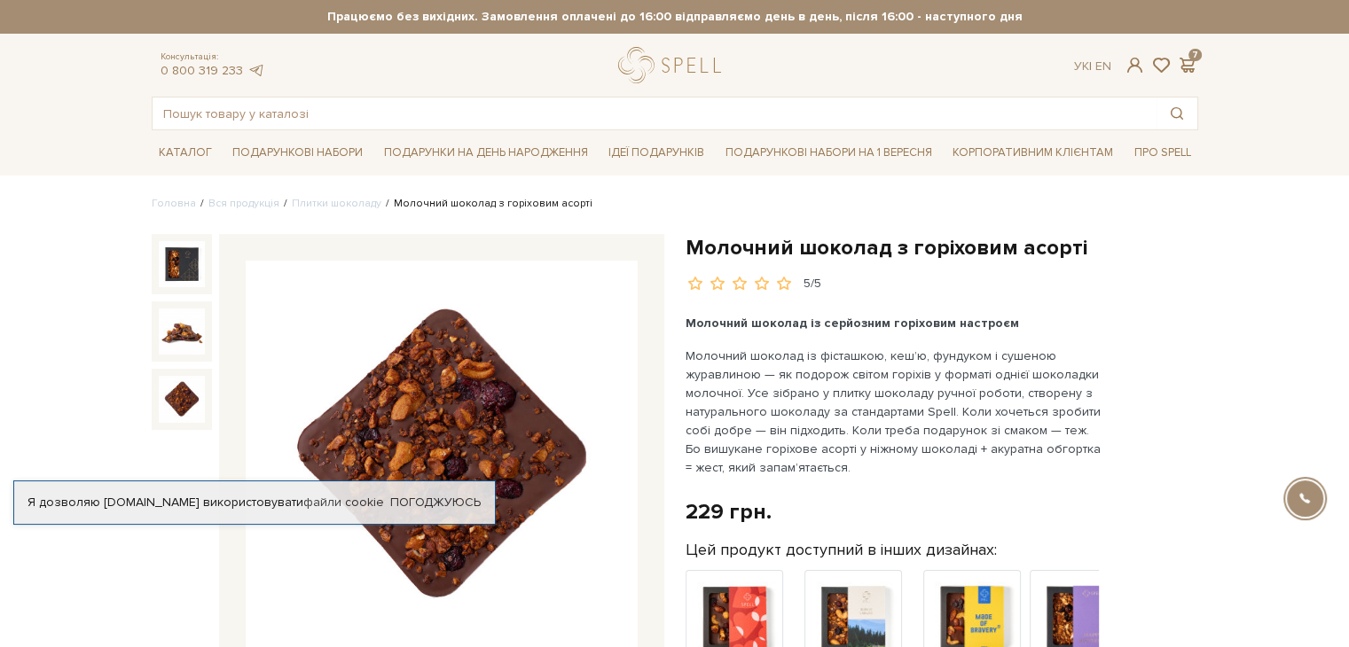
click at [195, 401] on img at bounding box center [182, 399] width 46 height 46
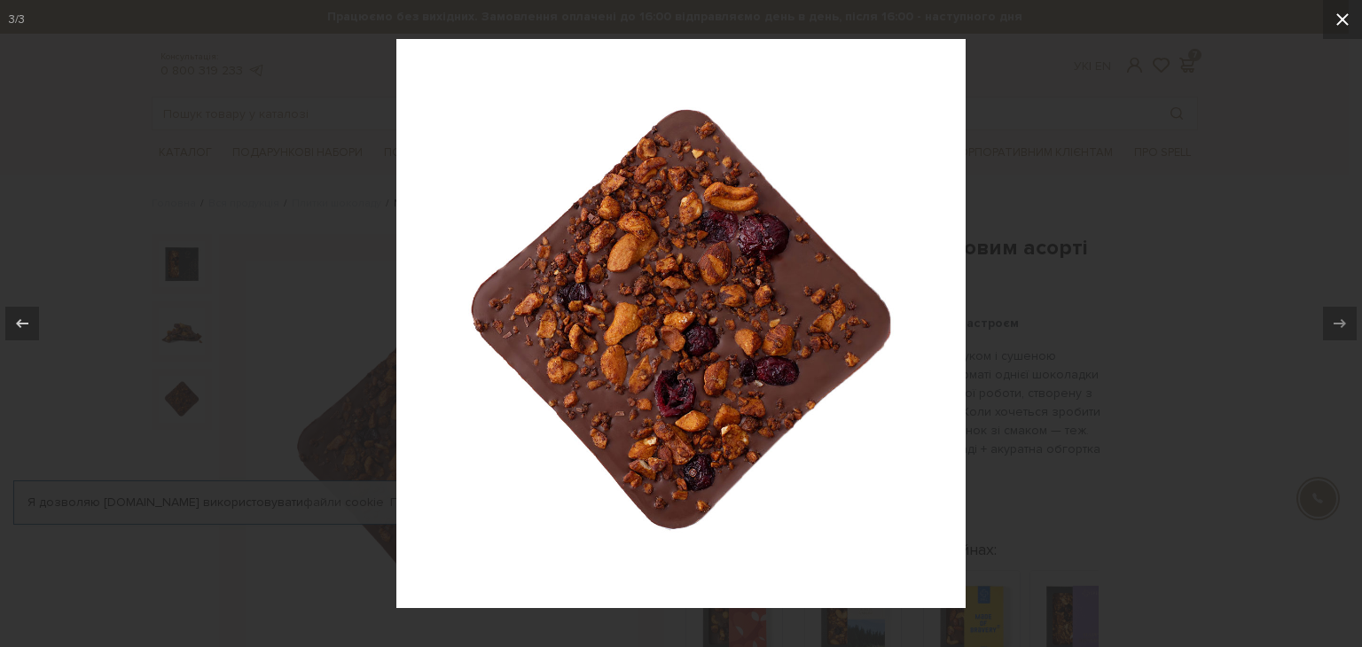
click at [1336, 19] on icon at bounding box center [1342, 19] width 21 height 21
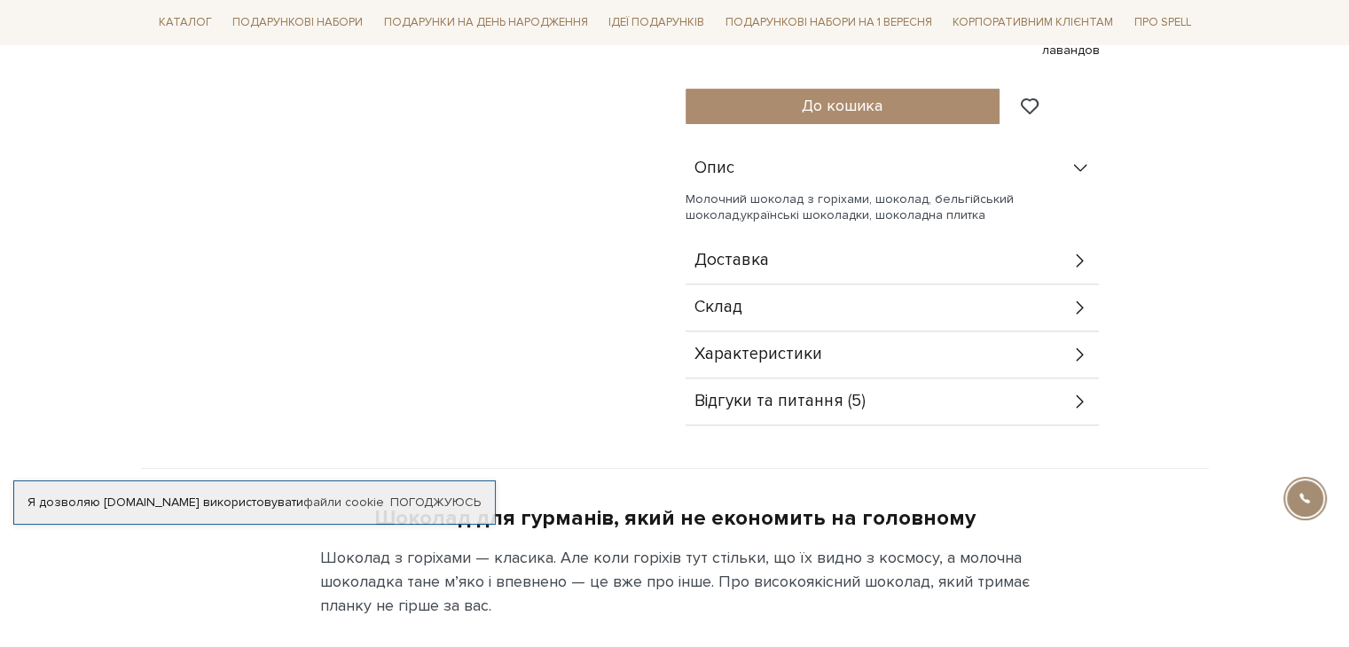
click at [791, 412] on div "Відгуки та питання (5)" at bounding box center [892, 402] width 413 height 46
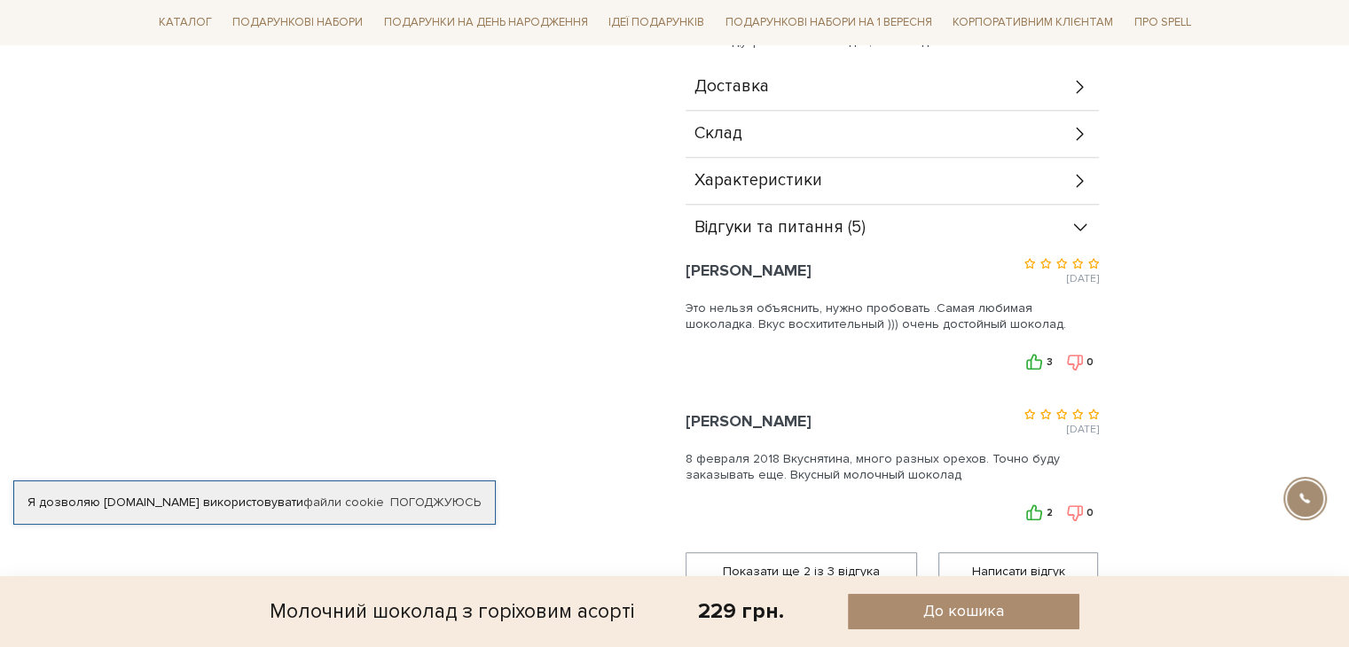
scroll to position [887, 0]
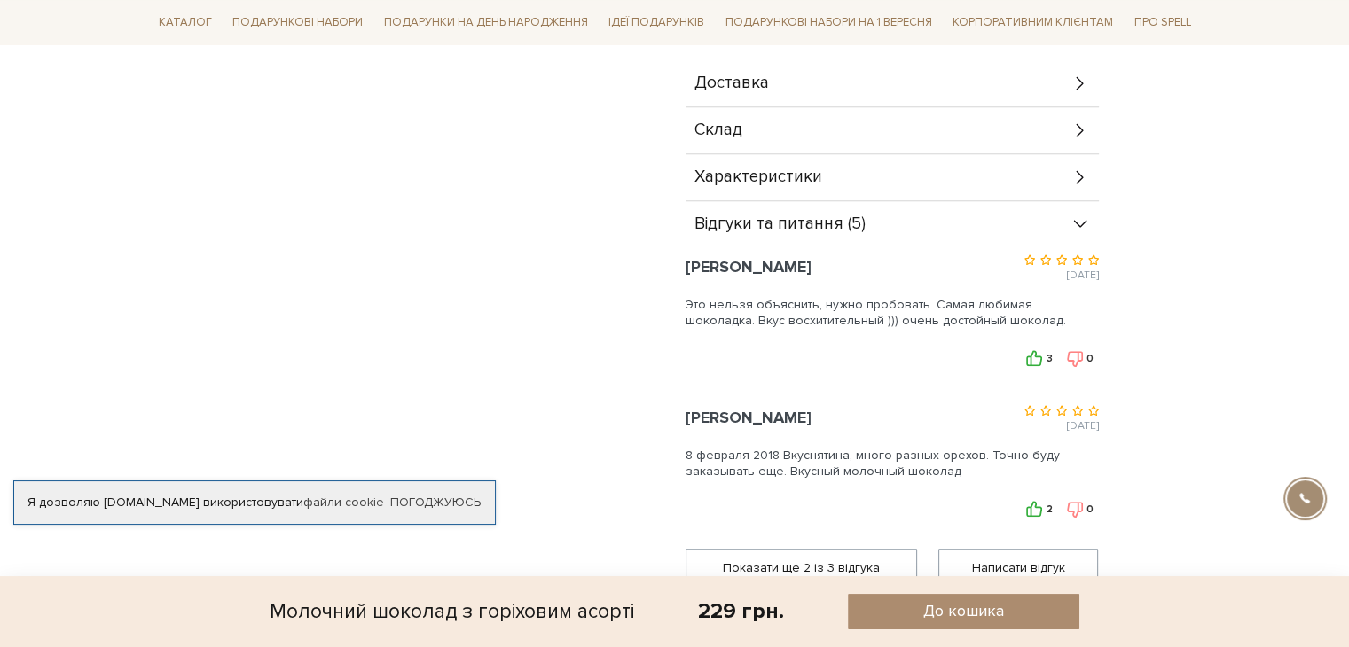
drag, startPoint x: 738, startPoint y: 310, endPoint x: 930, endPoint y: 318, distance: 192.7
click at [930, 318] on div "Это нельзя объяснить, нужно пробовать .Самая любимая шоколадка. Вкус восхитител…" at bounding box center [892, 310] width 413 height 44
click at [772, 354] on div "3 0" at bounding box center [892, 358] width 413 height 17
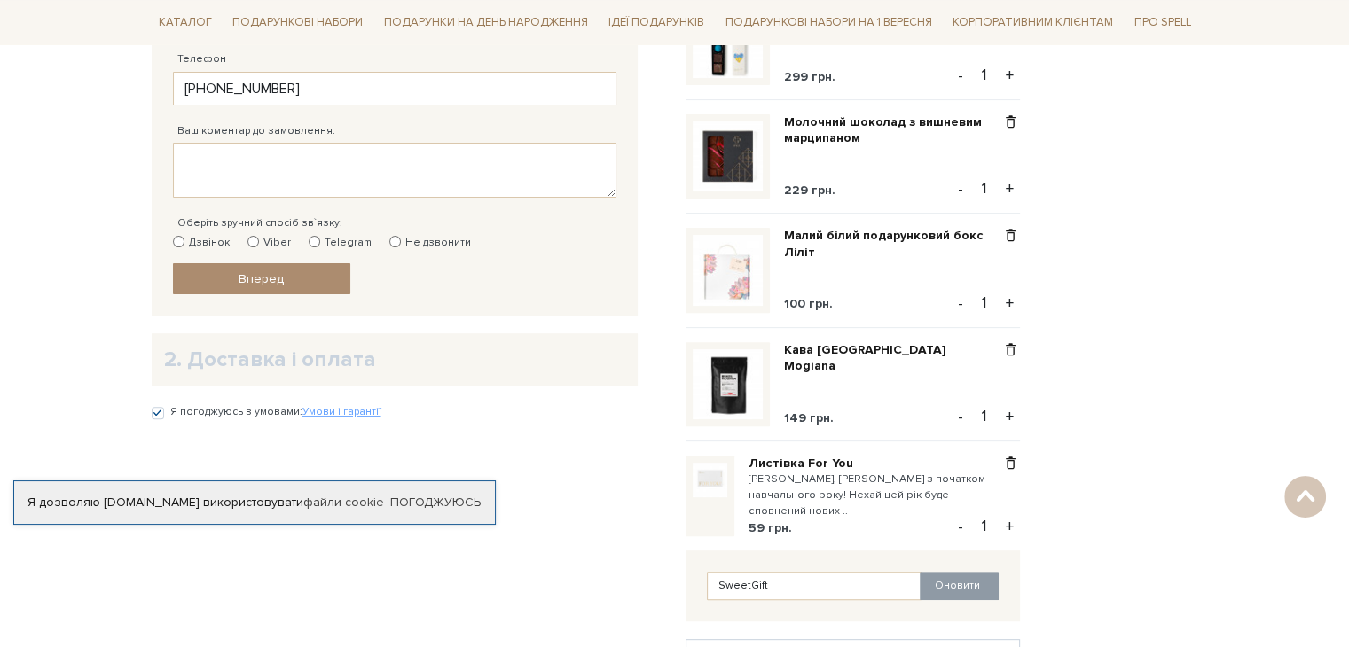
scroll to position [532, 0]
click at [248, 237] on input "Viber" at bounding box center [253, 243] width 12 height 12
radio input "true"
drag, startPoint x: 804, startPoint y: 494, endPoint x: 1047, endPoint y: 503, distance: 243.2
click at [1059, 501] on div "Відправити Для себе У подарунок 1. Контактні дані Ім'я По-батькові [PERSON_NAME…" at bounding box center [675, 427] width 1068 height 1226
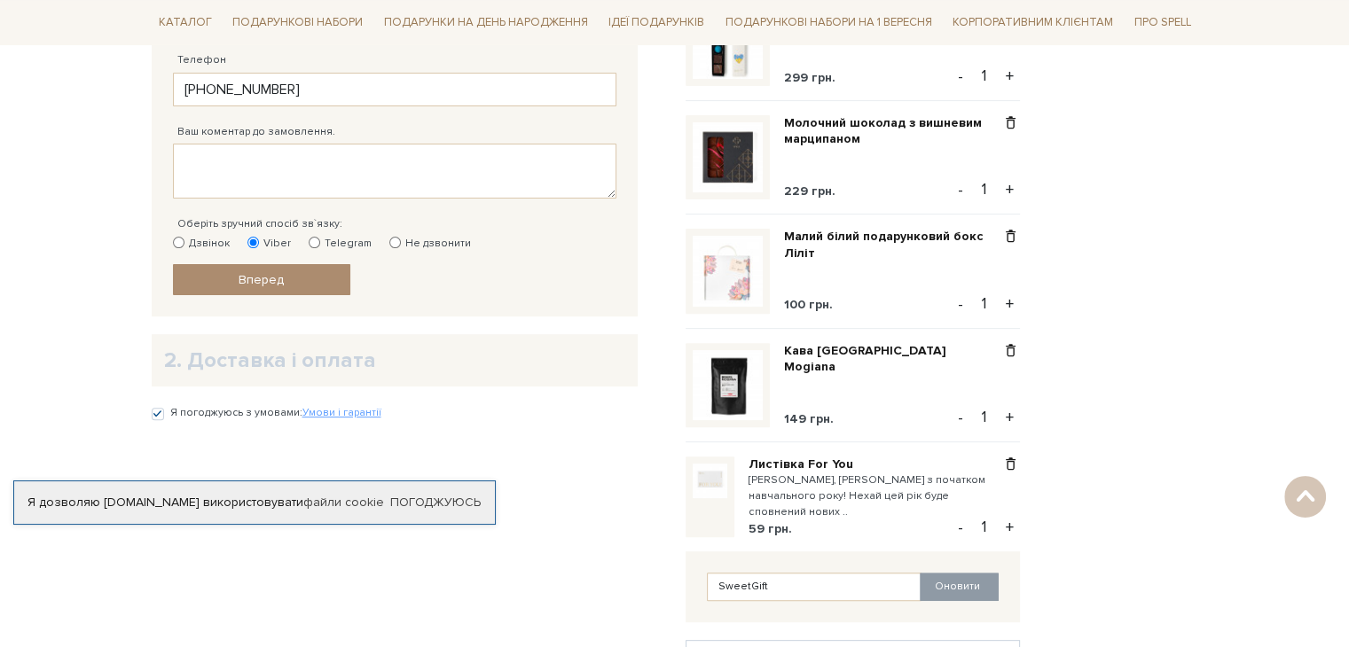
click at [557, 569] on div "Відправити Для себе У подарунок 1. Контактні дані Ім'я По-батькові [PERSON_NAME…" at bounding box center [408, 427] width 534 height 1226
click at [365, 569] on div "Відправити Для себе У подарунок 1. Контактні дані Ім'я По-батькові [PERSON_NAME…" at bounding box center [408, 427] width 534 height 1226
click at [274, 282] on span "Вперед" at bounding box center [261, 279] width 45 height 15
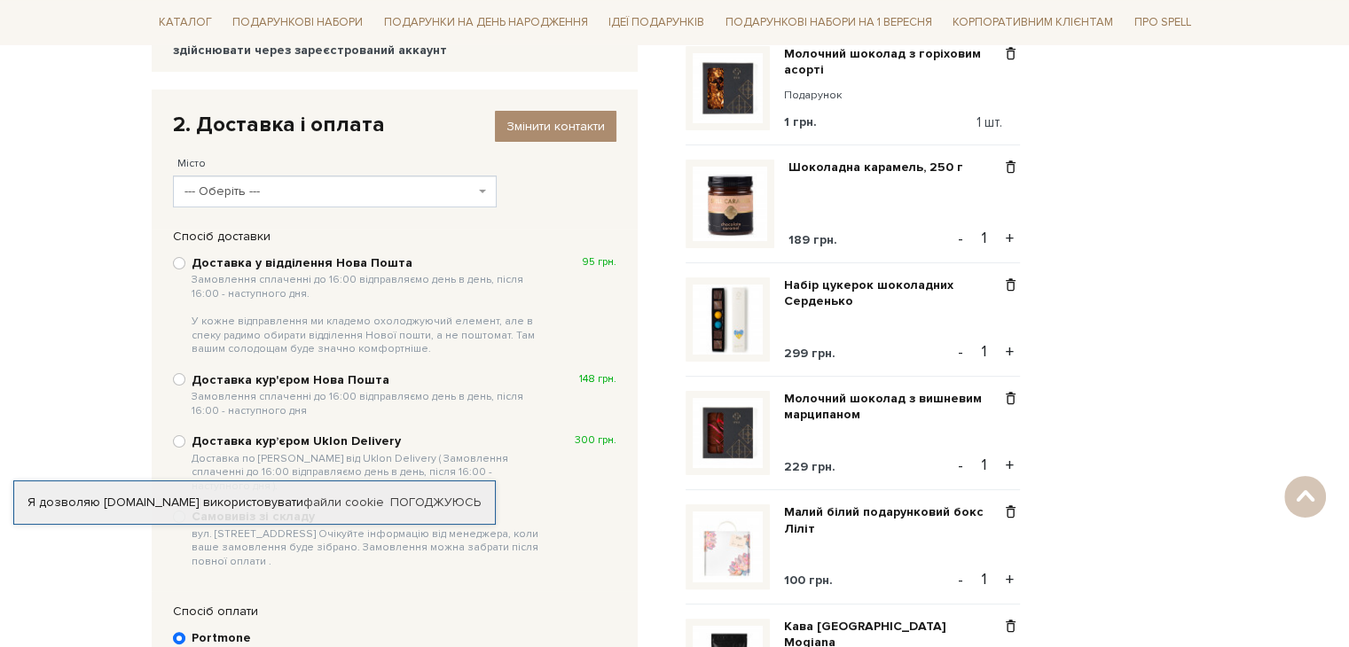
scroll to position [355, 0]
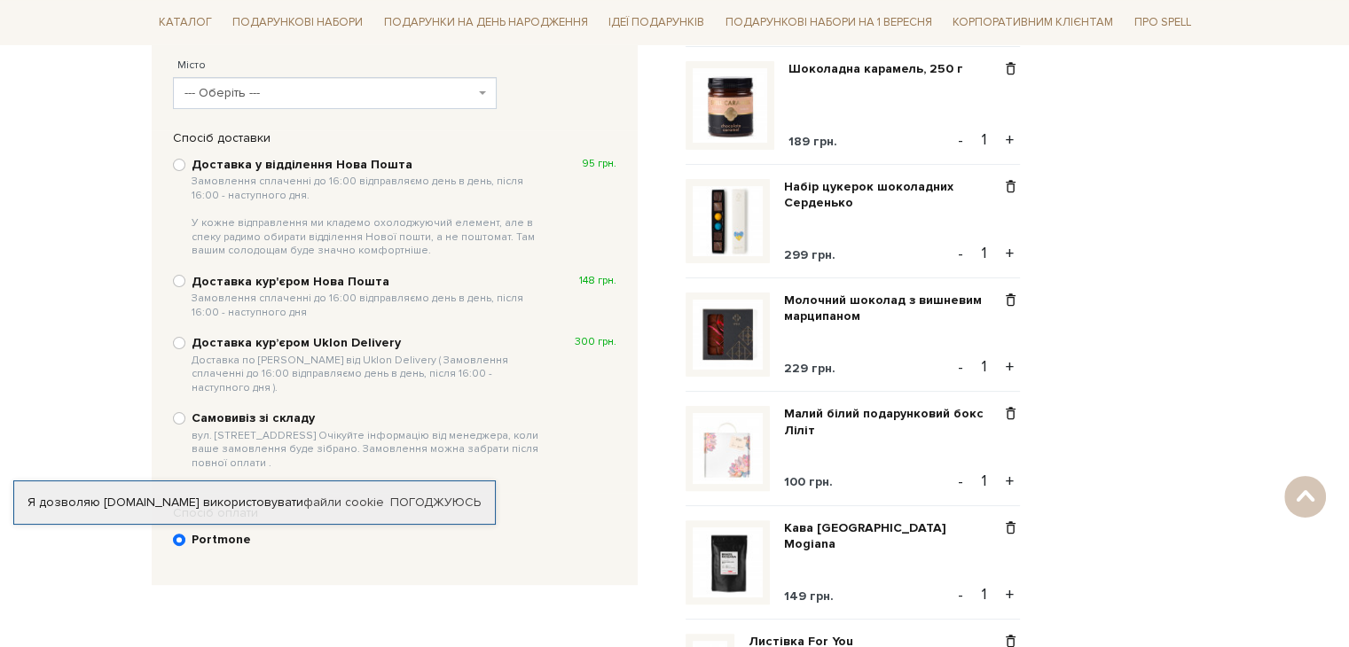
click at [224, 411] on b "Самовивіз зі складу вул. [STREET_ADDRESS] Очікуйте інформацію від менеджера, ко…" at bounding box center [369, 440] width 354 height 59
click at [185, 412] on input "Самовивіз зі складу вул. [STREET_ADDRESS] Очікуйте інформацію від менеджера, ко…" at bounding box center [179, 418] width 12 height 12
radio input "true"
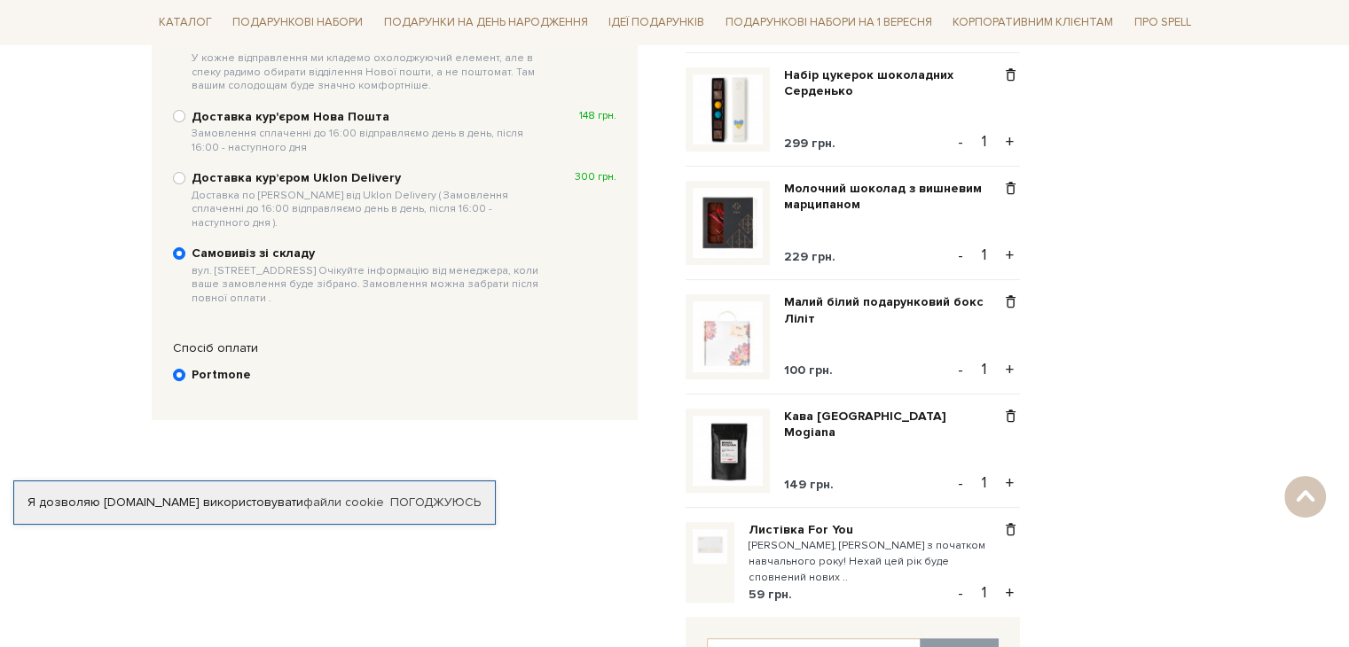
scroll to position [532, 0]
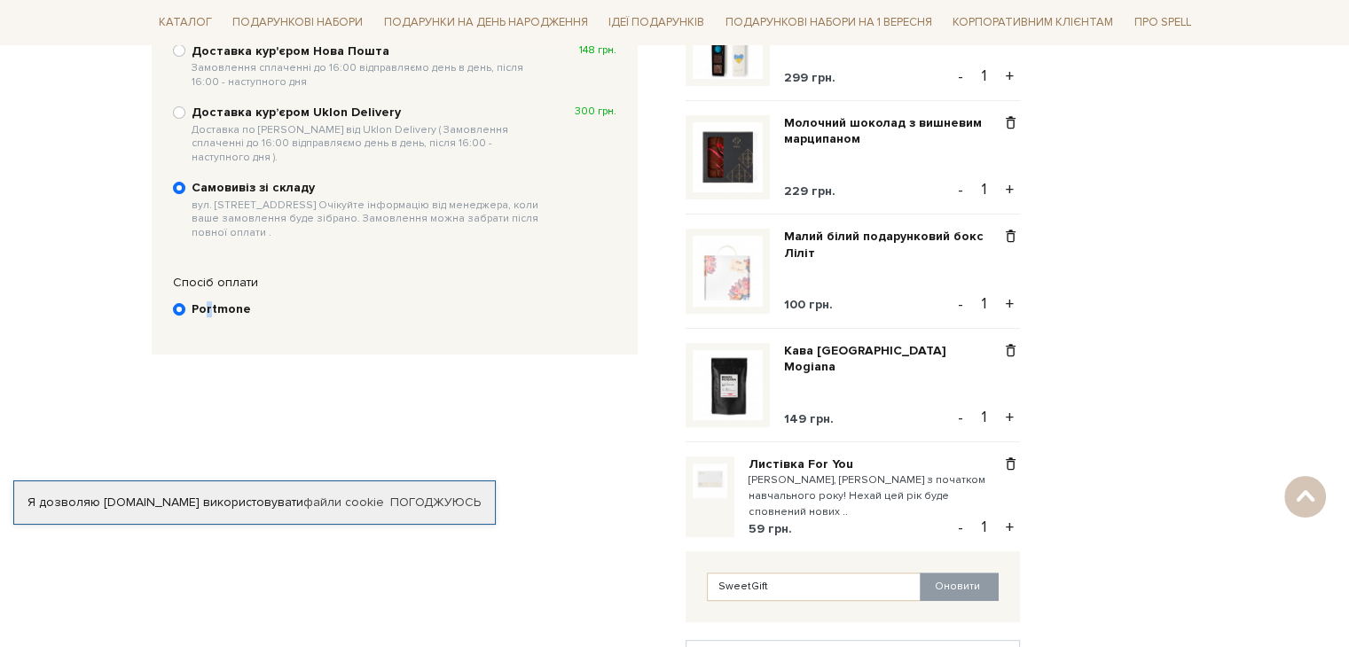
click at [210, 302] on b "Portmone" at bounding box center [221, 310] width 59 height 16
click at [254, 275] on div "Спосіб оплати" at bounding box center [394, 283] width 461 height 16
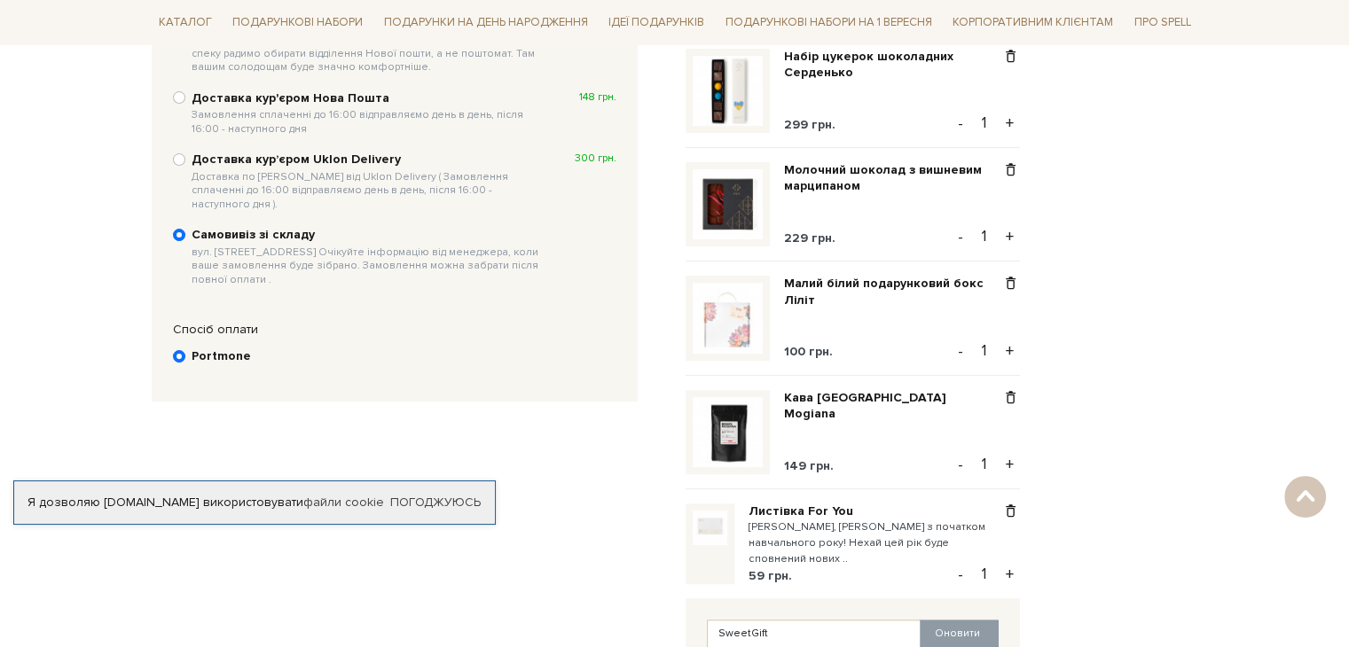
scroll to position [440, 0]
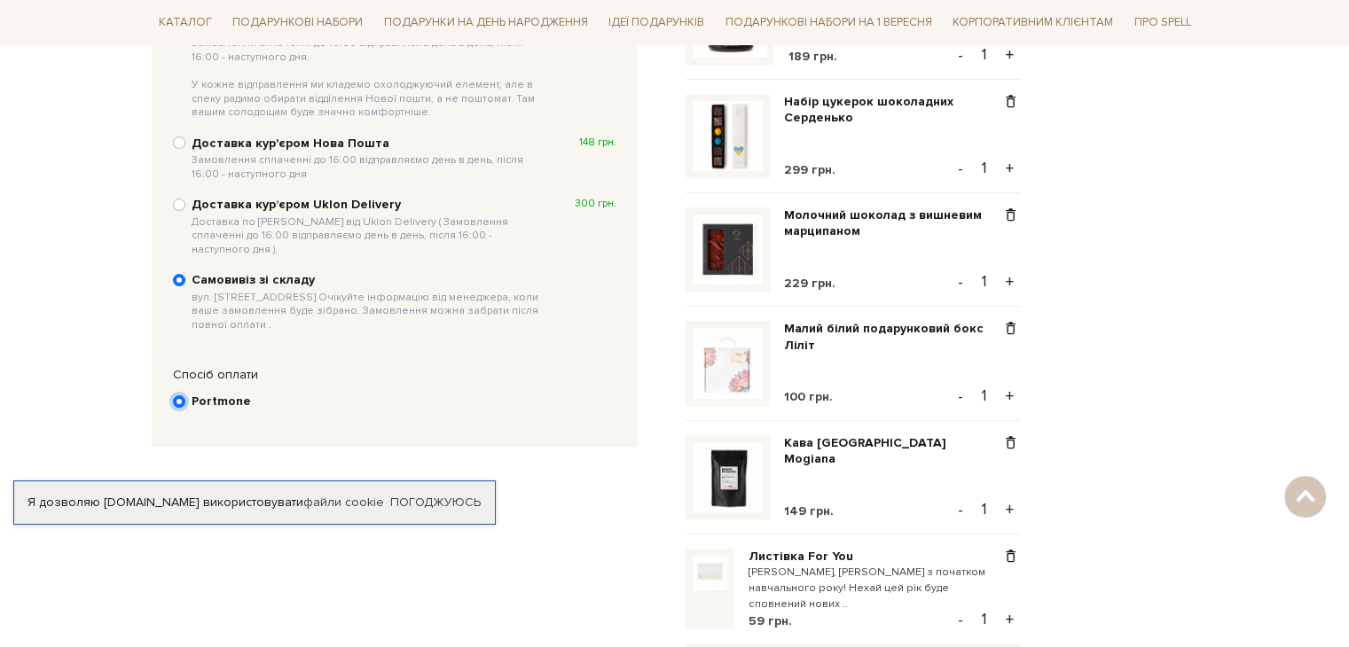
click at [177, 396] on input "Portmone" at bounding box center [179, 402] width 12 height 12
click at [184, 392] on div "Portmone" at bounding box center [394, 402] width 443 height 21
click at [184, 396] on input "Portmone" at bounding box center [179, 402] width 12 height 12
click at [263, 367] on div "Спосіб оплати" at bounding box center [394, 375] width 461 height 16
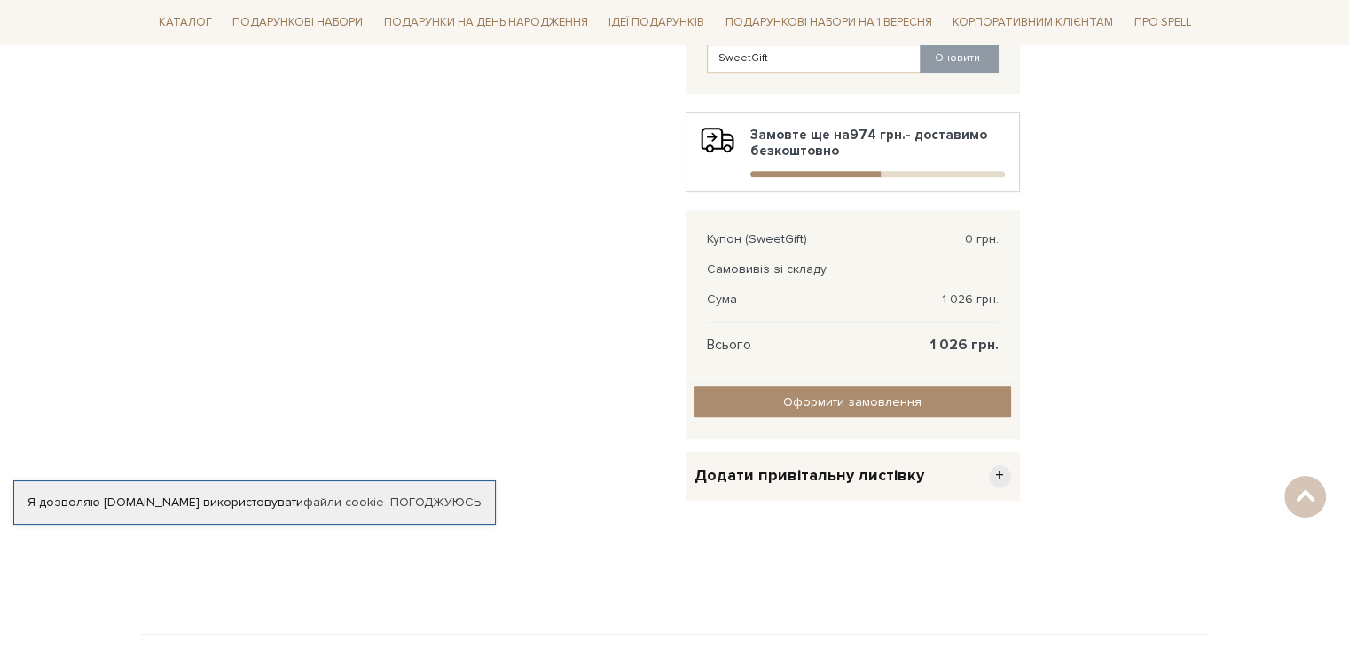
scroll to position [1064, 0]
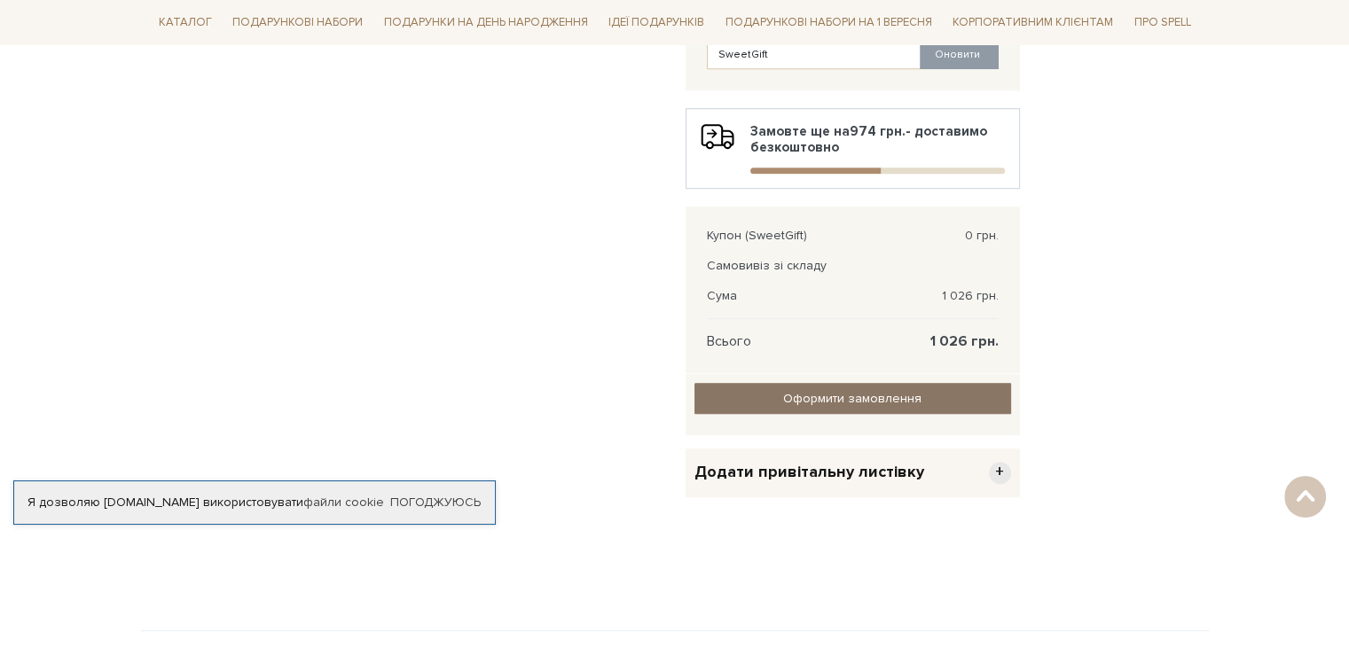
click at [842, 405] on input "Оформити замовлення" at bounding box center [852, 398] width 317 height 31
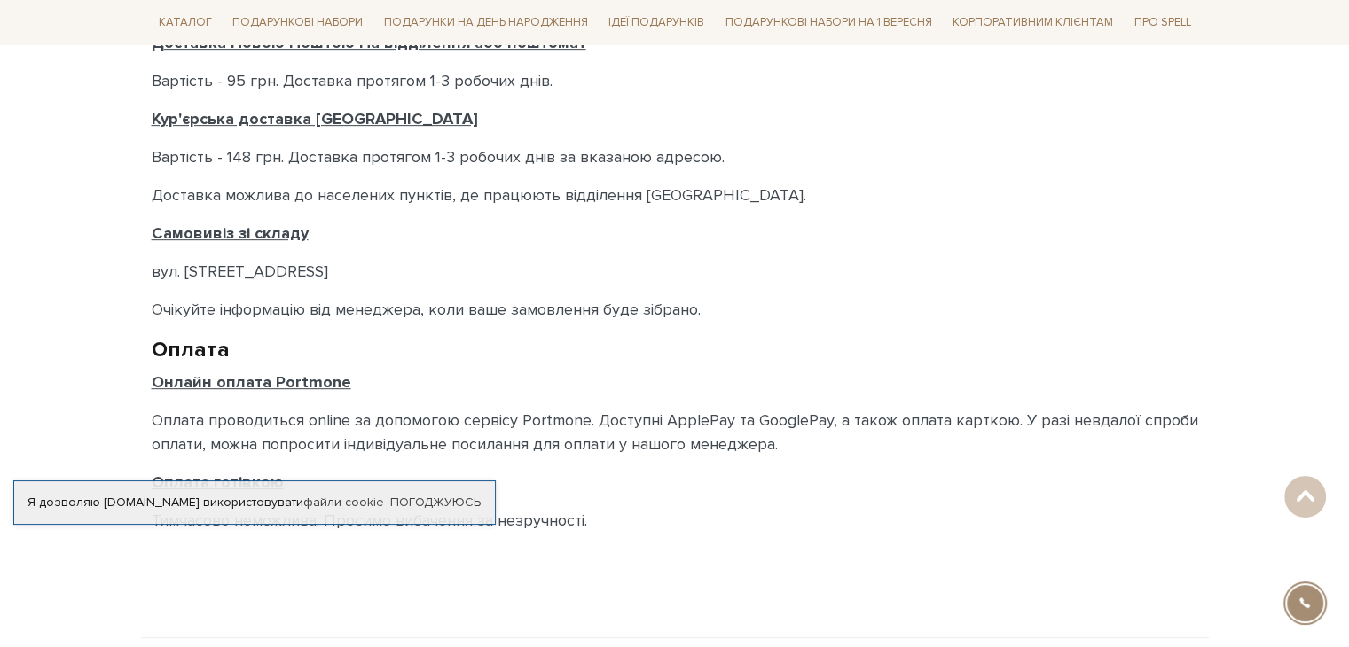
scroll to position [887, 0]
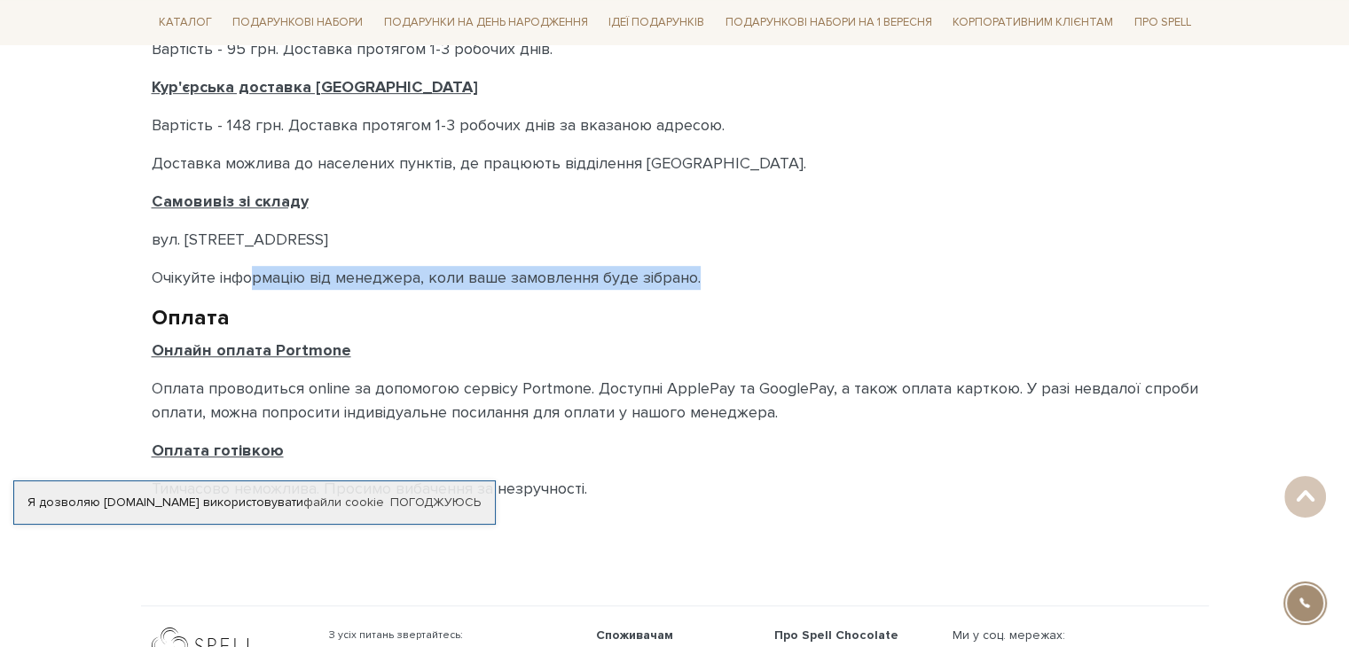
drag, startPoint x: 255, startPoint y: 273, endPoint x: 717, endPoint y: 260, distance: 461.4
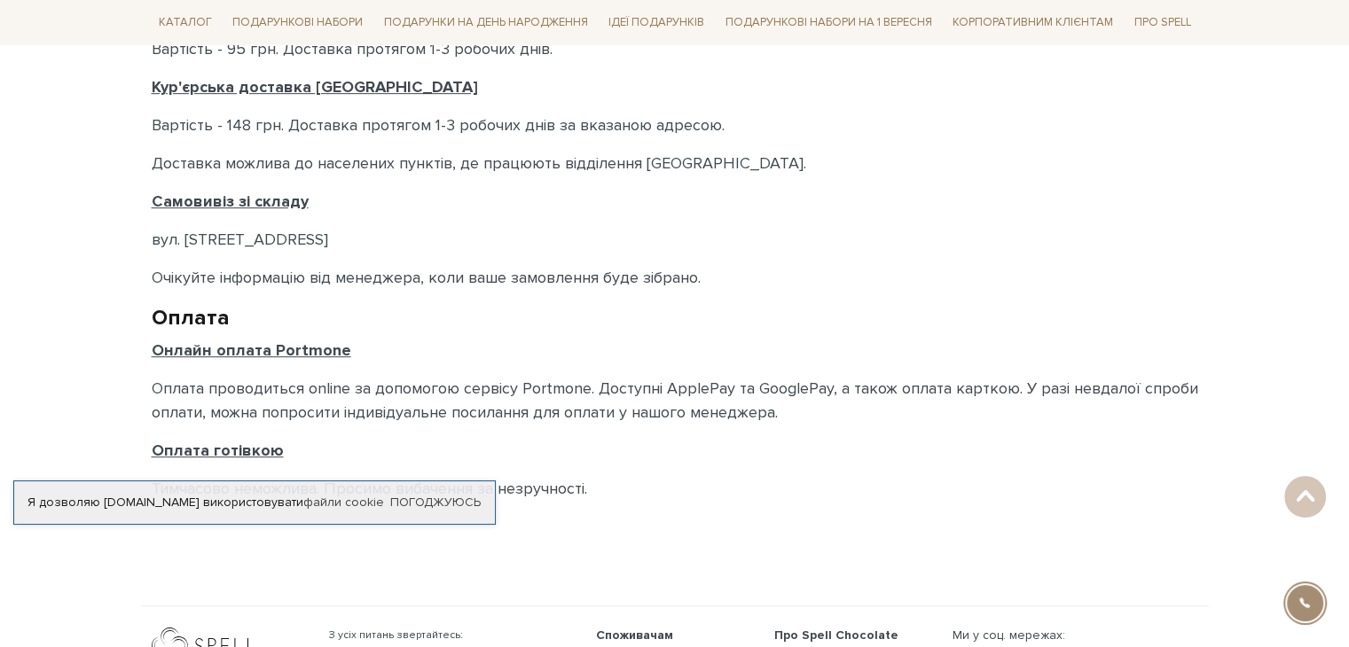
click at [515, 320] on h2 "Оплата" at bounding box center [675, 317] width 1047 height 27
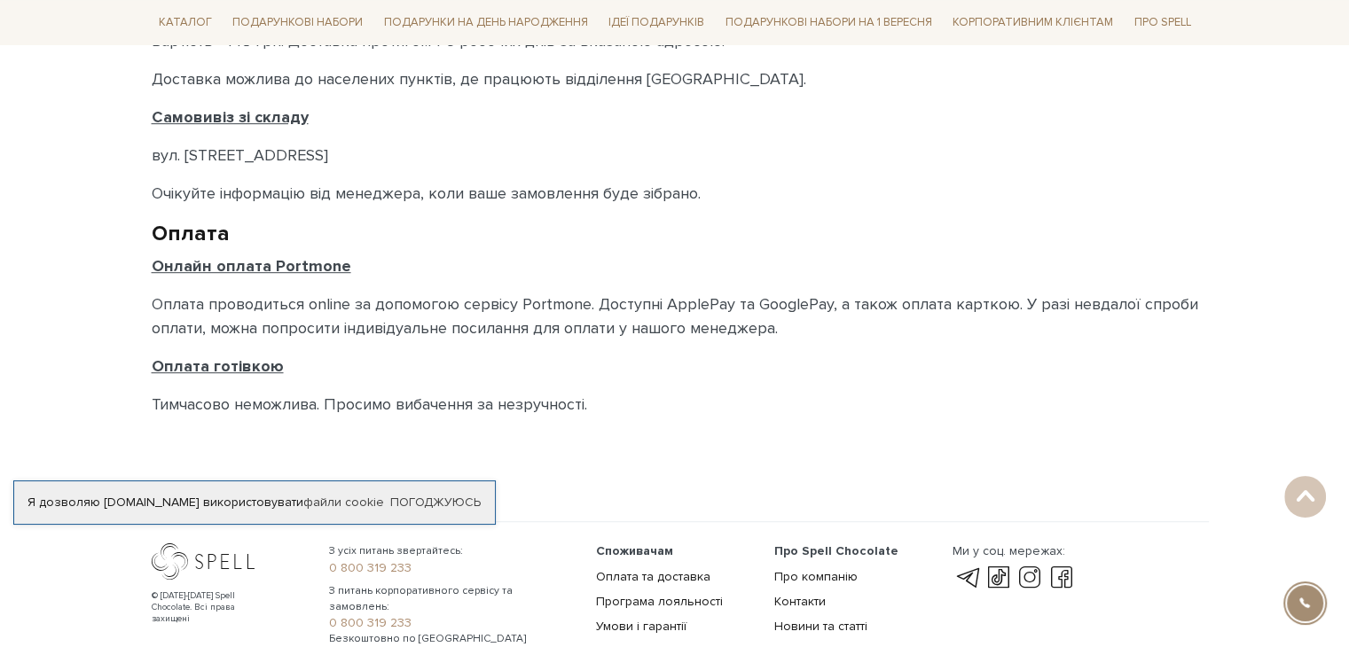
scroll to position [1064, 0]
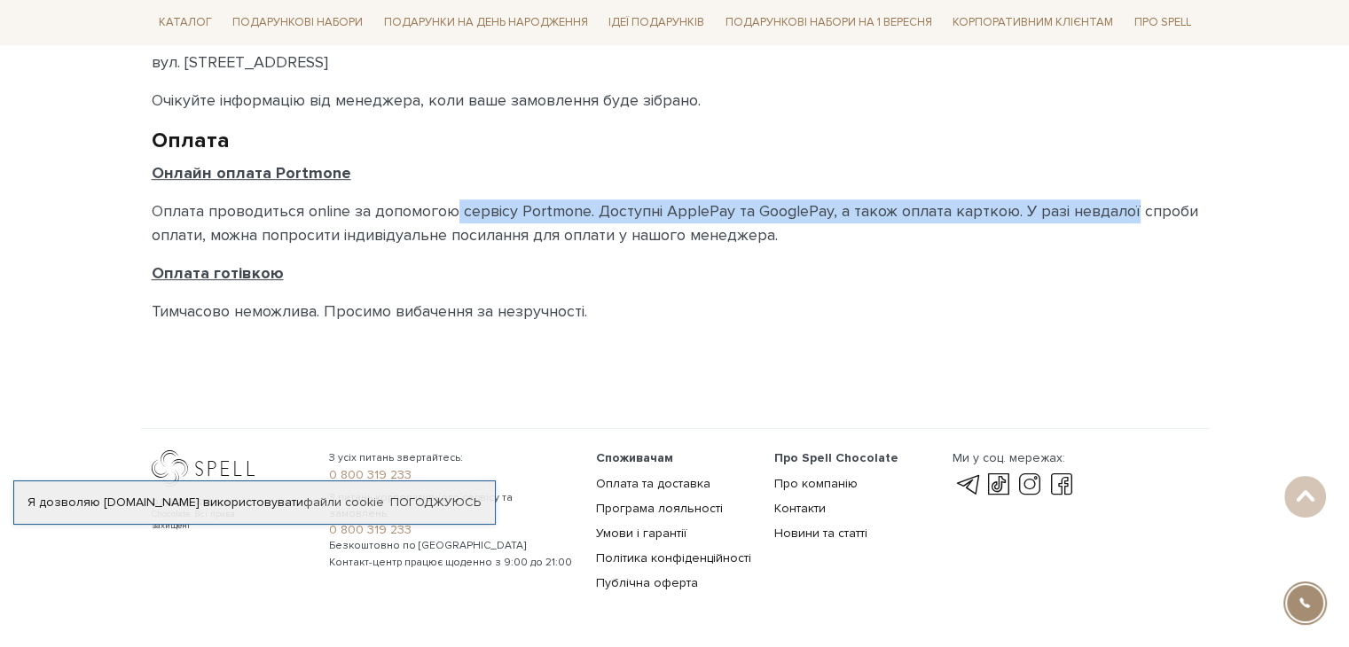
drag, startPoint x: 468, startPoint y: 212, endPoint x: 944, endPoint y: 182, distance: 476.4
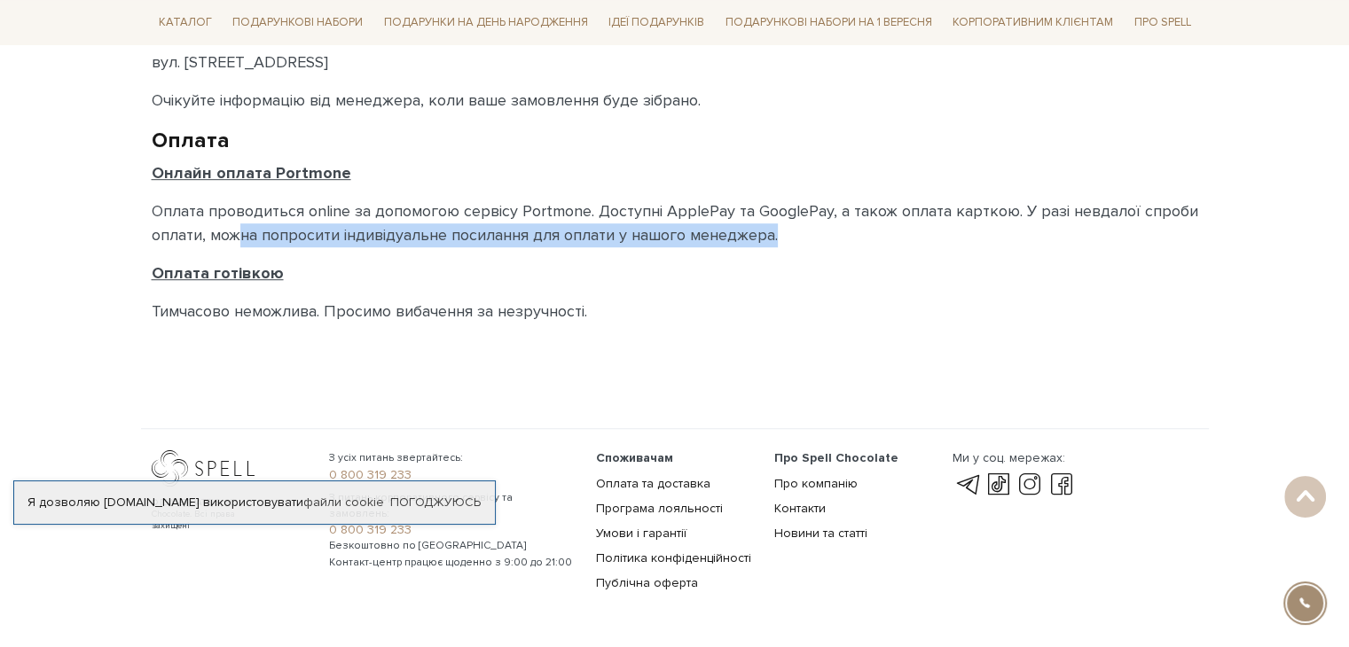
drag, startPoint x: 240, startPoint y: 237, endPoint x: 804, endPoint y: 242, distance: 564.1
click at [804, 242] on p "Оплата проводиться online за допомогою сервісу Portmone. Доступні ApplePay та G…" at bounding box center [675, 224] width 1047 height 48
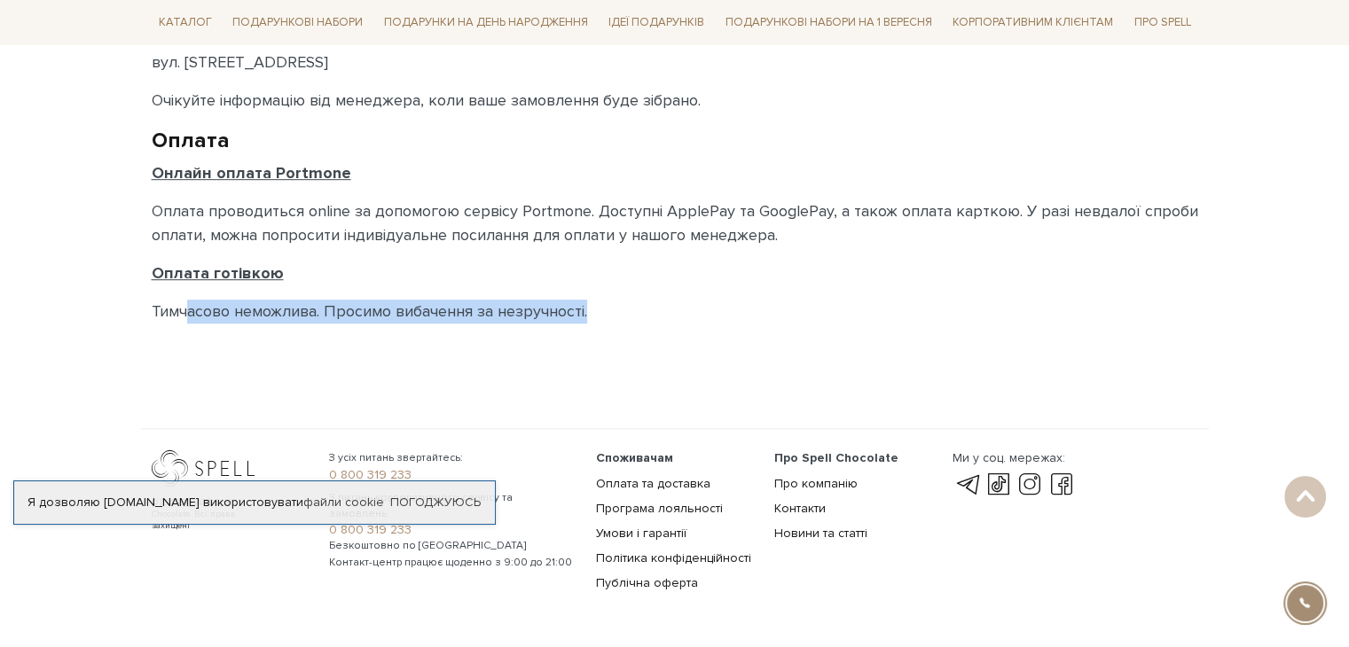
drag, startPoint x: 182, startPoint y: 308, endPoint x: 679, endPoint y: 334, distance: 497.4
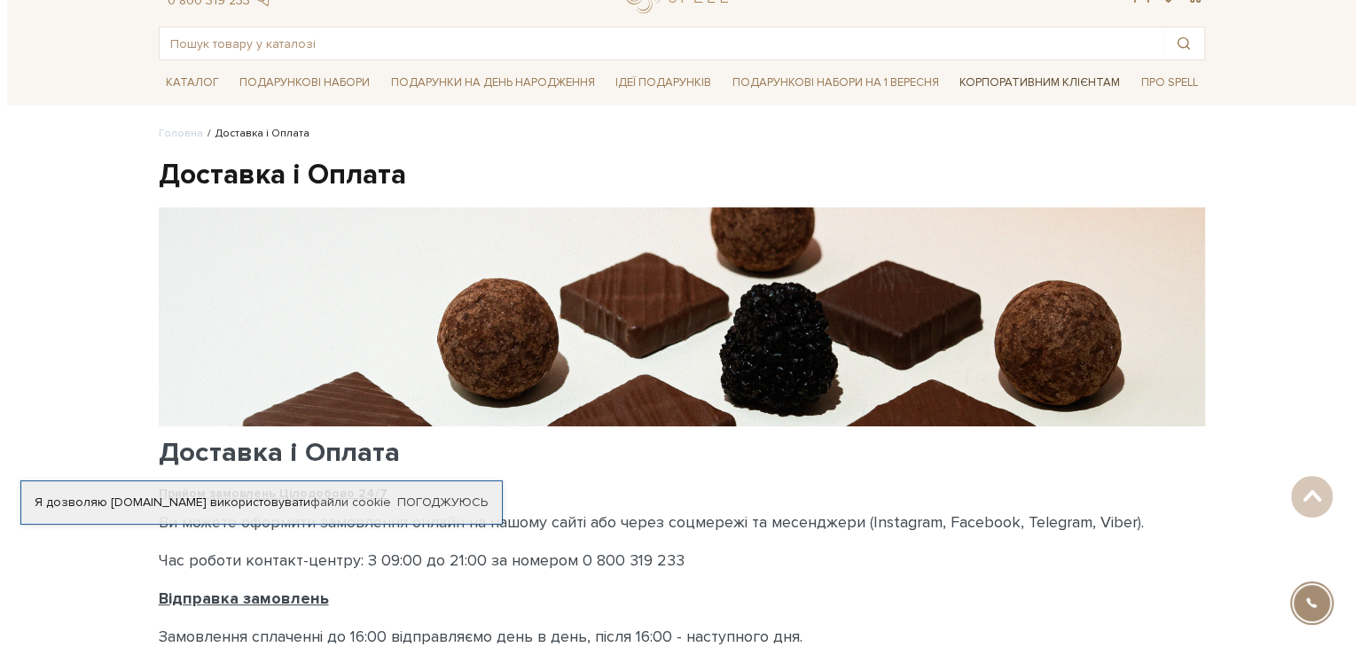
scroll to position [0, 0]
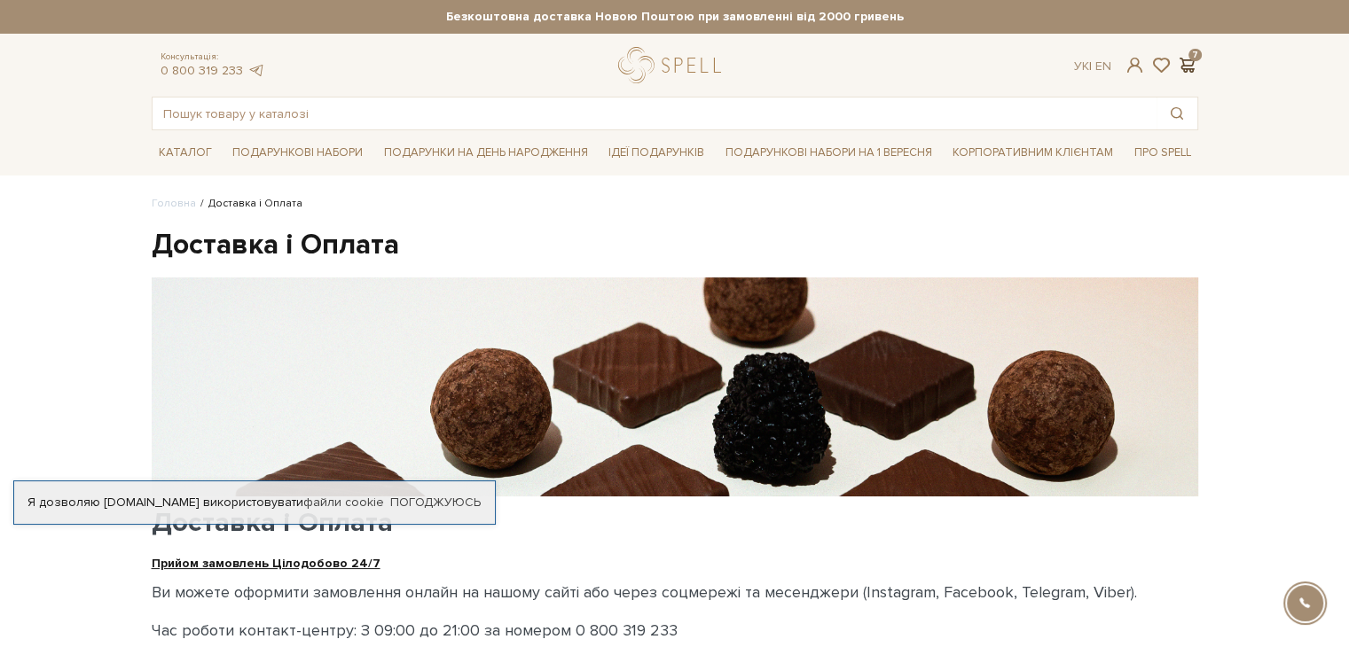
click at [1182, 64] on span at bounding box center [1187, 65] width 21 height 19
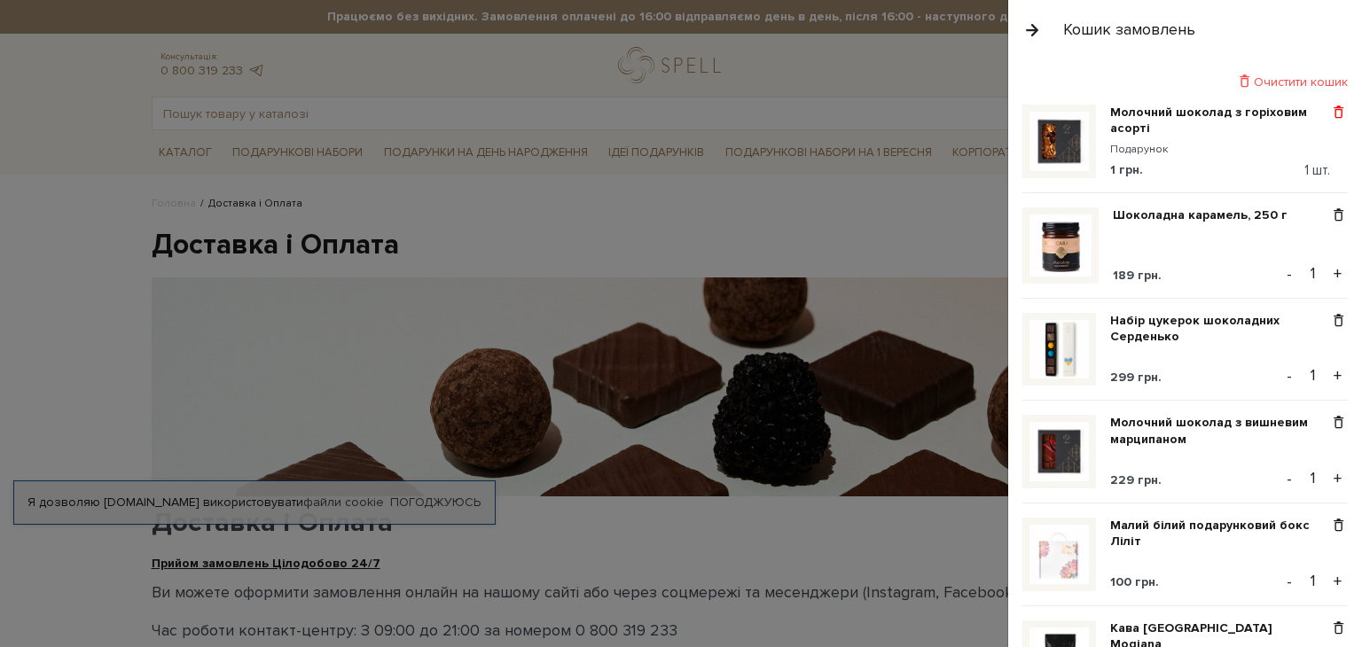
click at [1330, 117] on span at bounding box center [1339, 113] width 19 height 16
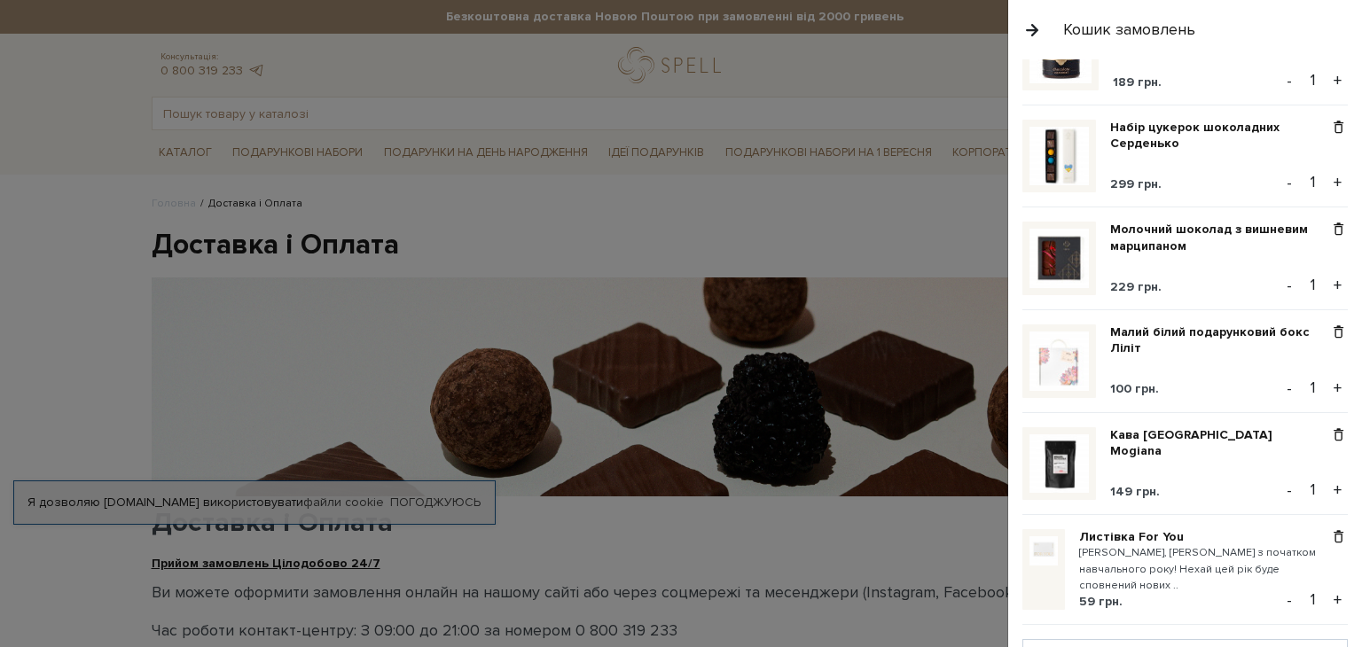
scroll to position [548, 0]
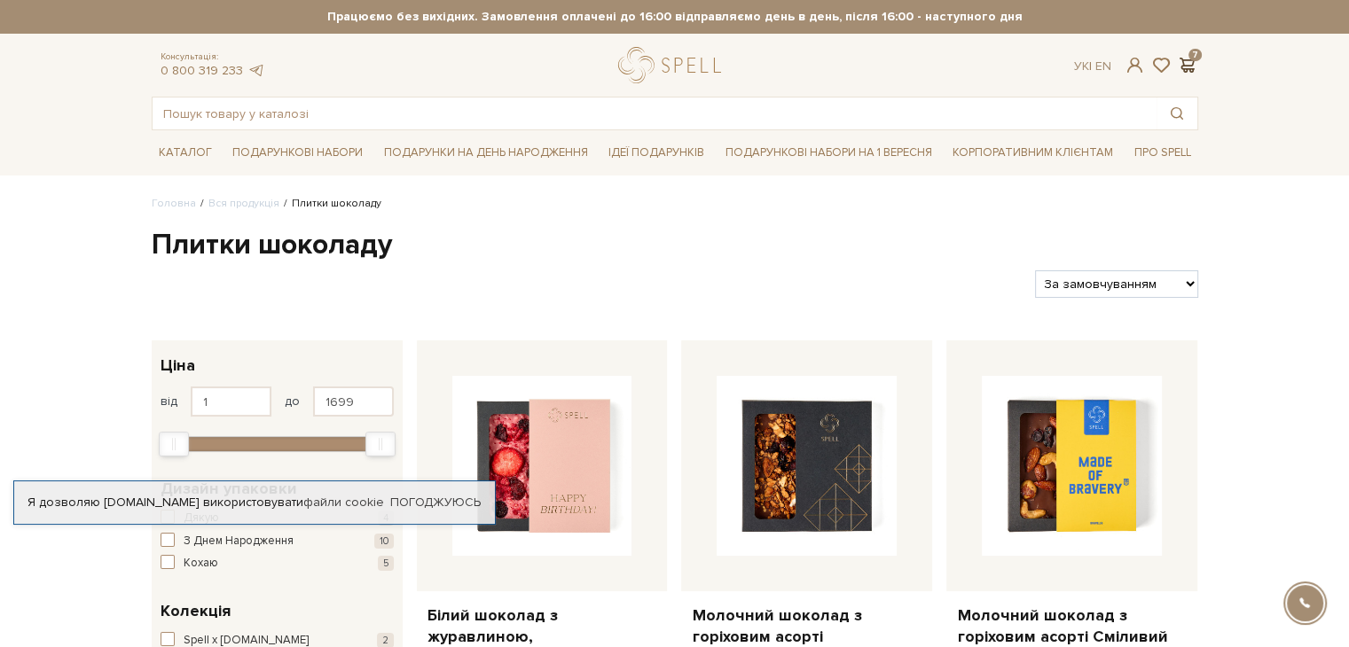
click at [1185, 67] on span at bounding box center [1187, 65] width 21 height 19
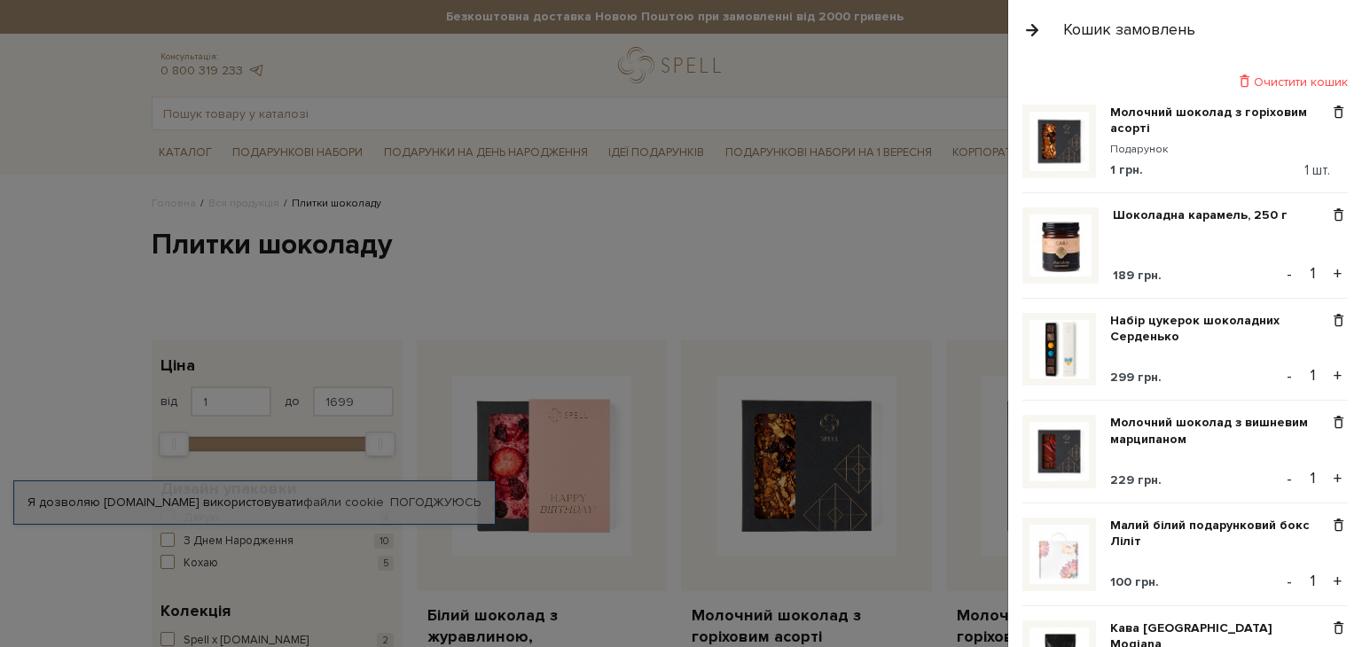
click at [1031, 27] on button "button" at bounding box center [1033, 29] width 20 height 31
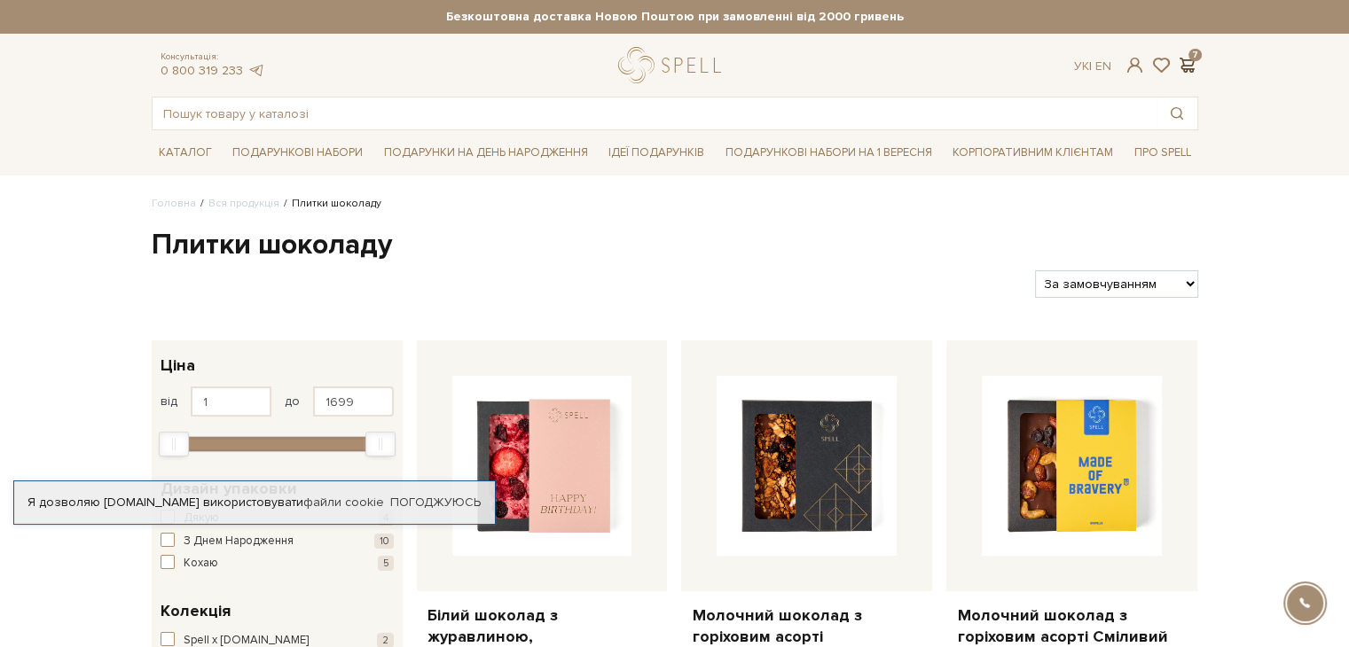
click at [1182, 66] on span at bounding box center [1187, 65] width 21 height 19
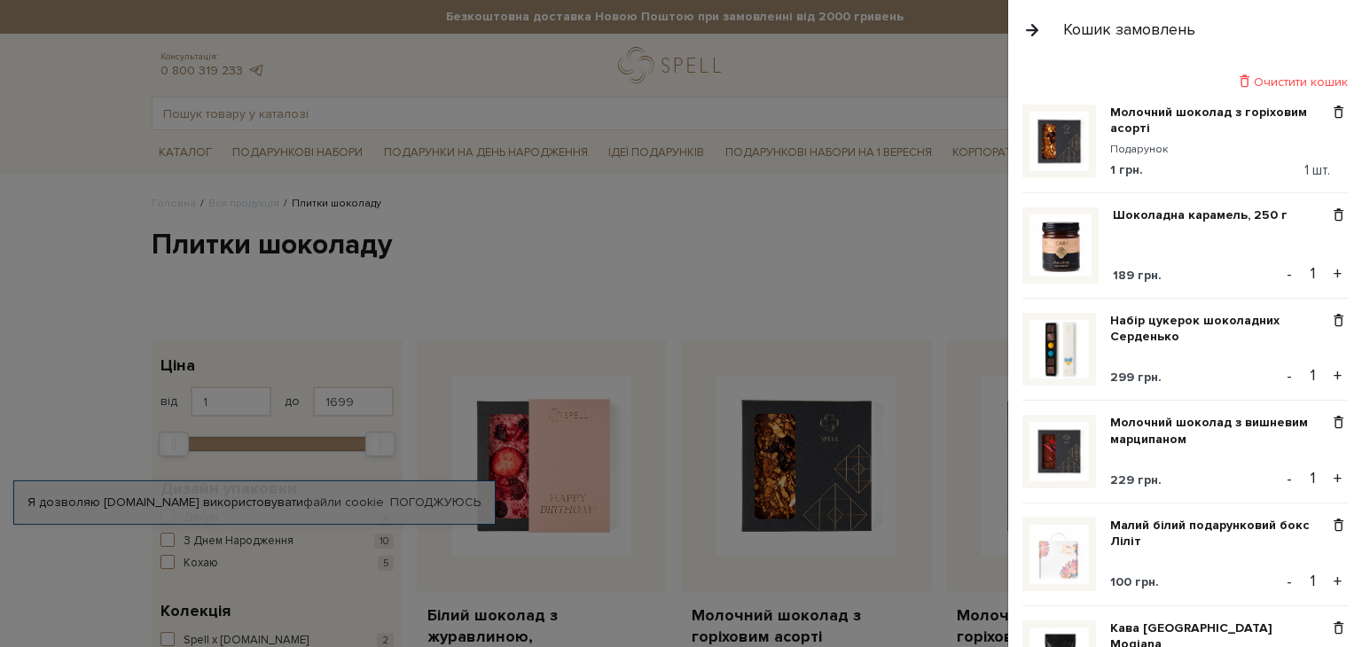
drag, startPoint x: 1034, startPoint y: 25, endPoint x: 1040, endPoint y: 35, distance: 11.6
click at [1035, 26] on button "button" at bounding box center [1033, 29] width 20 height 31
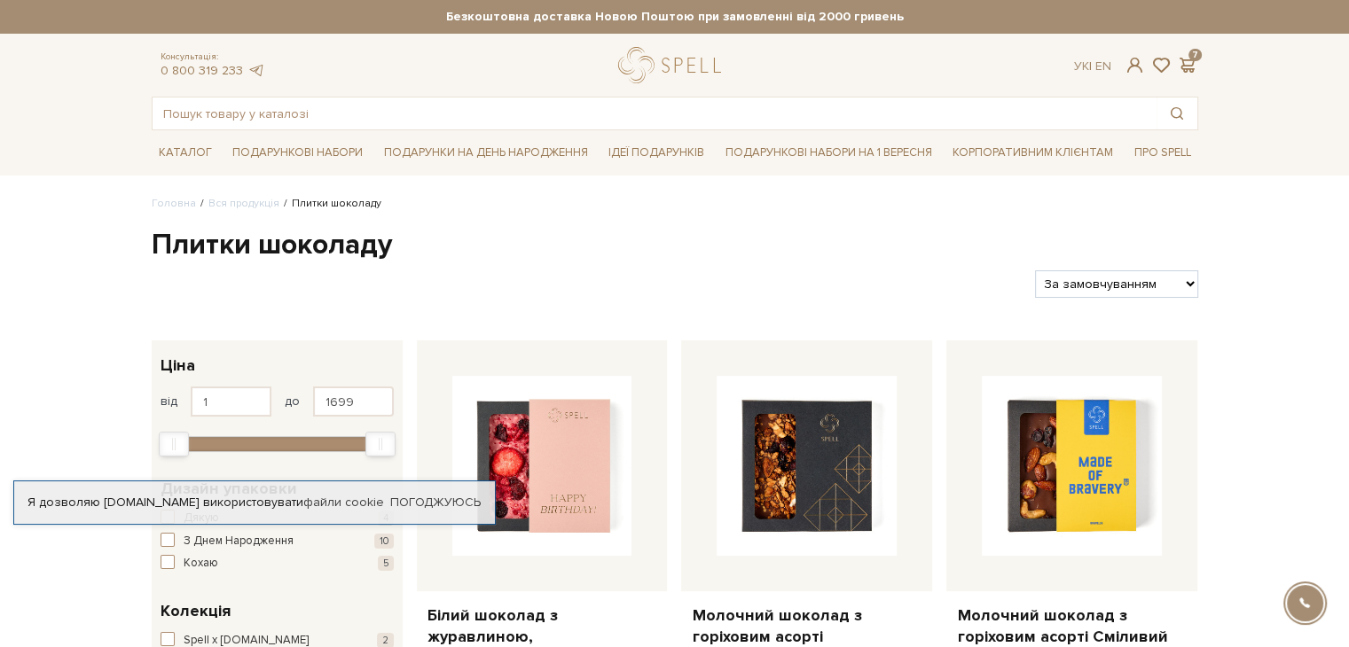
click at [1118, 64] on div "Ук | En | 7" at bounding box center [1135, 66] width 123 height 16
click at [1138, 72] on span at bounding box center [1134, 65] width 21 height 19
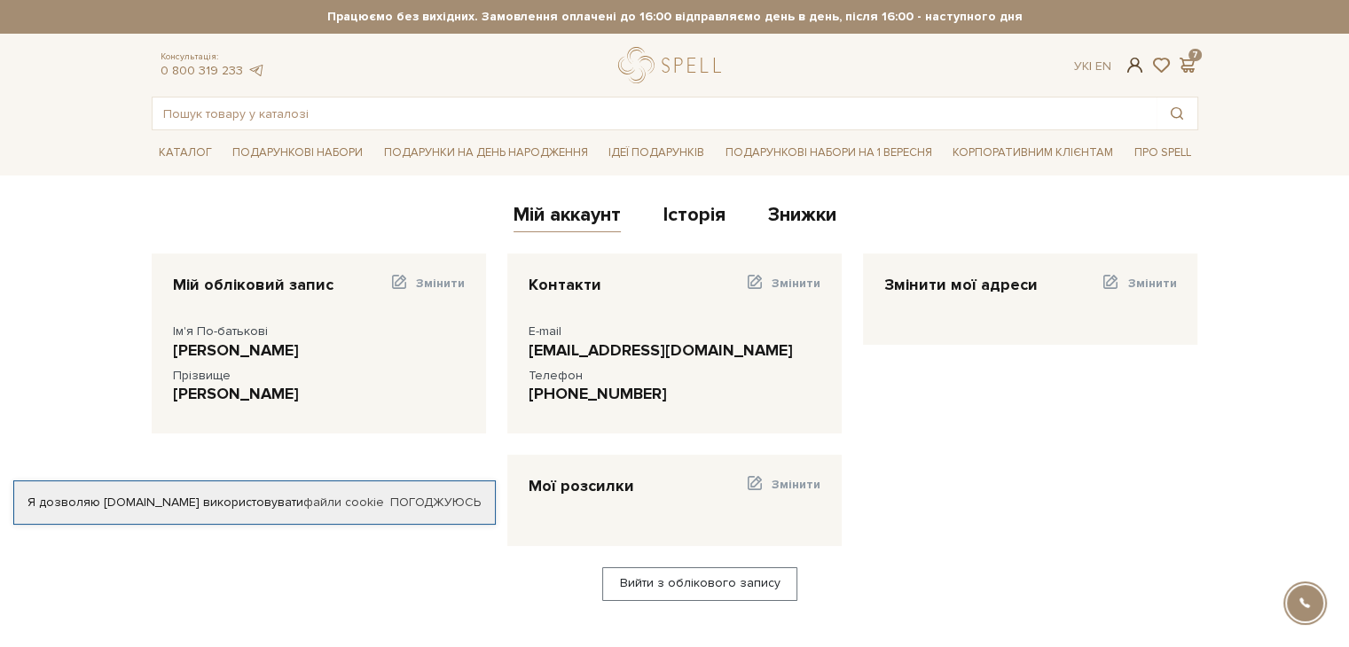
click at [1134, 66] on span at bounding box center [1134, 65] width 21 height 19
click at [695, 217] on link "Історія" at bounding box center [694, 217] width 62 height 29
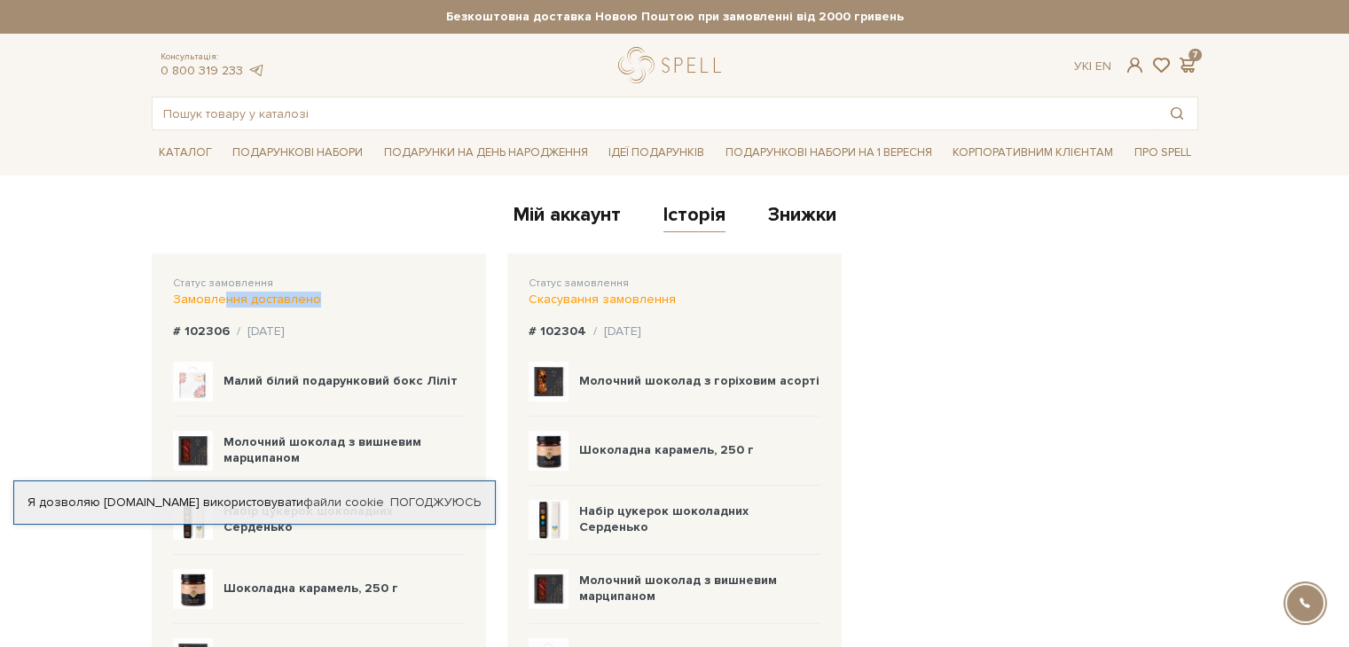
drag, startPoint x: 312, startPoint y: 300, endPoint x: 224, endPoint y: 296, distance: 88.8
click at [224, 296] on div "Замовлення доставлено" at bounding box center [319, 300] width 292 height 16
click at [820, 214] on link "Знижки" at bounding box center [802, 217] width 68 height 29
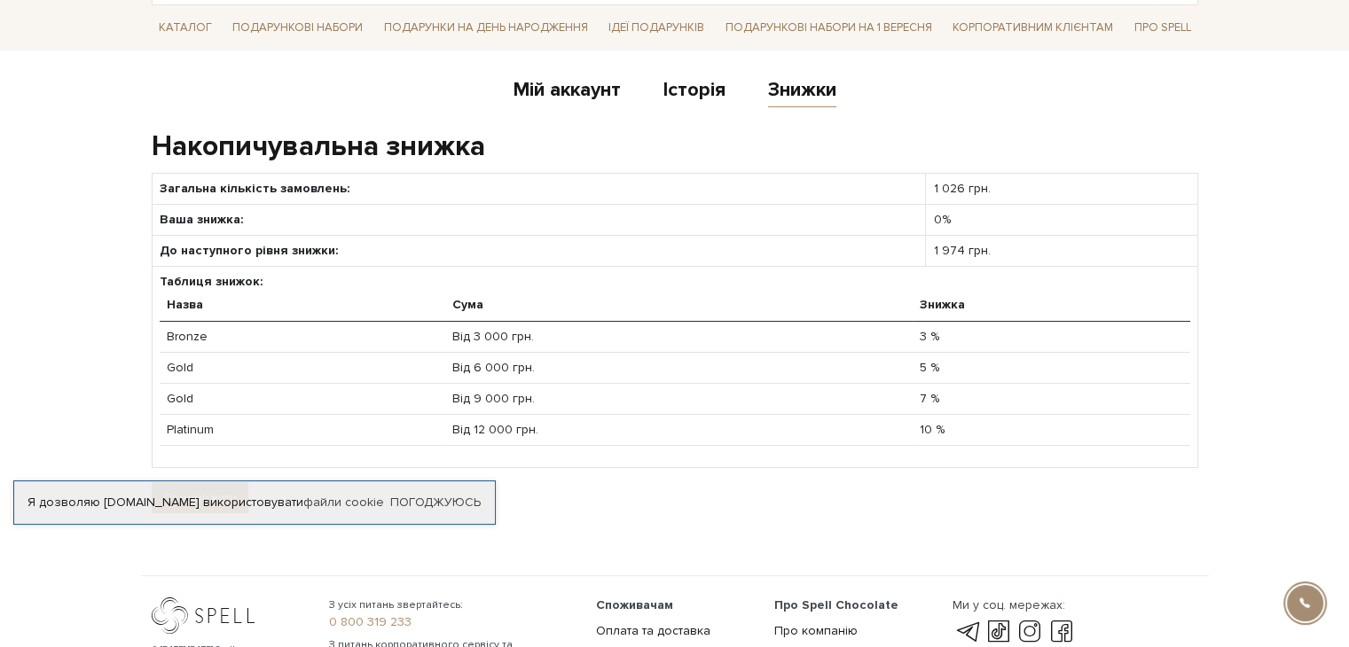
scroll to position [177, 0]
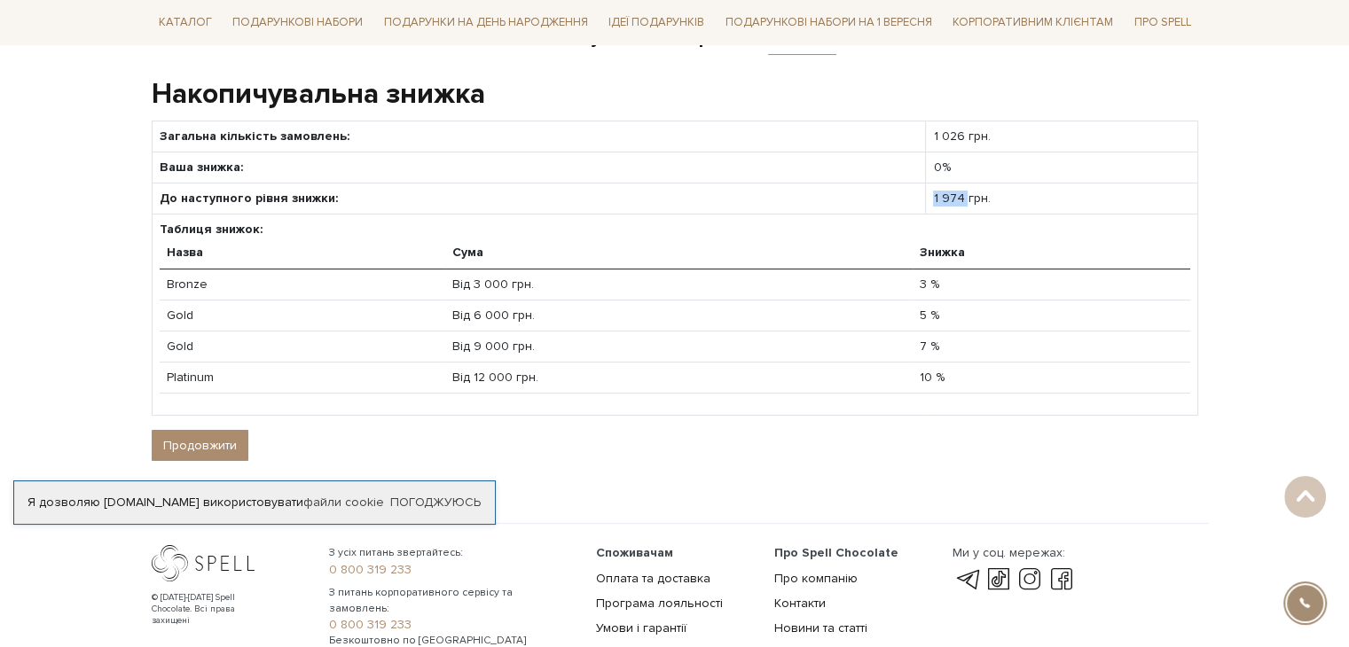
drag, startPoint x: 447, startPoint y: 198, endPoint x: 964, endPoint y: 201, distance: 517.1
click at [964, 201] on tr "До наступного рівня знижки: 1 974 грн." at bounding box center [675, 199] width 1046 height 31
click at [1050, 206] on td "1 974 грн." at bounding box center [1061, 199] width 271 height 31
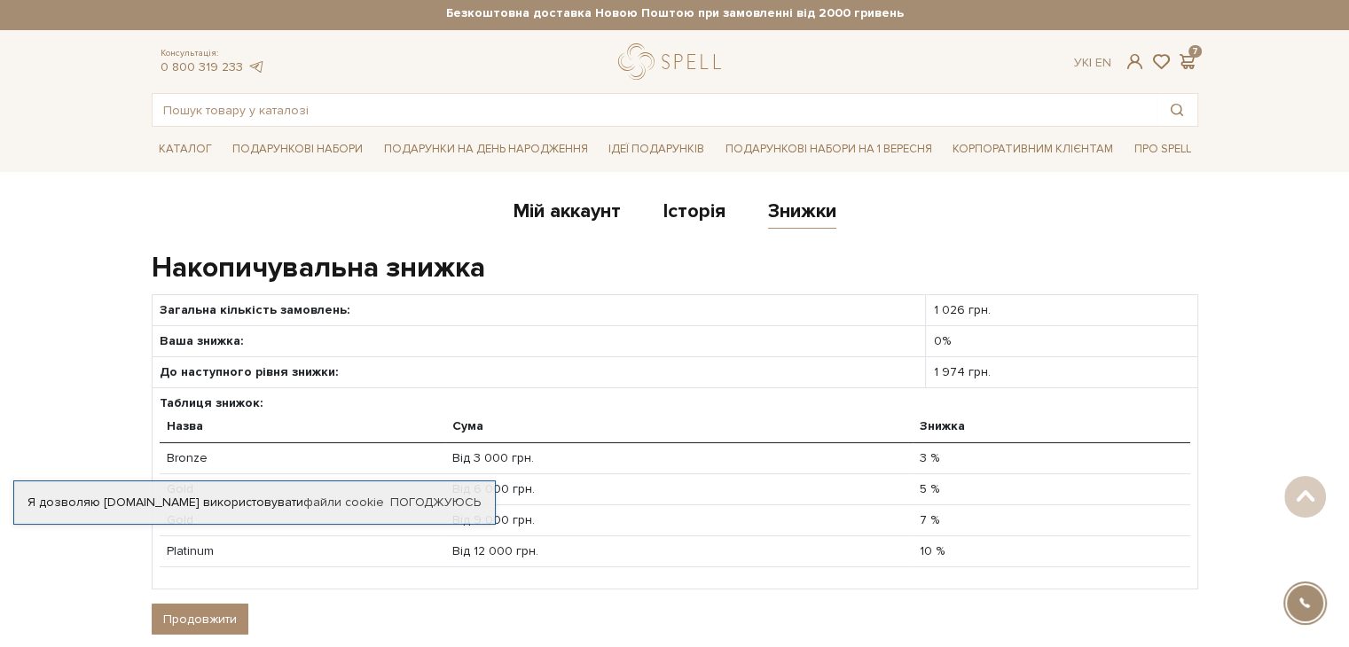
scroll to position [0, 0]
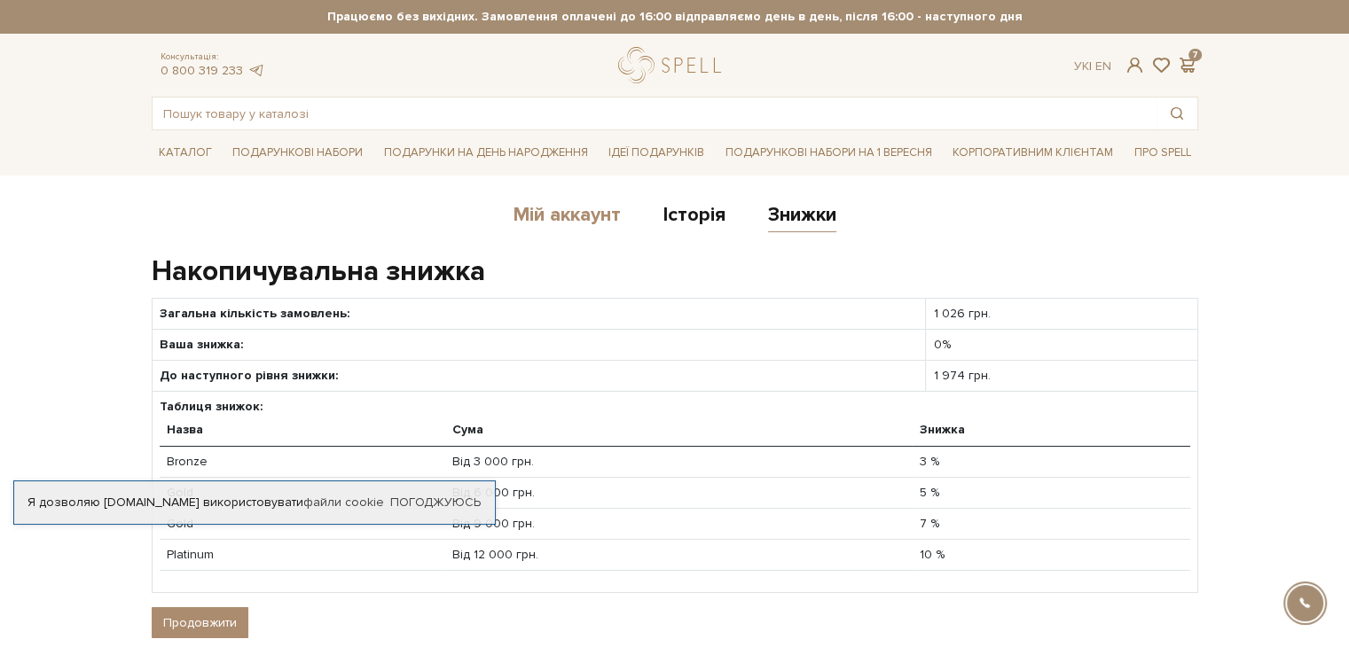
click at [596, 216] on link "Мій аккаунт" at bounding box center [567, 217] width 107 height 29
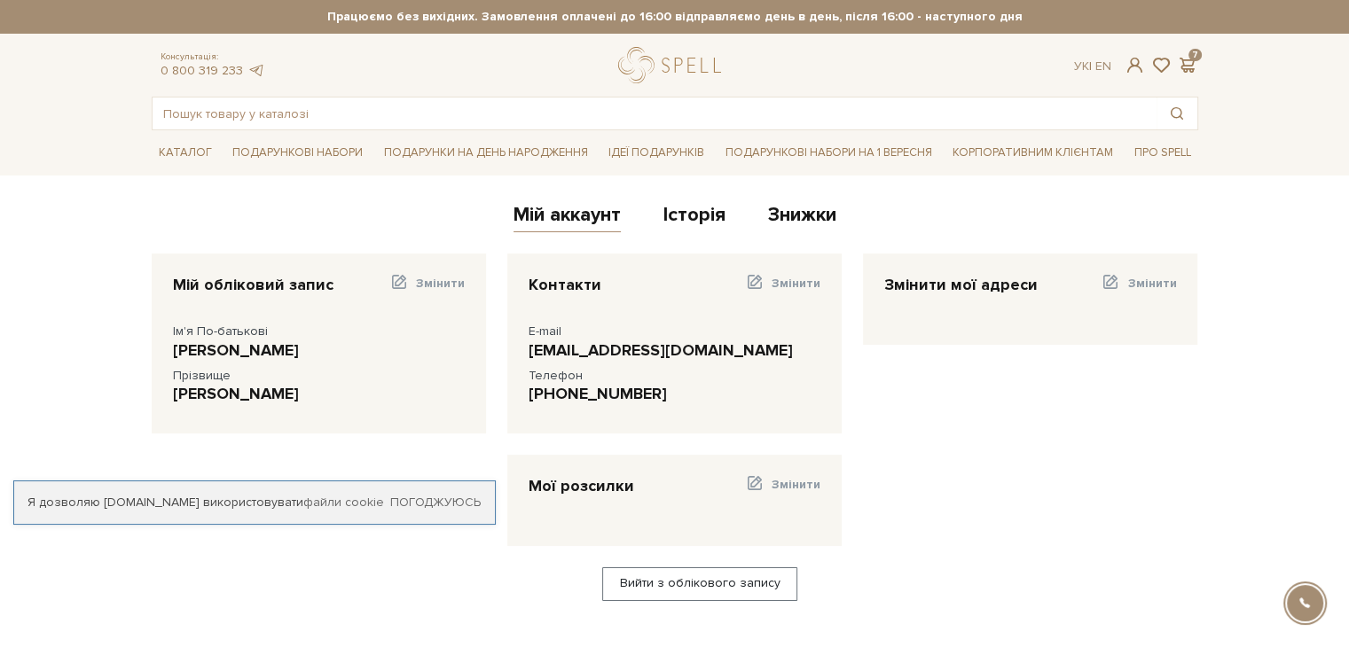
click at [694, 217] on link "Історія" at bounding box center [694, 217] width 62 height 29
